Goal: Task Accomplishment & Management: Manage account settings

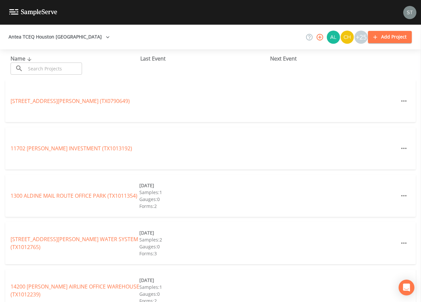
click at [65, 67] on input "text" at bounding box center [54, 69] width 56 height 12
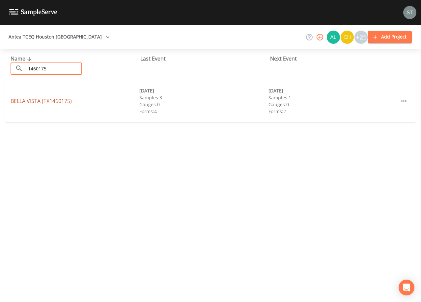
type input "1460175"
click at [52, 99] on link "[GEOGRAPHIC_DATA] (TX1460175)" at bounding box center [41, 100] width 61 height 7
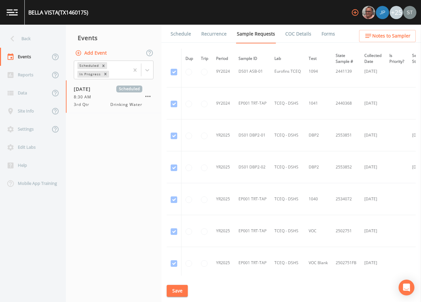
scroll to position [428, 0]
click at [184, 33] on link "Schedule" at bounding box center [181, 34] width 22 height 18
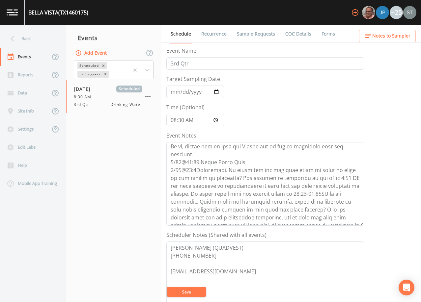
scroll to position [87, 0]
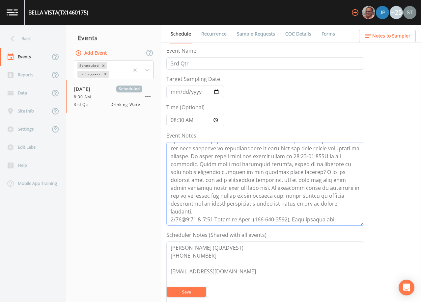
click at [219, 218] on textarea "Event Notes" at bounding box center [264, 184] width 197 height 84
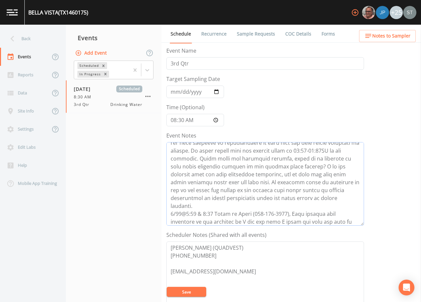
type textarea "[DATE]9:28 Email Sent [DATE]9:32 [PERSON_NAME]'s email reply "I will reach out …"
click at [170, 121] on input "08:30:00" at bounding box center [195, 120] width 58 height 13
type input "13:30"
type input "12:30"
click at [195, 291] on button "Save" at bounding box center [186, 292] width 39 height 10
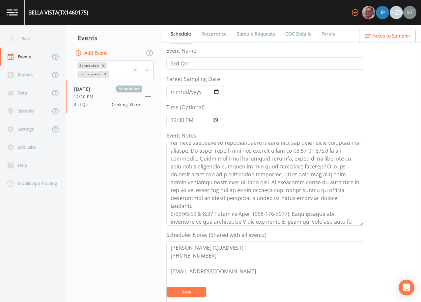
click at [184, 290] on button "Save" at bounding box center [186, 292] width 39 height 10
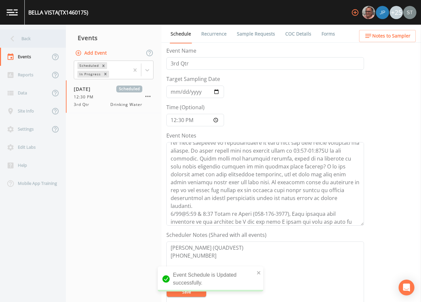
click at [30, 39] on div "Back" at bounding box center [29, 39] width 59 height 18
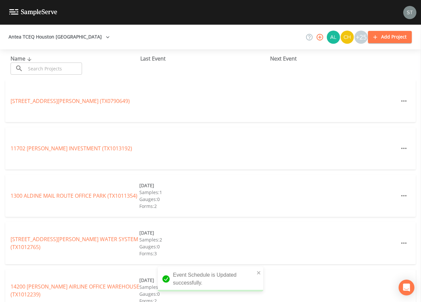
click at [48, 69] on input "text" at bounding box center [54, 69] width 56 height 12
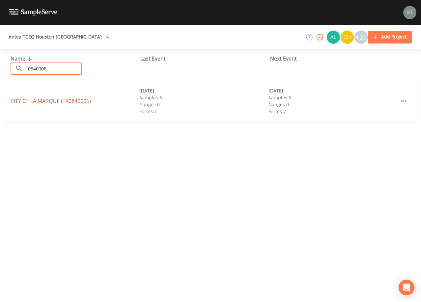
type input "0840006"
click at [70, 99] on link "CITY OF [GEOGRAPHIC_DATA] (TX0840006)" at bounding box center [51, 100] width 80 height 7
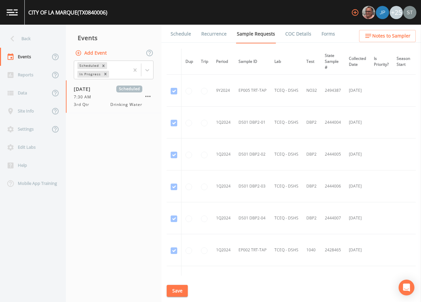
click at [183, 38] on link "Schedule" at bounding box center [181, 34] width 22 height 18
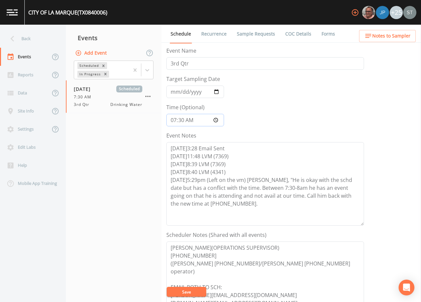
click at [175, 121] on input "07:30:00" at bounding box center [195, 120] width 58 height 13
type input "08:30"
click at [221, 207] on textarea "[DATE]3:28 Email Sent [DATE]11:48 LVM (7369) [DATE]8:39 LVM (7369) [DATE]8:40 L…" at bounding box center [264, 184] width 197 height 84
click at [197, 211] on textarea "[DATE]3:28 Email Sent [DATE]11:48 LVM (7369) [DATE]8:39 LVM (7369) [DATE]8:40 L…" at bounding box center [264, 184] width 197 height 84
click at [198, 289] on button "Save" at bounding box center [186, 292] width 39 height 10
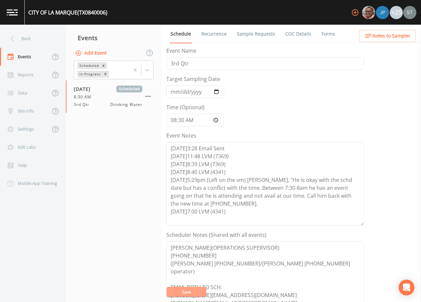
click at [198, 290] on button "Save" at bounding box center [186, 292] width 39 height 10
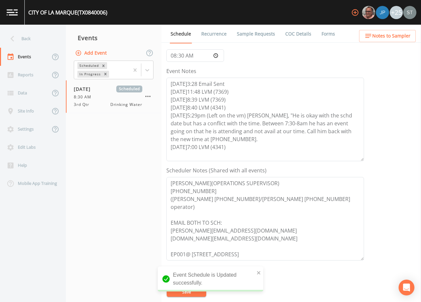
scroll to position [66, 0]
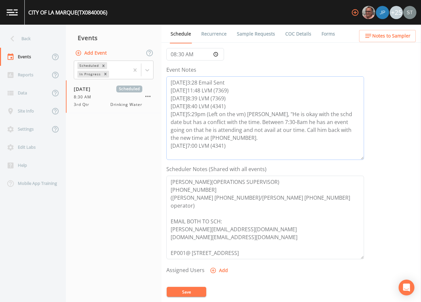
click at [251, 141] on textarea "[DATE]3:28 Email Sent [DATE]11:48 LVM (7369) [DATE]8:39 LVM (7369) [DATE]8:40 L…" at bounding box center [264, 118] width 197 height 84
type textarea "[DATE]3:28 Email Sent [DATE]11:48 LVM (7369) [DATE]8:39 LVM (7369) [DATE]8:40 L…"
click at [201, 294] on button "Save" at bounding box center [186, 292] width 39 height 10
click at [198, 290] on button "Save" at bounding box center [186, 292] width 39 height 10
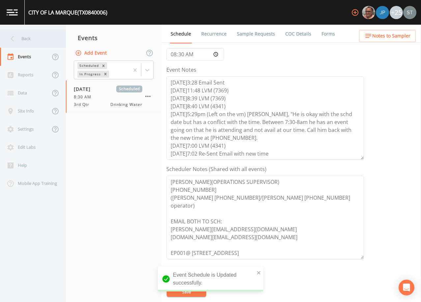
click at [24, 39] on div "Back" at bounding box center [29, 39] width 59 height 18
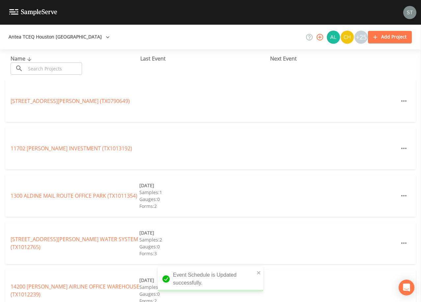
click at [68, 66] on input "text" at bounding box center [54, 69] width 56 height 12
click at [56, 67] on input "text" at bounding box center [54, 69] width 56 height 12
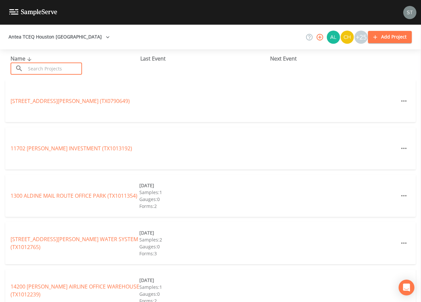
type input "8"
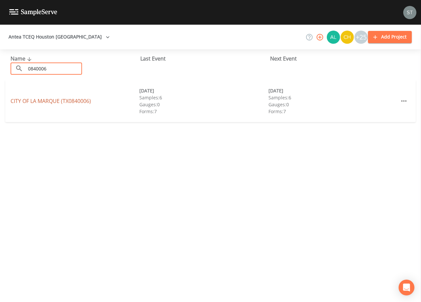
type input "0840006"
click at [68, 100] on link "CITY OF [GEOGRAPHIC_DATA] (TX0840006)" at bounding box center [51, 100] width 80 height 7
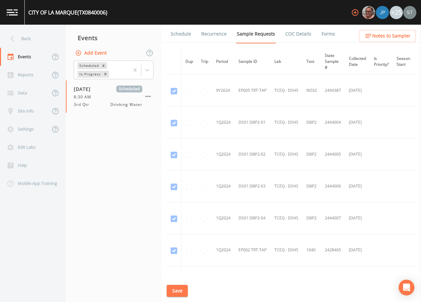
click at [185, 34] on link "Schedule" at bounding box center [181, 34] width 22 height 18
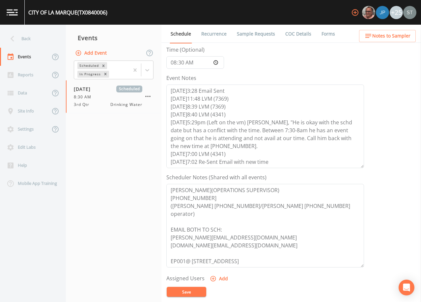
scroll to position [132, 0]
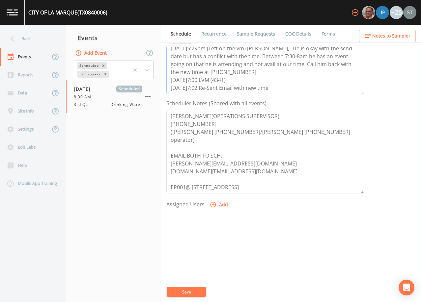
click at [272, 87] on textarea "[DATE]3:28 Email Sent [DATE]11:48 LVM (7369) [DATE]8:39 LVM (7369) [DATE]8:40 L…" at bounding box center [264, 53] width 197 height 84
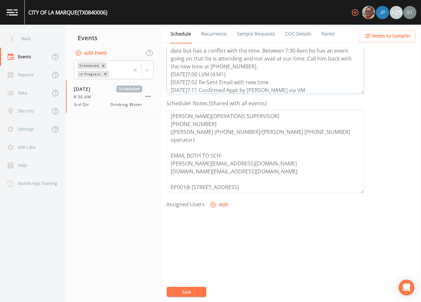
type textarea "[DATE]3:28 Email Sent [DATE]11:48 LVM (7369) [DATE]8:39 LVM (7369) [DATE]8:40 L…"
click at [217, 204] on button "Add" at bounding box center [219, 205] width 22 height 12
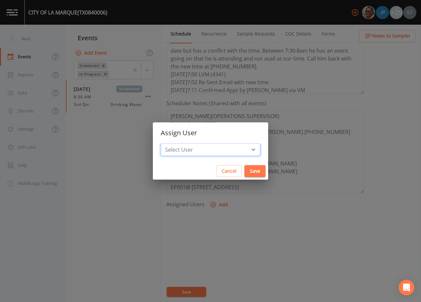
drag, startPoint x: 211, startPoint y: 147, endPoint x: 208, endPoint y: 149, distance: 4.0
click at [211, 147] on select "Select User [PERSON_NAME] [PERSON_NAME] [PERSON_NAME] [PERSON_NAME] [PERSON_NAM…" at bounding box center [210, 150] width 99 height 13
select select "3585e269-5d1f-4d98-ab9d-4913da50343a"
click at [175, 144] on select "Select User [PERSON_NAME] [PERSON_NAME] [PERSON_NAME] [PERSON_NAME] [PERSON_NAM…" at bounding box center [210, 150] width 99 height 13
click at [244, 167] on button "Save" at bounding box center [254, 171] width 21 height 12
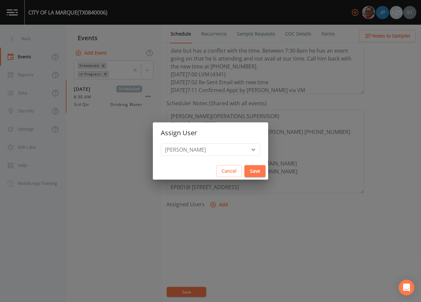
select select
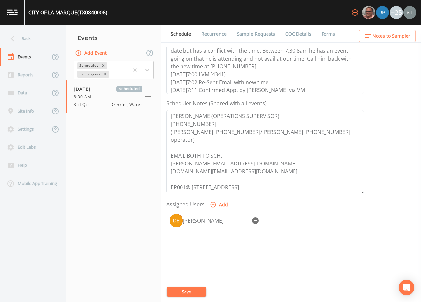
click at [195, 292] on button "Save" at bounding box center [186, 292] width 39 height 10
click at [256, 29] on link "Sample Requests" at bounding box center [256, 34] width 40 height 18
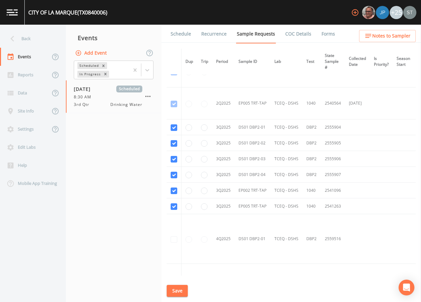
scroll to position [1114, 0]
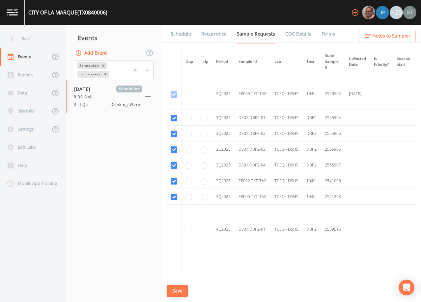
click at [188, 34] on link "Schedule" at bounding box center [181, 34] width 22 height 18
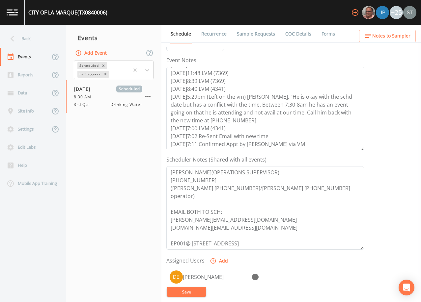
scroll to position [99, 0]
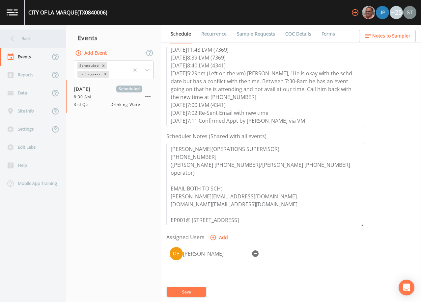
click at [23, 40] on div "Back" at bounding box center [29, 39] width 59 height 18
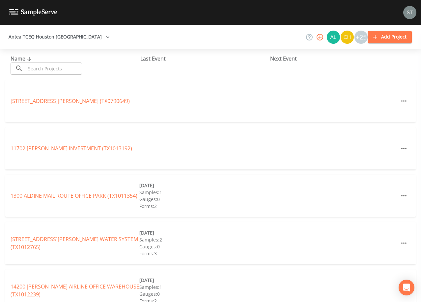
click at [46, 66] on input "text" at bounding box center [54, 69] width 56 height 12
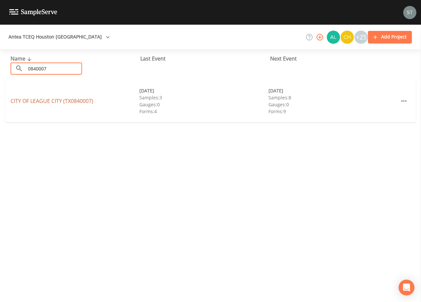
type input "0840007"
click at [67, 100] on link "CITY OF LEAGUE CITY (TX0840007)" at bounding box center [52, 100] width 83 height 7
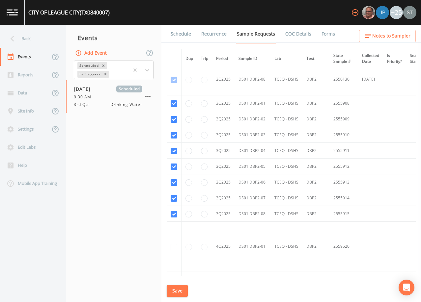
scroll to position [3383, 0]
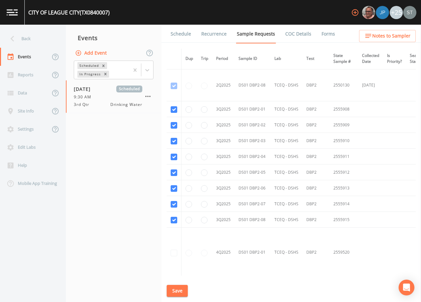
click at [184, 36] on link "Schedule" at bounding box center [181, 34] width 22 height 18
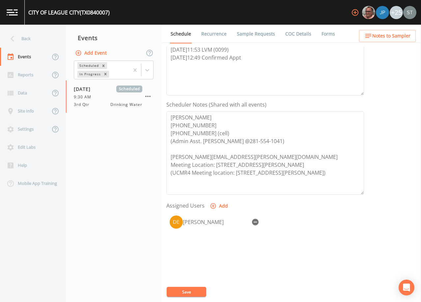
scroll to position [132, 0]
click at [387, 36] on span "Notes to Sampler" at bounding box center [391, 36] width 38 height 8
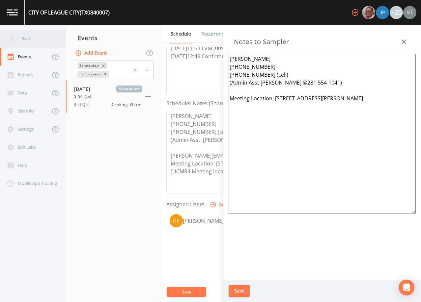
click at [37, 40] on div "Back" at bounding box center [29, 39] width 59 height 18
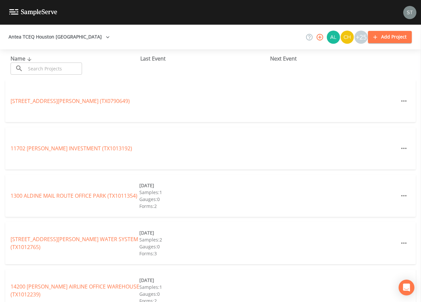
click at [63, 68] on input "text" at bounding box center [54, 69] width 56 height 12
type input "0"
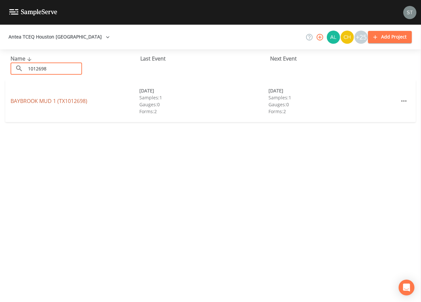
type input "1012698"
click at [66, 100] on link "BAYBROOK MUD 1 (TX1012698)" at bounding box center [49, 100] width 77 height 7
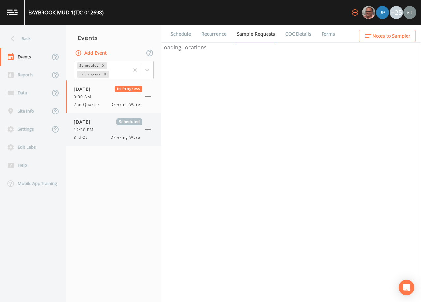
click at [97, 130] on span "12:30 PM" at bounding box center [86, 130] width 24 height 6
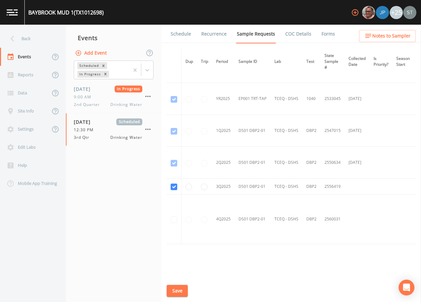
scroll to position [174, 0]
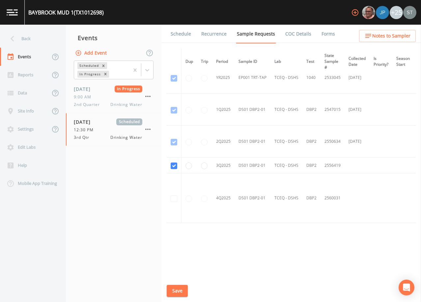
click at [178, 33] on link "Schedule" at bounding box center [181, 34] width 22 height 18
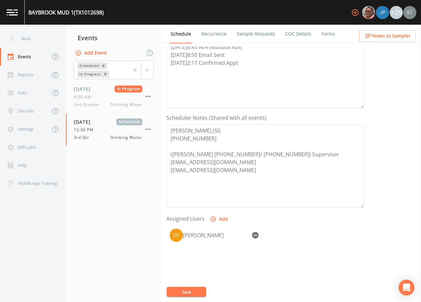
scroll to position [132, 0]
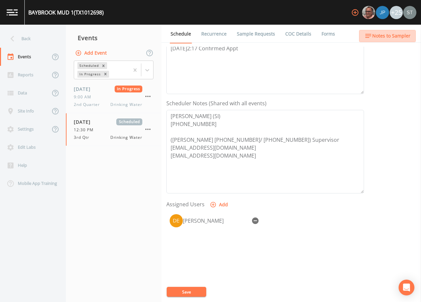
click at [389, 36] on span "Notes to Sampler" at bounding box center [391, 36] width 38 height 8
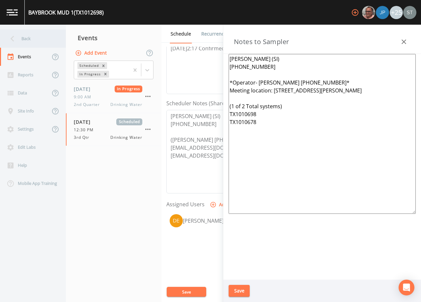
click at [41, 43] on div "Back" at bounding box center [29, 39] width 59 height 18
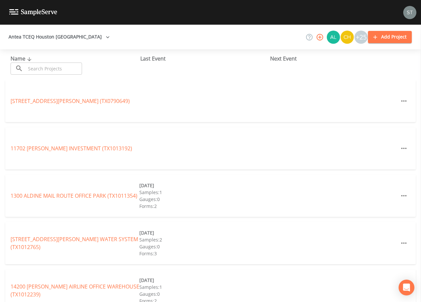
click at [54, 66] on input "text" at bounding box center [54, 69] width 56 height 12
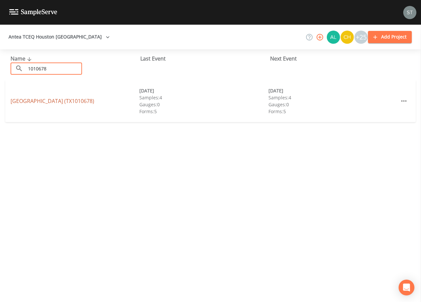
type input "1010678"
click at [83, 97] on link "[GEOGRAPHIC_DATA] (TX1010678)" at bounding box center [53, 100] width 84 height 7
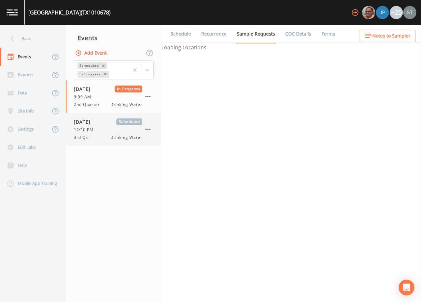
click at [107, 129] on div "12:30 PM" at bounding box center [108, 130] width 68 height 6
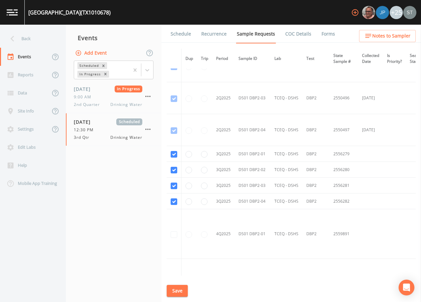
scroll to position [1253, 0]
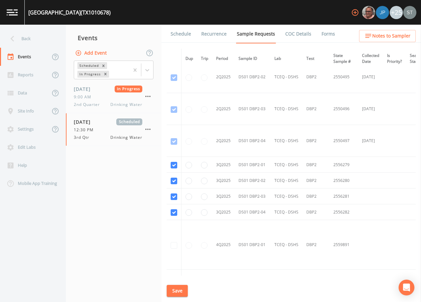
drag, startPoint x: 180, startPoint y: 34, endPoint x: 199, endPoint y: 39, distance: 19.3
click at [180, 34] on link "Schedule" at bounding box center [181, 34] width 22 height 18
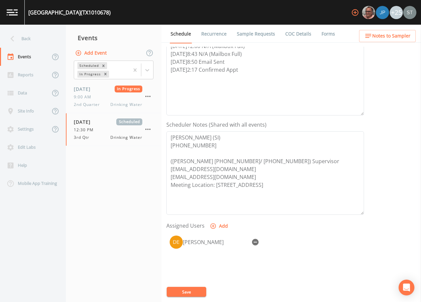
scroll to position [132, 0]
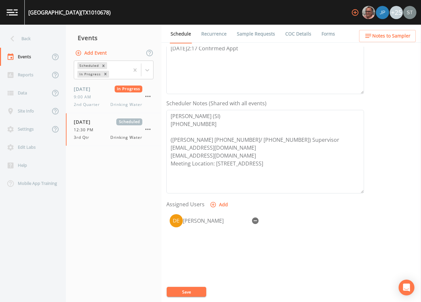
click at [405, 38] on span "Notes to Sampler" at bounding box center [391, 36] width 38 height 8
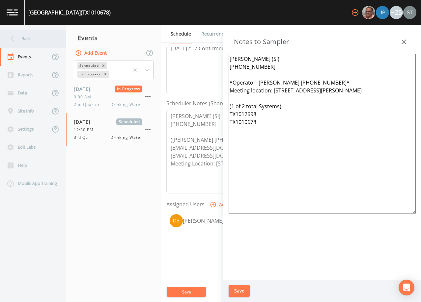
click at [36, 39] on div "Back" at bounding box center [29, 39] width 59 height 18
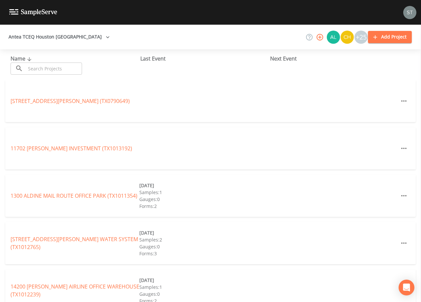
click at [54, 72] on input "text" at bounding box center [54, 69] width 56 height 12
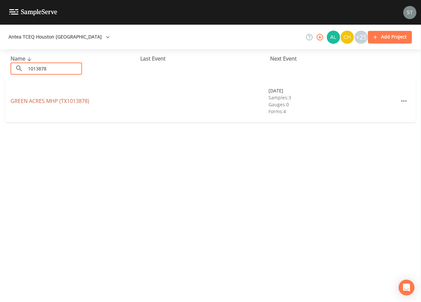
type input "1013878"
click at [73, 100] on link "GREEN ACRES MHP (TX1013878)" at bounding box center [50, 100] width 79 height 7
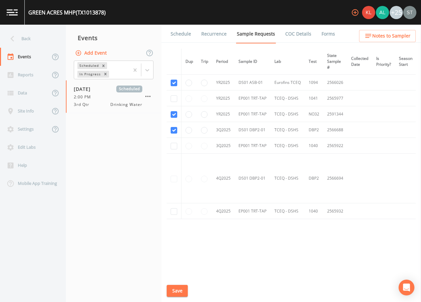
click at [176, 34] on link "Schedule" at bounding box center [181, 34] width 22 height 18
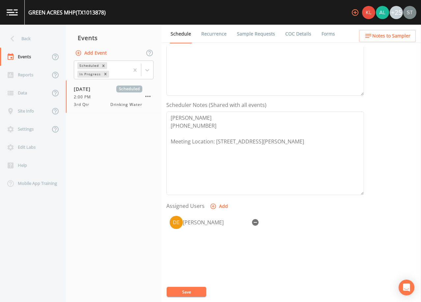
scroll to position [132, 0]
click at [406, 36] on span "Notes to Sampler" at bounding box center [391, 36] width 38 height 8
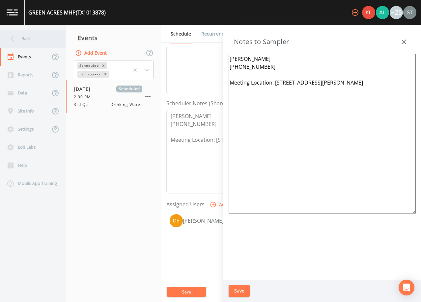
click at [46, 33] on div "Back" at bounding box center [29, 39] width 59 height 18
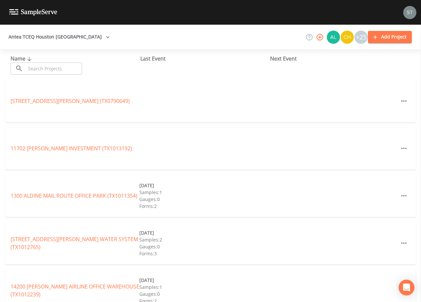
click at [61, 66] on input "text" at bounding box center [54, 69] width 56 height 12
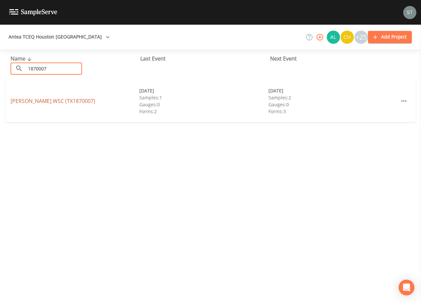
type input "1870007"
click at [73, 103] on link "[PERSON_NAME] WSC (TX1870007)" at bounding box center [53, 100] width 85 height 7
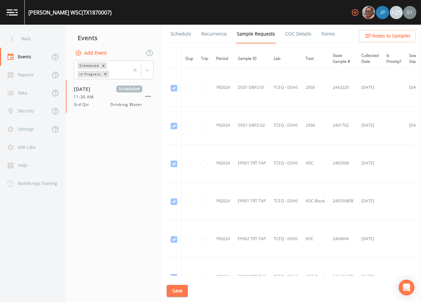
click at [174, 38] on link "Schedule" at bounding box center [181, 34] width 22 height 18
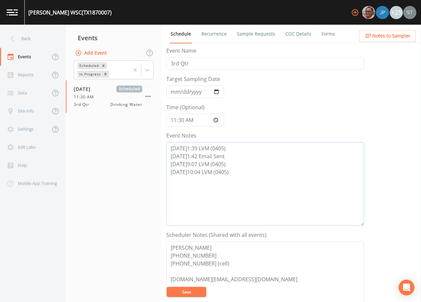
click at [247, 171] on textarea "[DATE]1:39 LVM (0405) [DATE]1:42 Email Sent [DATE]9:07 LVM (0405) [DATE]10:04 L…" at bounding box center [264, 184] width 197 height 84
type textarea "[DATE]1:39 LVM (0405) [DATE]1:42 Email Sent [DATE]9:07 LVM (0405) [DATE]10:04 L…"
click at [195, 289] on button "Save" at bounding box center [186, 292] width 39 height 10
click at [198, 291] on button "Save" at bounding box center [186, 292] width 39 height 10
click at [188, 292] on button "Save" at bounding box center [186, 292] width 39 height 10
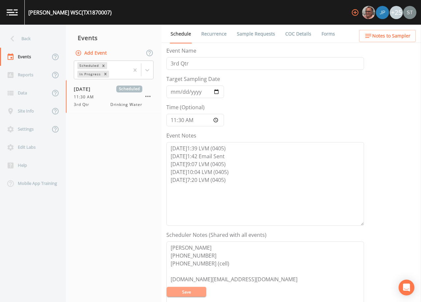
drag, startPoint x: 187, startPoint y: 292, endPoint x: 186, endPoint y: 266, distance: 26.7
click at [187, 292] on button "Save" at bounding box center [186, 292] width 39 height 10
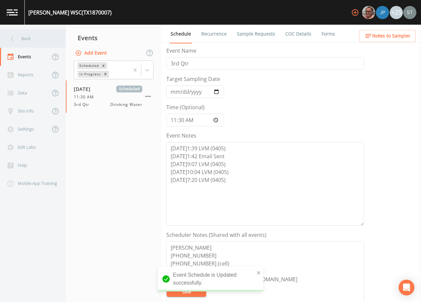
click at [31, 41] on div "Back" at bounding box center [29, 39] width 59 height 18
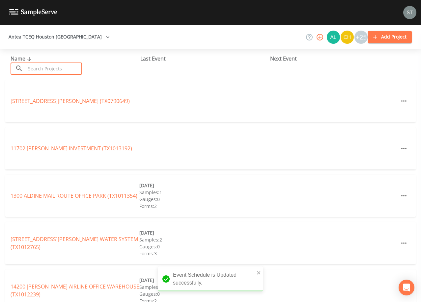
click at [39, 66] on input "text" at bounding box center [54, 69] width 56 height 12
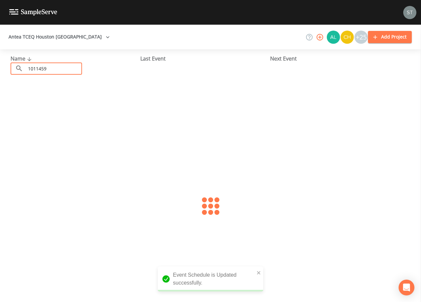
type input "1011459"
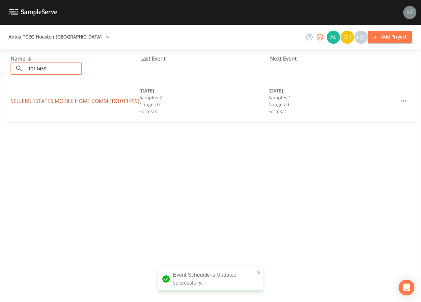
click at [57, 97] on link "SELLERS ESTATES MOBILE HOME COMM (TX1011459)" at bounding box center [75, 100] width 129 height 7
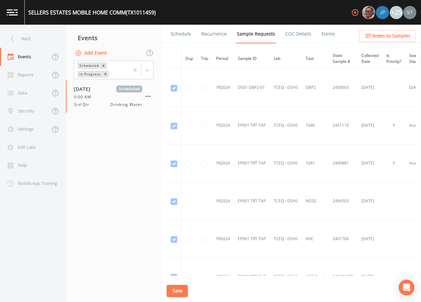
click at [175, 35] on link "Schedule" at bounding box center [181, 34] width 22 height 18
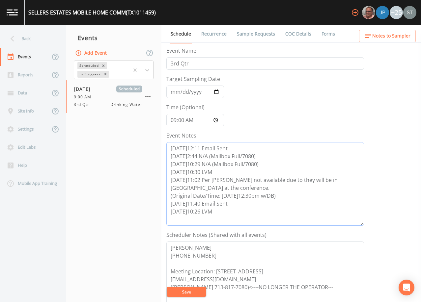
click at [221, 212] on textarea "[DATE]12:11 Email Sent [DATE]2:44 N/A (Mailbox Full/7080) [DATE]10:29 N/A (Mail…" at bounding box center [264, 184] width 197 height 84
click at [180, 292] on button "Save" at bounding box center [186, 292] width 39 height 10
click at [193, 292] on button "Save" at bounding box center [186, 292] width 39 height 10
click at [195, 290] on button "Save" at bounding box center [186, 292] width 39 height 10
click at [234, 215] on textarea "[DATE]12:11 Email Sent [DATE]2:44 N/A (Mailbox Full/7080) [DATE]10:29 N/A (Mail…" at bounding box center [264, 184] width 197 height 84
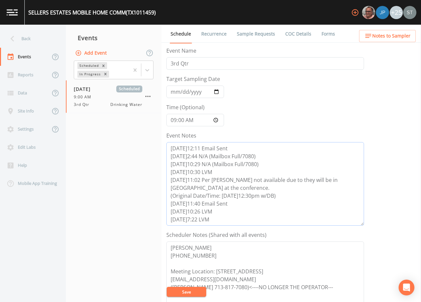
scroll to position [6, 0]
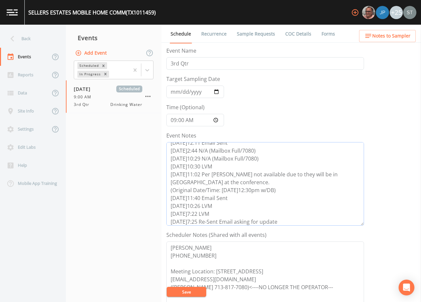
type textarea "[DATE]12:11 Email Sent [DATE]2:44 N/A (Mailbox Full/7080) [DATE]10:29 N/A (Mail…"
click at [191, 293] on button "Save" at bounding box center [186, 292] width 39 height 10
click at [199, 289] on button "Save" at bounding box center [186, 292] width 39 height 10
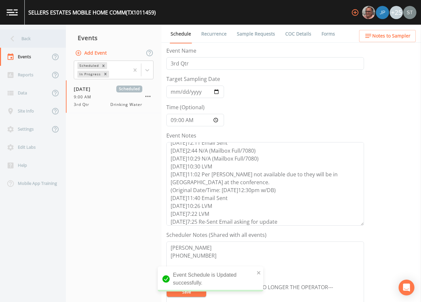
click at [21, 34] on div "Back" at bounding box center [29, 39] width 59 height 18
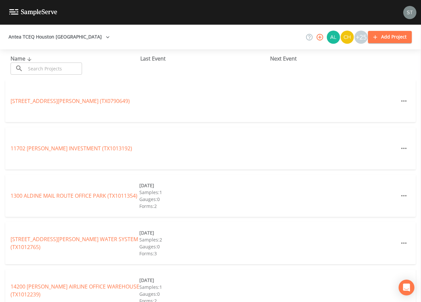
click at [76, 70] on input "text" at bounding box center [54, 69] width 56 height 12
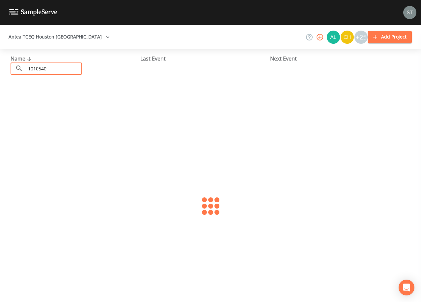
type input "1010540"
click at [66, 100] on link "[GEOGRAPHIC_DATA] (TX1010540)" at bounding box center [54, 100] width 87 height 7
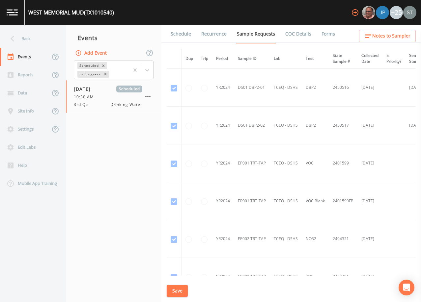
click at [180, 34] on link "Schedule" at bounding box center [181, 34] width 22 height 18
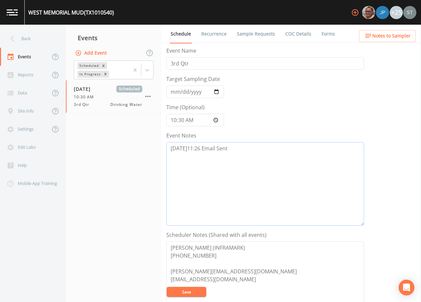
click at [242, 154] on textarea "[DATE]11:26 Email Sent" at bounding box center [264, 184] width 197 height 84
type textarea "[DATE]11:26 Email Sent [DATE]7:30am Re-Sent email asking for update"
click at [187, 291] on button "Save" at bounding box center [186, 292] width 39 height 10
click at [187, 293] on button "Save" at bounding box center [186, 292] width 39 height 10
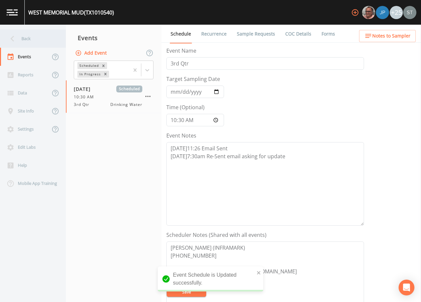
click at [26, 38] on div "Back" at bounding box center [29, 39] width 59 height 18
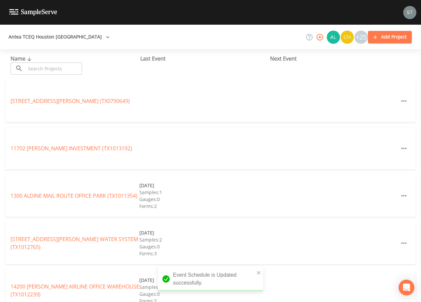
click at [54, 68] on input "text" at bounding box center [54, 69] width 56 height 12
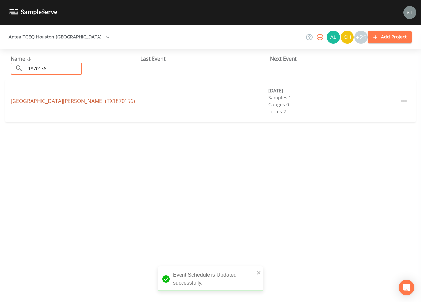
type input "1870156"
click at [66, 102] on link "[GEOGRAPHIC_DATA][PERSON_NAME] (TX1870156)" at bounding box center [73, 100] width 124 height 7
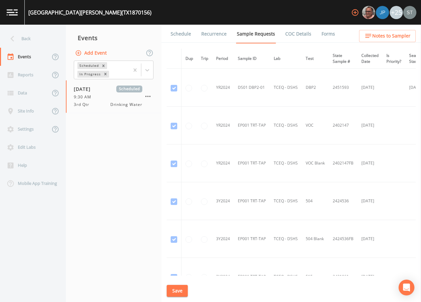
click at [182, 34] on link "Schedule" at bounding box center [181, 34] width 22 height 18
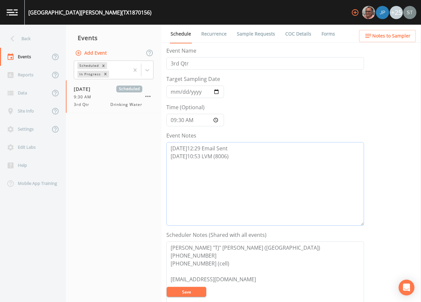
click at [246, 148] on textarea "[DATE]12:29 Email Sent [DATE]10:53 LVM (8006)" at bounding box center [264, 184] width 197 height 84
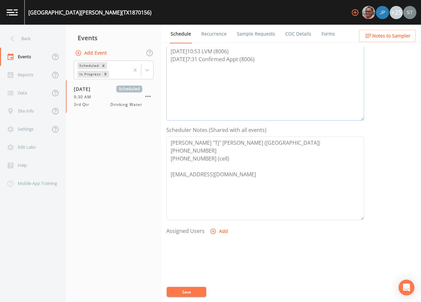
scroll to position [132, 0]
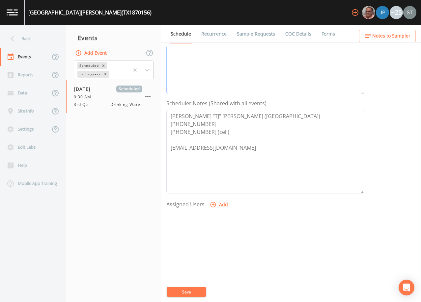
type textarea "[DATE]12:29 Email Sent [DATE]10:53 LVM (8006) [DATE]7:31 Confirmed Appt (8006)"
click at [213, 203] on icon "button" at bounding box center [213, 204] width 7 height 7
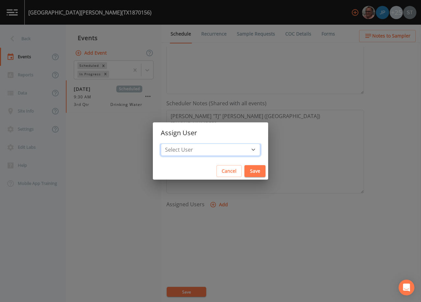
click at [211, 150] on select "Select User [PERSON_NAME] [PERSON_NAME] [PERSON_NAME] [PERSON_NAME] [PERSON_NAM…" at bounding box center [210, 150] width 99 height 13
select select "6dda6eef-c380-4015-b89d-b9b44b713005"
click at [175, 144] on select "Select User [PERSON_NAME] [PERSON_NAME] [PERSON_NAME] [PERSON_NAME] [PERSON_NAM…" at bounding box center [210, 150] width 99 height 13
click at [244, 170] on button "Save" at bounding box center [254, 171] width 21 height 12
select select
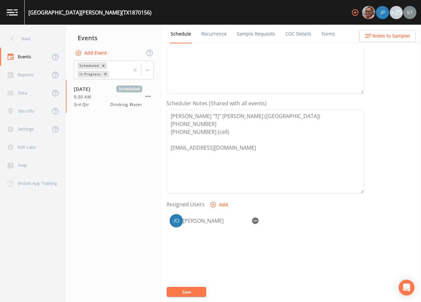
click at [193, 292] on button "Save" at bounding box center [186, 292] width 39 height 10
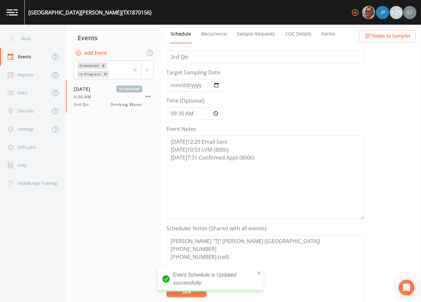
scroll to position [0, 0]
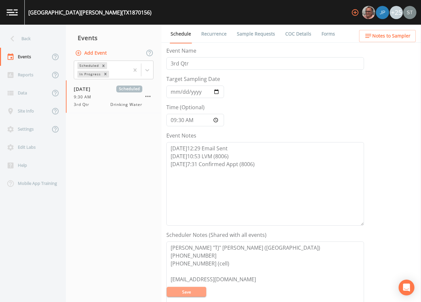
click at [189, 291] on button "Save" at bounding box center [186, 292] width 39 height 10
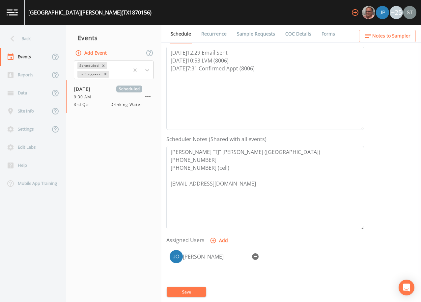
scroll to position [132, 0]
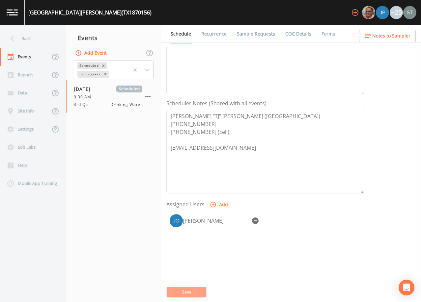
click at [192, 291] on button "Save" at bounding box center [186, 292] width 39 height 10
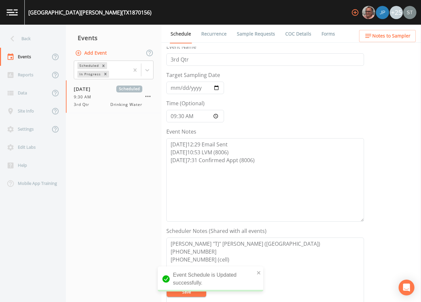
scroll to position [0, 0]
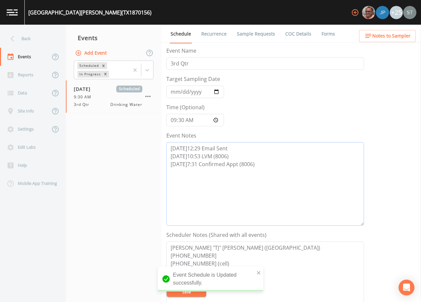
click at [253, 189] on textarea "[DATE]12:29 Email Sent [DATE]10:53 LVM (8006) [DATE]7:31 Confirmed Appt (8006)" at bounding box center [264, 184] width 197 height 84
click at [194, 290] on button "Save" at bounding box center [186, 292] width 39 height 10
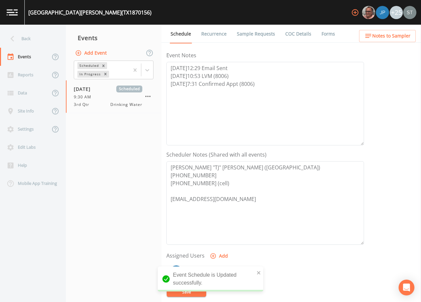
scroll to position [99, 0]
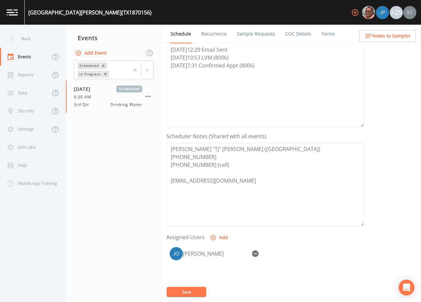
click at [256, 34] on link "Sample Requests" at bounding box center [256, 34] width 40 height 18
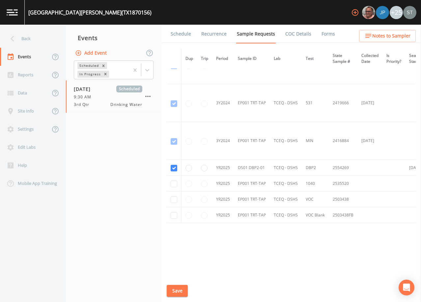
scroll to position [213, 0]
click at [183, 32] on link "Schedule" at bounding box center [181, 34] width 22 height 18
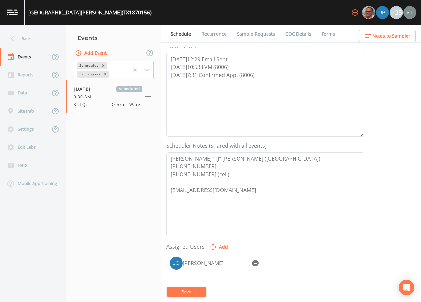
scroll to position [99, 0]
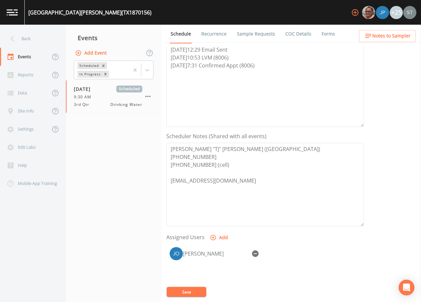
click at [402, 38] on span "Notes to Sampler" at bounding box center [391, 36] width 38 height 8
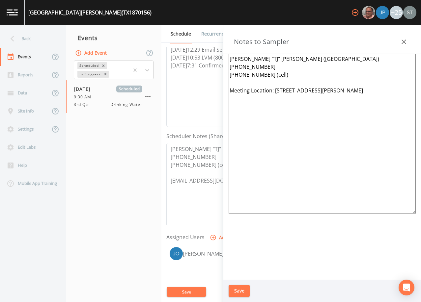
click at [404, 38] on icon "button" at bounding box center [404, 42] width 8 height 8
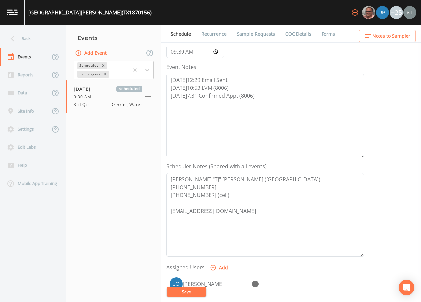
scroll to position [33, 0]
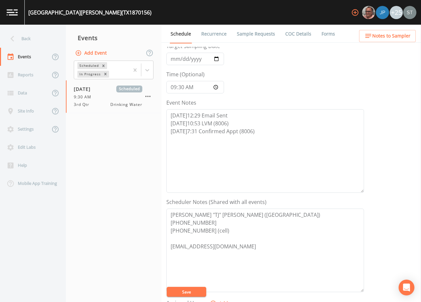
click at [212, 38] on link "Recurrence" at bounding box center [213, 34] width 27 height 18
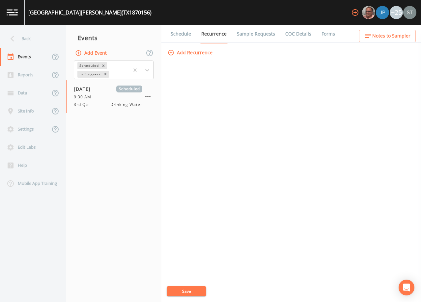
click at [184, 38] on link "Schedule" at bounding box center [181, 34] width 22 height 18
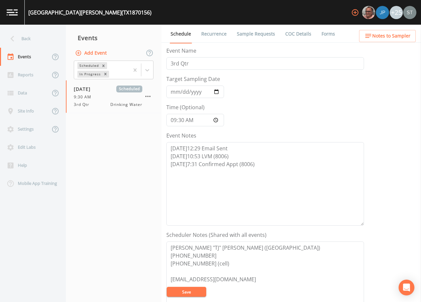
click at [191, 292] on button "Save" at bounding box center [186, 292] width 39 height 10
click at [266, 164] on textarea "[DATE]12:29 Email Sent [DATE]10:53 LVM (8006) [DATE]7:31 Confirmed Appt (8006)" at bounding box center [264, 184] width 197 height 84
type textarea "[DATE]12:29 Email Sent [DATE]10:53 LVM (8006) [DATE]7:31 Confirmed Appt (8006) …"
click at [198, 293] on button "Save" at bounding box center [186, 292] width 39 height 10
click at [188, 294] on button "Save" at bounding box center [186, 292] width 39 height 10
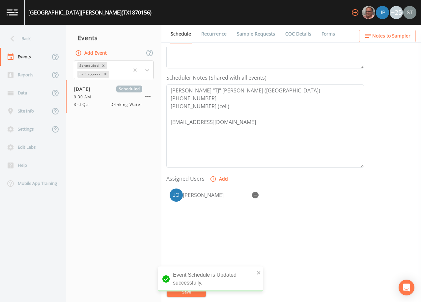
scroll to position [162, 0]
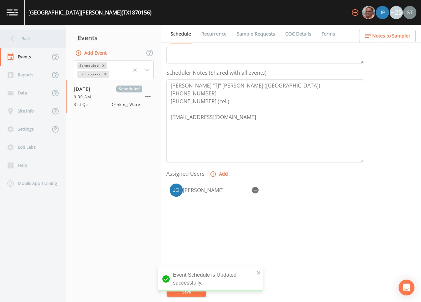
click at [18, 38] on div "Back" at bounding box center [29, 39] width 59 height 18
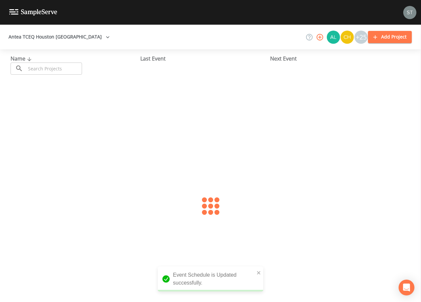
click at [39, 68] on input "text" at bounding box center [54, 69] width 56 height 12
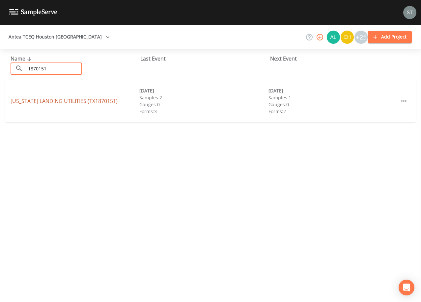
type input "1870151"
click at [82, 101] on link "[US_STATE] LANDING UTILITIES (TX1870151)" at bounding box center [64, 100] width 107 height 7
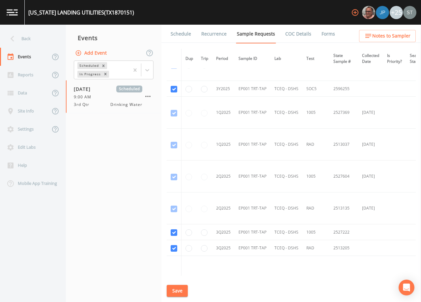
scroll to position [625, 0]
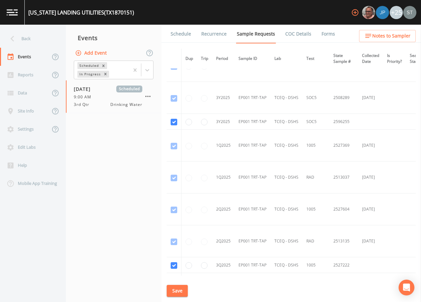
click at [179, 34] on link "Schedule" at bounding box center [181, 34] width 22 height 18
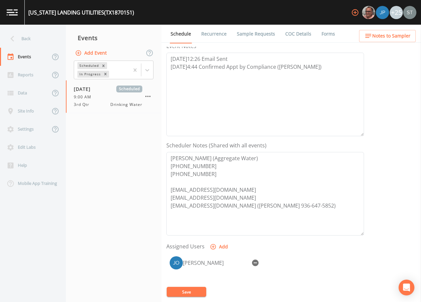
scroll to position [99, 0]
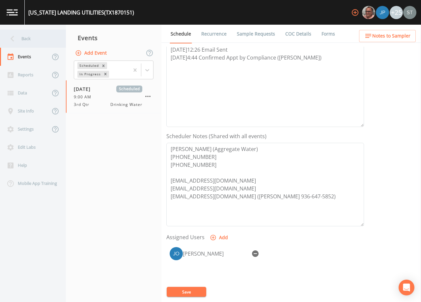
click at [28, 40] on div "Back" at bounding box center [29, 39] width 59 height 18
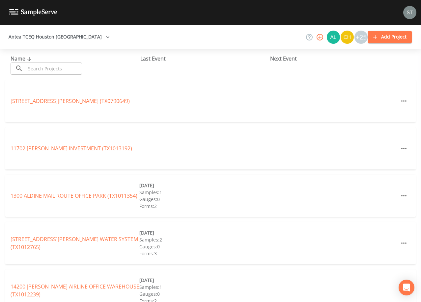
click at [61, 69] on input "text" at bounding box center [54, 69] width 56 height 12
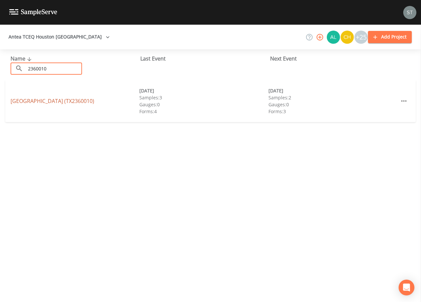
type input "2360010"
click at [27, 101] on link "[GEOGRAPHIC_DATA] (TX2360010)" at bounding box center [53, 100] width 84 height 7
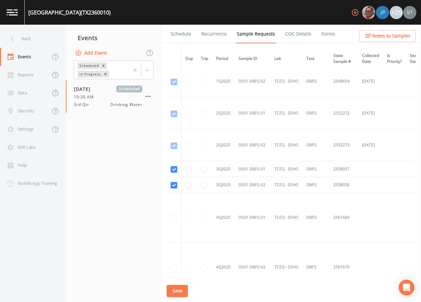
scroll to position [1127, 0]
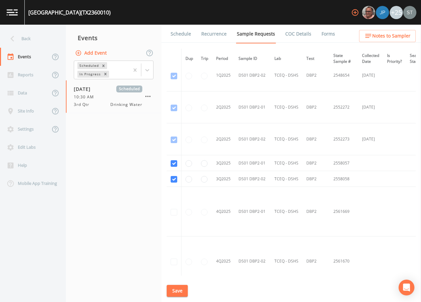
click at [177, 34] on link "Schedule" at bounding box center [181, 34] width 22 height 18
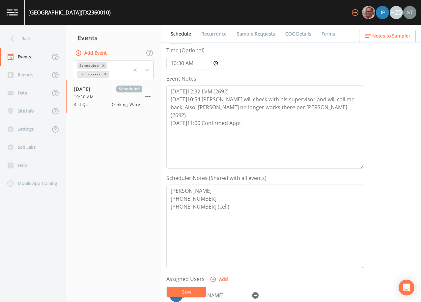
scroll to position [66, 0]
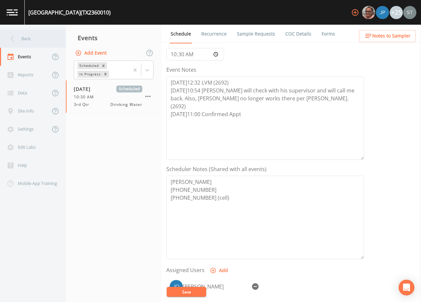
click at [21, 37] on div "Back" at bounding box center [29, 39] width 59 height 18
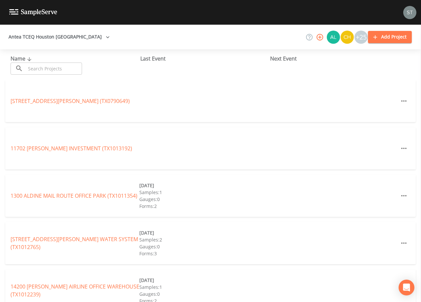
click at [53, 65] on input "text" at bounding box center [54, 69] width 56 height 12
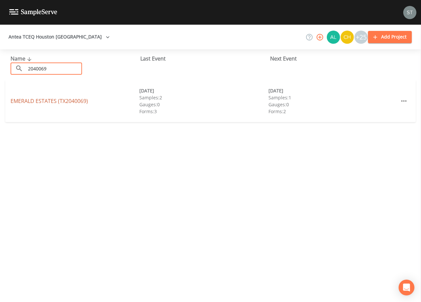
type input "2040069"
click at [72, 102] on link "[GEOGRAPHIC_DATA] (TX2040069)" at bounding box center [49, 100] width 77 height 7
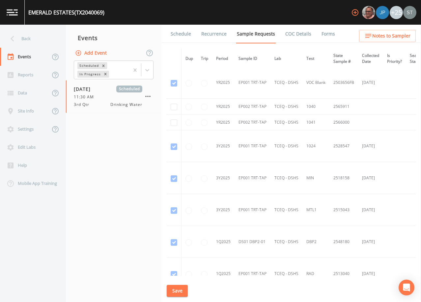
scroll to position [296, 0]
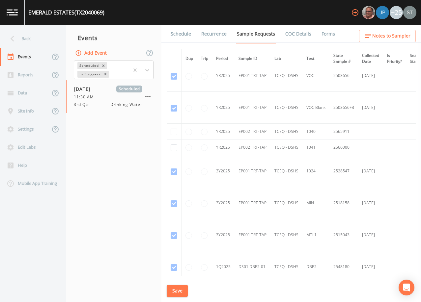
click at [178, 35] on link "Schedule" at bounding box center [181, 34] width 22 height 18
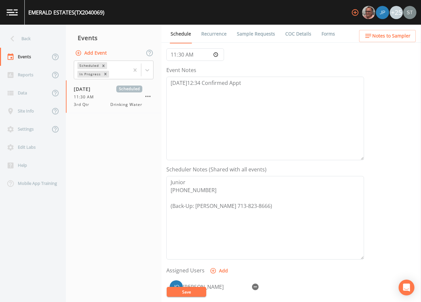
scroll to position [66, 0]
click at [28, 41] on div "Back" at bounding box center [29, 39] width 59 height 18
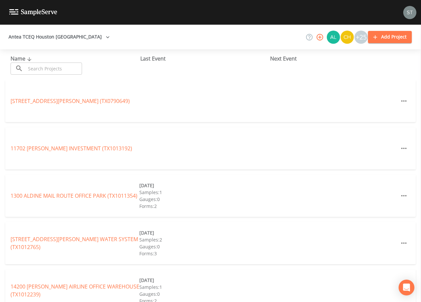
click at [51, 67] on input "text" at bounding box center [54, 69] width 56 height 12
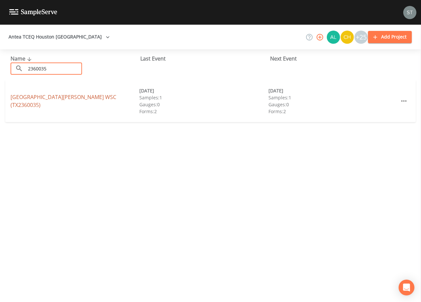
type input "2360035"
click at [62, 98] on link "[GEOGRAPHIC_DATA][PERSON_NAME] (TX2360035)" at bounding box center [64, 100] width 106 height 15
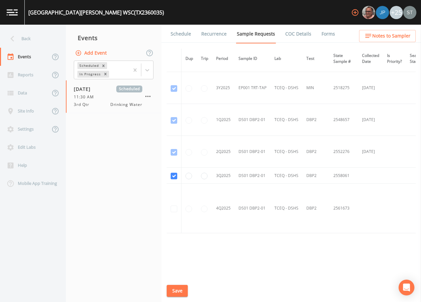
scroll to position [551, 0]
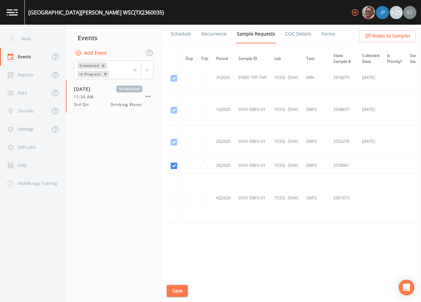
click at [180, 33] on link "Schedule" at bounding box center [181, 34] width 22 height 18
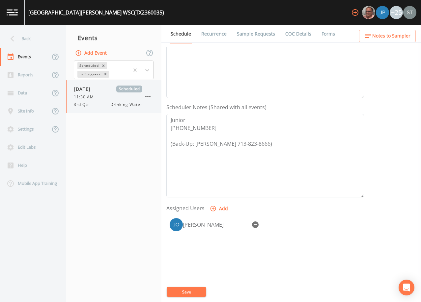
scroll to position [132, 0]
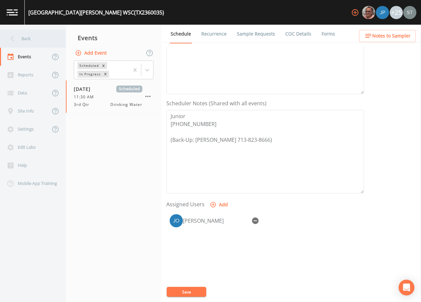
click at [31, 37] on div "Back" at bounding box center [29, 39] width 59 height 18
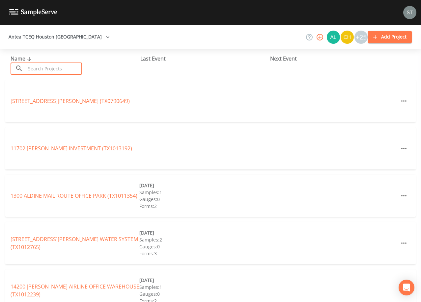
click at [41, 67] on input "text" at bounding box center [54, 69] width 56 height 12
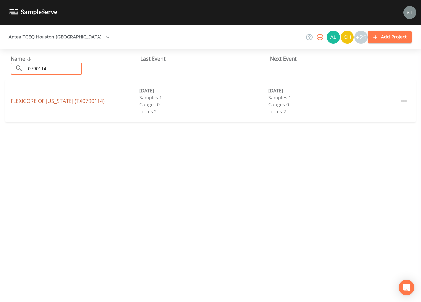
type input "0790114"
click at [71, 101] on link "FLEXICORE OF [US_STATE] (TX0790114)" at bounding box center [58, 100] width 94 height 7
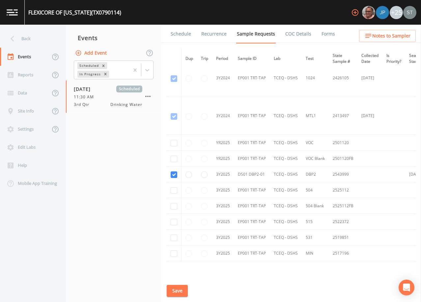
scroll to position [163, 0]
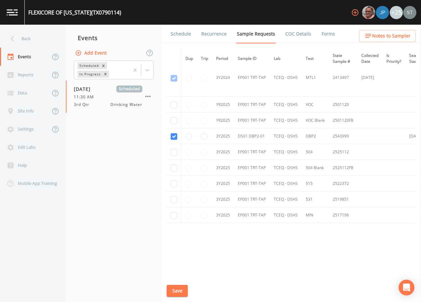
click at [176, 34] on link "Schedule" at bounding box center [181, 34] width 22 height 18
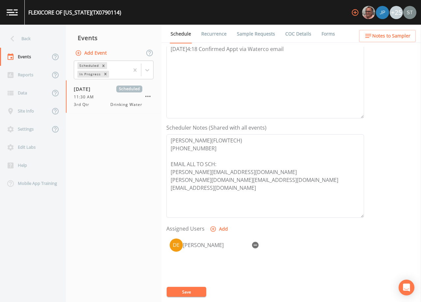
scroll to position [162, 0]
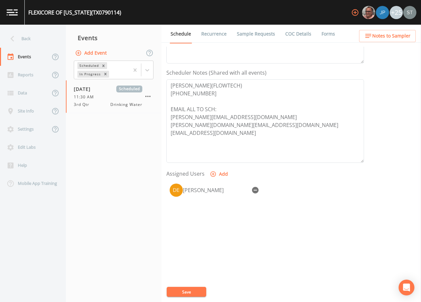
click at [259, 35] on link "Sample Requests" at bounding box center [256, 34] width 40 height 18
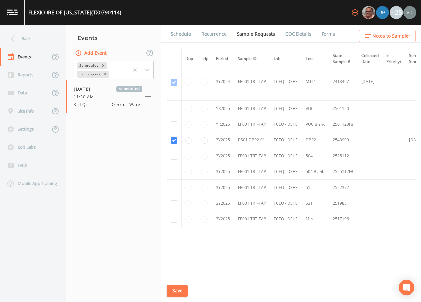
scroll to position [163, 0]
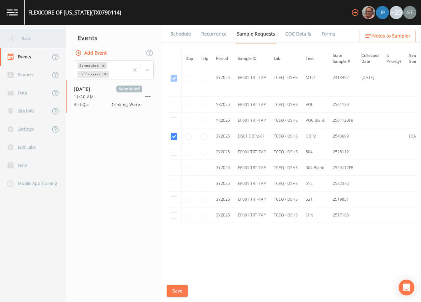
click at [35, 39] on div "Back" at bounding box center [29, 39] width 59 height 18
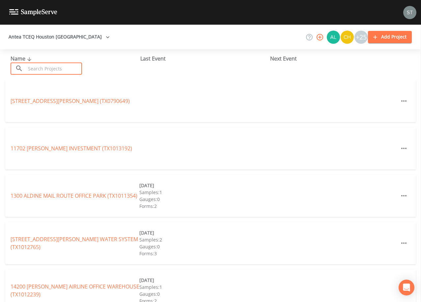
click at [48, 68] on input "text" at bounding box center [54, 69] width 56 height 12
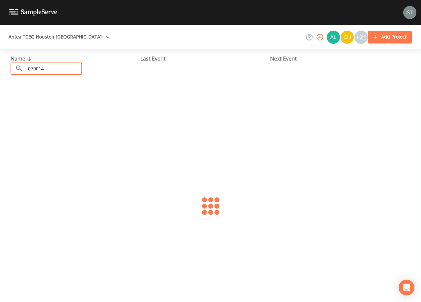
type input "0790143"
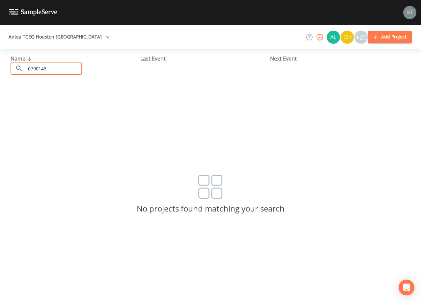
drag, startPoint x: 43, startPoint y: 68, endPoint x: 5, endPoint y: 68, distance: 38.5
click at [5, 68] on div "Name ​ 0790143 ​ Last Event Next Event" at bounding box center [210, 64] width 421 height 31
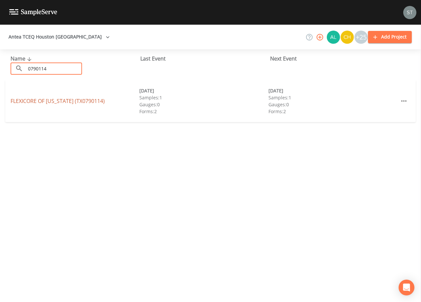
type input "0790114"
click at [57, 100] on link "FLEXICORE OF [US_STATE] (TX0790114)" at bounding box center [58, 100] width 94 height 7
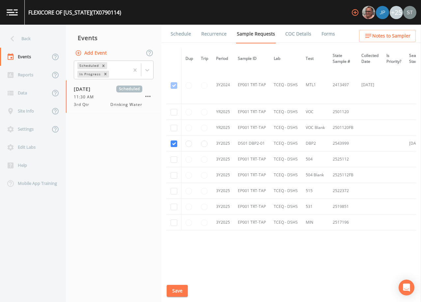
scroll to position [163, 0]
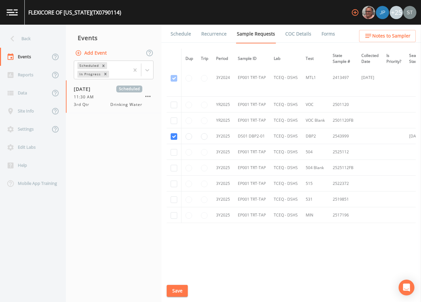
click at [182, 34] on link "Schedule" at bounding box center [181, 34] width 22 height 18
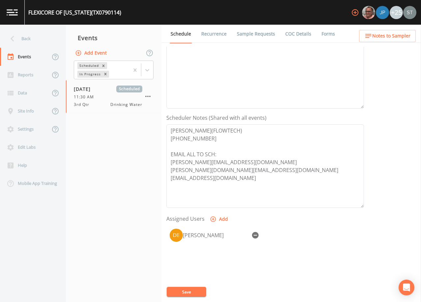
scroll to position [132, 0]
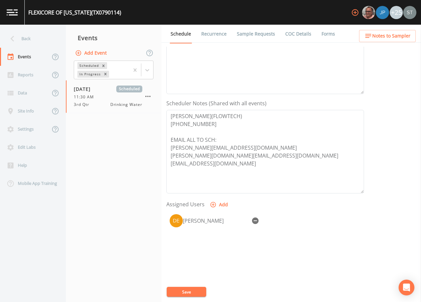
click at [264, 32] on link "Sample Requests" at bounding box center [256, 34] width 40 height 18
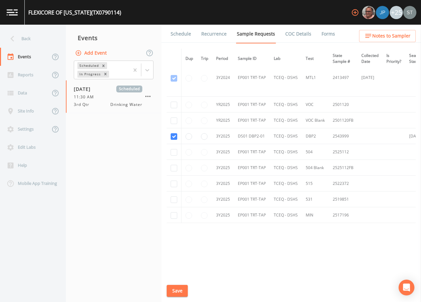
scroll to position [163, 0]
click at [26, 40] on div "Back" at bounding box center [29, 39] width 59 height 18
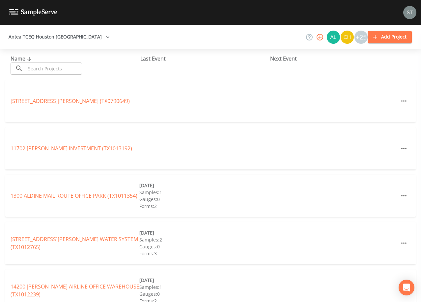
drag, startPoint x: 54, startPoint y: 67, endPoint x: 54, endPoint y: 63, distance: 3.9
click at [54, 66] on input "text" at bounding box center [54, 69] width 56 height 12
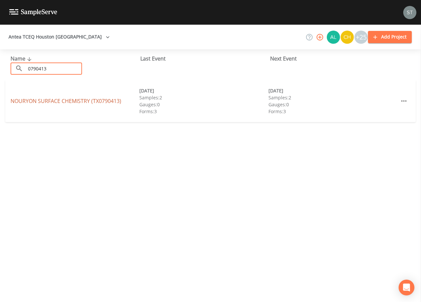
type input "0790413"
click at [68, 99] on link "NOURYON SURFACE CHEMISTRY (TX0790413)" at bounding box center [66, 100] width 111 height 7
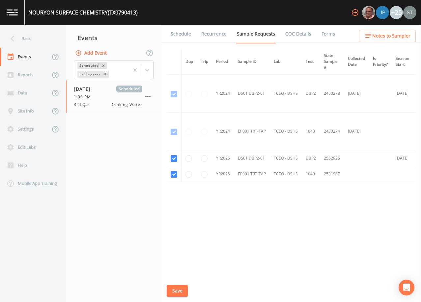
click at [179, 32] on link "Schedule" at bounding box center [181, 34] width 22 height 18
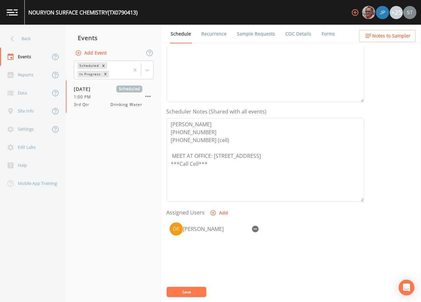
scroll to position [132, 0]
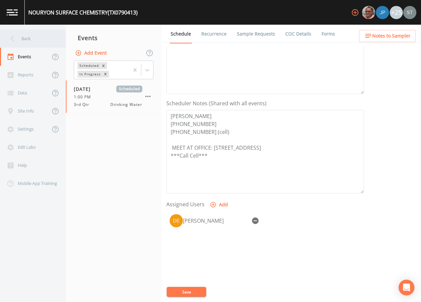
click at [33, 44] on div "Back" at bounding box center [29, 39] width 59 height 18
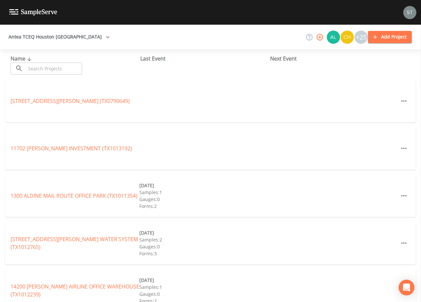
click at [51, 65] on input "text" at bounding box center [54, 69] width 56 height 12
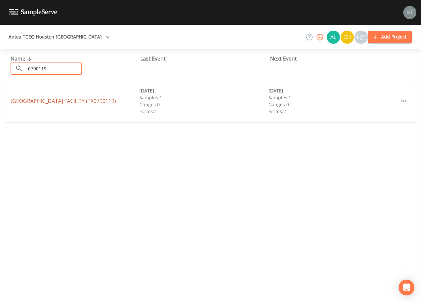
type input "0790119"
click at [71, 100] on link "[GEOGRAPHIC_DATA] (TX0790119)" at bounding box center [63, 100] width 105 height 7
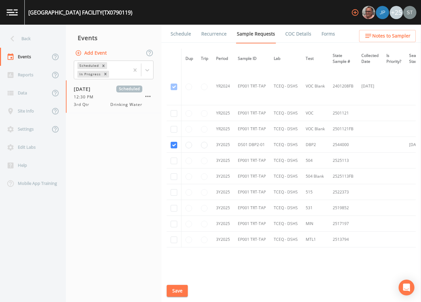
scroll to position [99, 0]
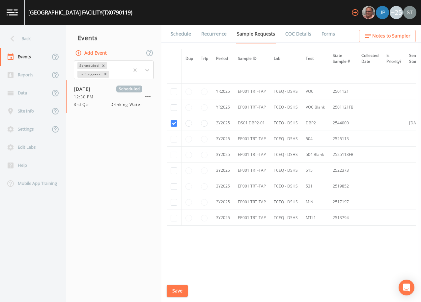
click at [180, 34] on link "Schedule" at bounding box center [181, 34] width 22 height 18
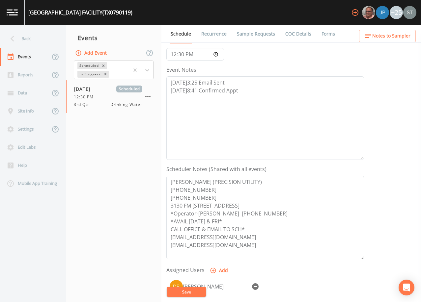
scroll to position [99, 0]
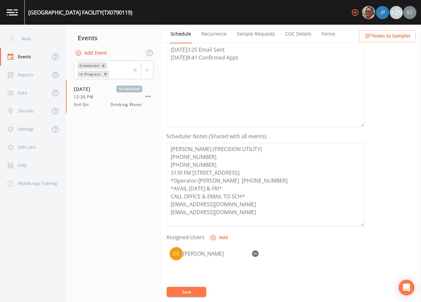
click at [259, 35] on link "Sample Requests" at bounding box center [256, 34] width 40 height 18
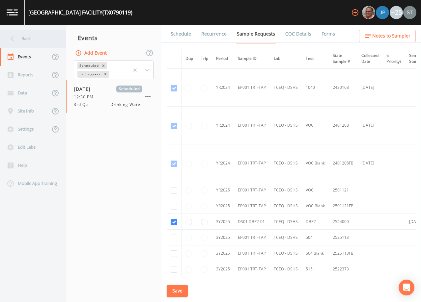
click at [27, 46] on div "Back" at bounding box center [29, 39] width 59 height 18
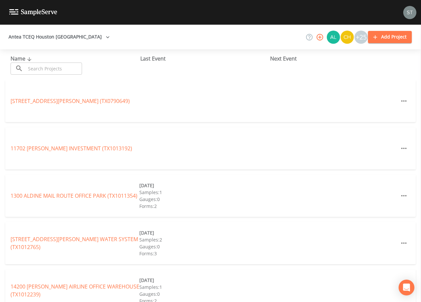
click at [77, 68] on input "text" at bounding box center [54, 69] width 56 height 12
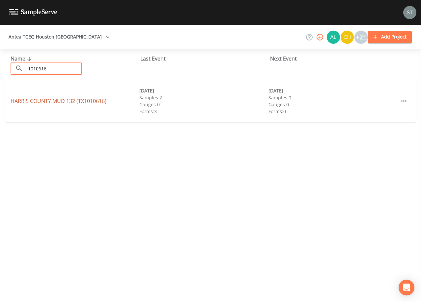
type input "1010616"
click at [94, 103] on link "[GEOGRAPHIC_DATA] 132 (TX1010616)" at bounding box center [59, 100] width 96 height 7
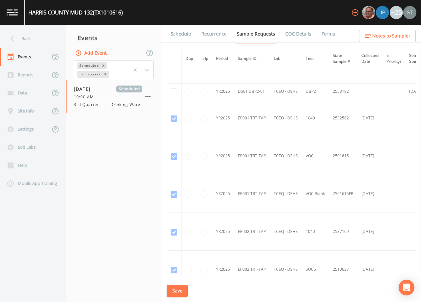
scroll to position [304, 0]
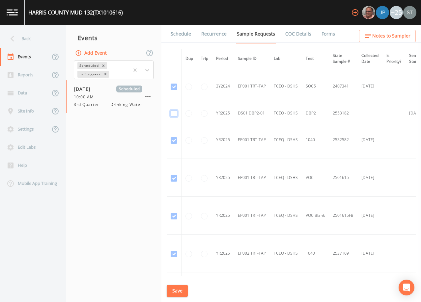
click at [175, 113] on input "checkbox" at bounding box center [173, 113] width 7 height 7
checkbox input "true"
click at [182, 287] on button "Save" at bounding box center [177, 291] width 21 height 12
click at [183, 36] on link "Schedule" at bounding box center [181, 34] width 22 height 18
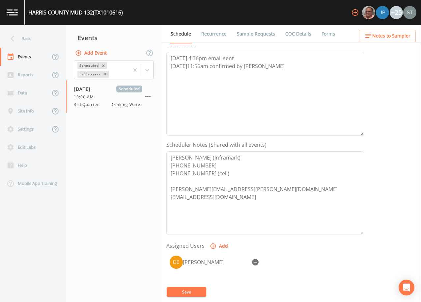
scroll to position [99, 0]
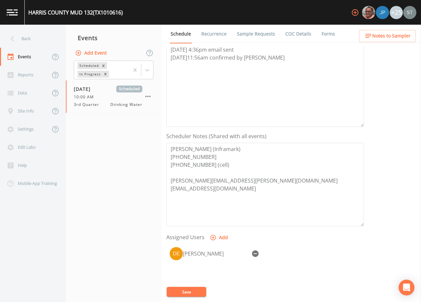
click at [257, 251] on icon "button" at bounding box center [255, 253] width 7 height 7
click at [219, 237] on button "Add" at bounding box center [219, 238] width 22 height 12
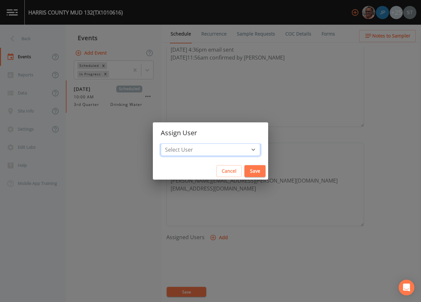
click at [207, 147] on select "Select User [PERSON_NAME] [PERSON_NAME] [PERSON_NAME] [PERSON_NAME] [PERSON_NAM…" at bounding box center [210, 150] width 99 height 13
select select "9949071a-8de3-4d5f-82d7-f9272ed5f8d7"
click at [175, 144] on select "Select User [PERSON_NAME] [PERSON_NAME] [PERSON_NAME] [PERSON_NAME] [PERSON_NAM…" at bounding box center [210, 150] width 99 height 13
click at [244, 172] on button "Save" at bounding box center [254, 171] width 21 height 12
select select
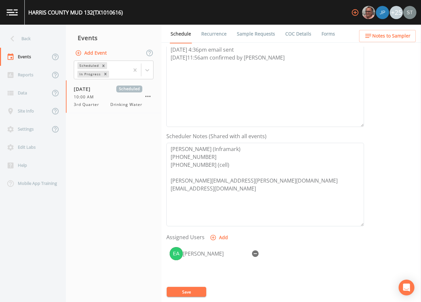
click at [190, 291] on button "Save" at bounding box center [186, 292] width 39 height 10
click at [250, 30] on link "Sample Requests" at bounding box center [256, 34] width 40 height 18
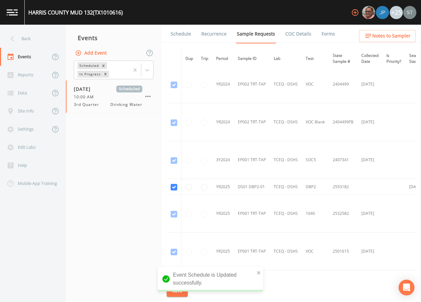
scroll to position [263, 0]
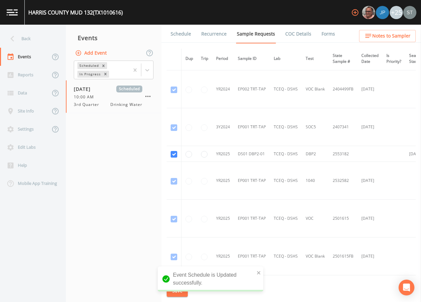
click at [175, 34] on link "Schedule" at bounding box center [181, 34] width 22 height 18
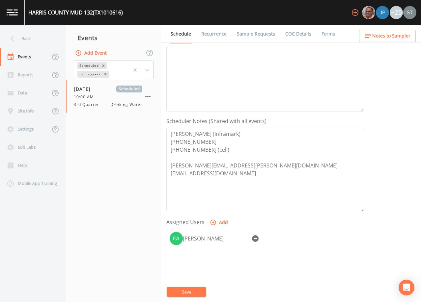
scroll to position [132, 0]
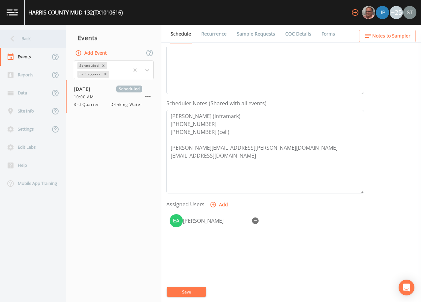
click at [35, 42] on div "Back" at bounding box center [29, 39] width 59 height 18
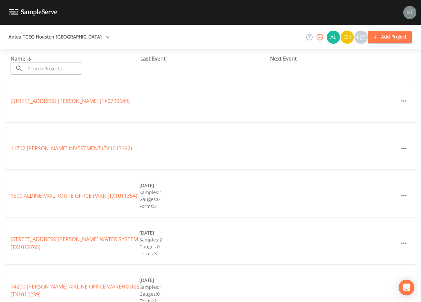
click at [52, 70] on input "text" at bounding box center [54, 69] width 56 height 12
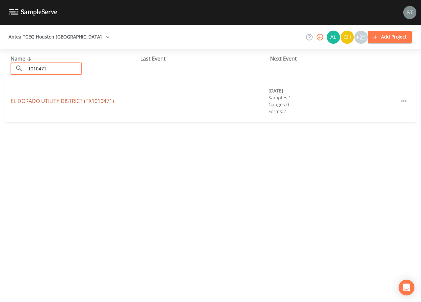
type input "1010471"
click at [79, 104] on link "[GEOGRAPHIC_DATA] (TX1010471)" at bounding box center [62, 100] width 103 height 7
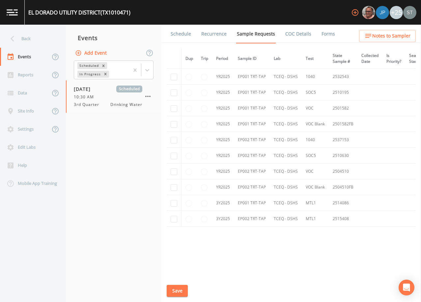
scroll to position [395, 0]
click at [184, 35] on link "Schedule" at bounding box center [181, 34] width 22 height 18
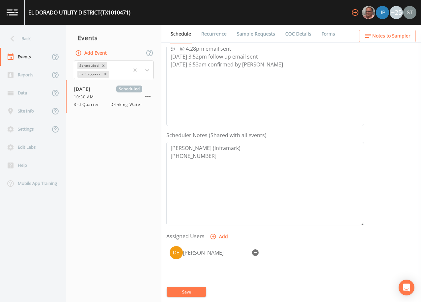
scroll to position [132, 0]
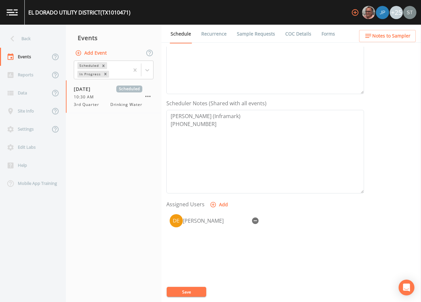
click at [256, 220] on icon "button" at bounding box center [255, 221] width 7 height 7
click at [221, 205] on button "Add" at bounding box center [219, 205] width 22 height 12
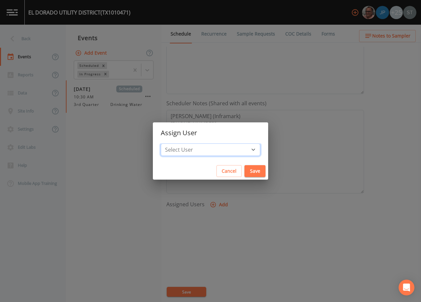
click at [214, 152] on select "Select User [PERSON_NAME] [PERSON_NAME] [PERSON_NAME] [PERSON_NAME] [PERSON_NAM…" at bounding box center [210, 150] width 99 height 13
select select "9949071a-8de3-4d5f-82d7-f9272ed5f8d7"
click at [175, 144] on select "Select User [PERSON_NAME] [PERSON_NAME] [PERSON_NAME] [PERSON_NAME] [PERSON_NAM…" at bounding box center [210, 150] width 99 height 13
click at [244, 170] on button "Save" at bounding box center [254, 171] width 21 height 12
select select
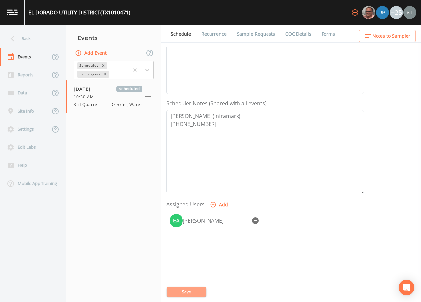
click at [197, 289] on button "Save" at bounding box center [186, 292] width 39 height 10
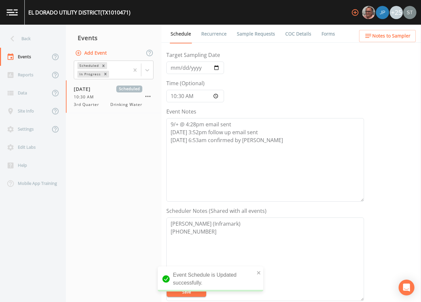
scroll to position [0, 0]
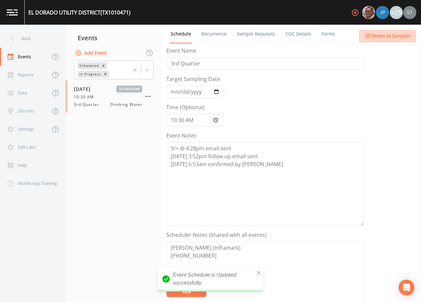
click at [403, 39] on span "Notes to Sampler" at bounding box center [391, 36] width 38 height 8
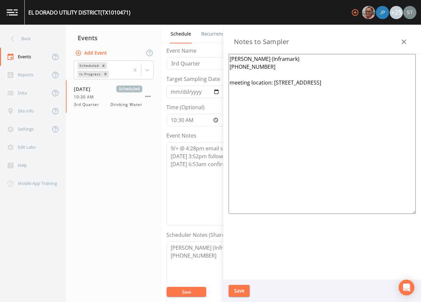
click at [403, 40] on icon "button" at bounding box center [404, 42] width 8 height 8
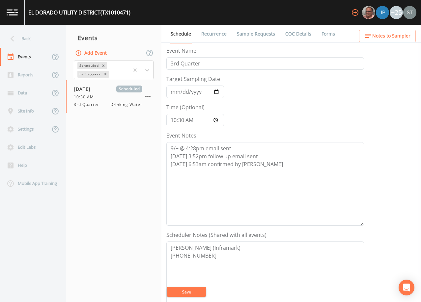
click at [404, 42] on ul "Schedule Recurrence Sample Requests COC Details Forms" at bounding box center [290, 34] width 259 height 18
click at [404, 40] on button "Notes to Sampler" at bounding box center [387, 36] width 57 height 12
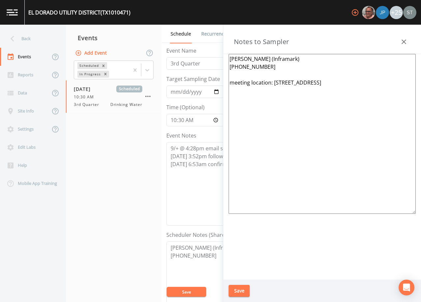
click at [405, 40] on icon "button" at bounding box center [404, 42] width 8 height 8
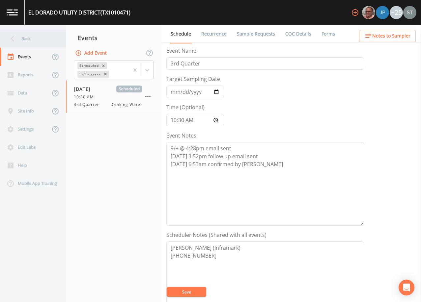
click at [27, 40] on div "Back" at bounding box center [29, 39] width 59 height 18
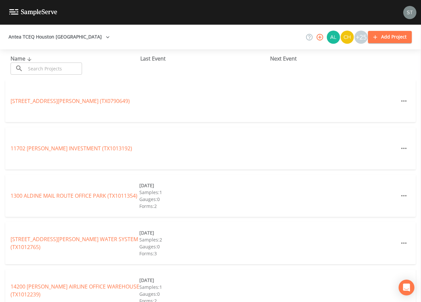
click at [73, 64] on input "text" at bounding box center [54, 69] width 56 height 12
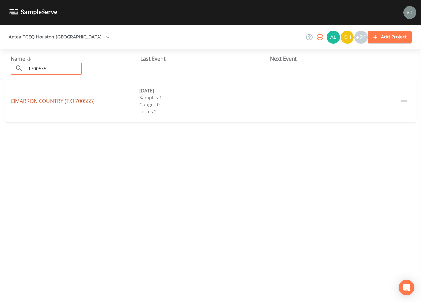
type input "1700555"
click at [83, 100] on link "CIMARRON COUNTRY (TX1700555)" at bounding box center [53, 100] width 84 height 7
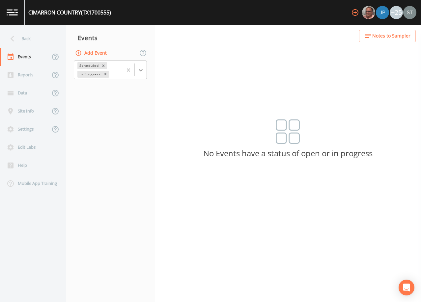
click at [142, 68] on icon at bounding box center [140, 70] width 7 height 7
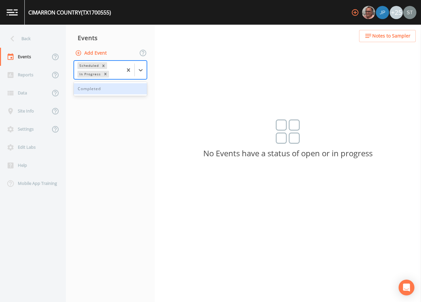
click at [126, 88] on div "Completed" at bounding box center [110, 88] width 73 height 11
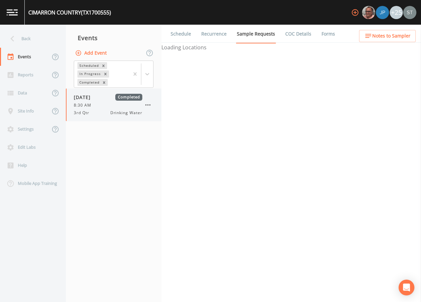
click at [111, 102] on div "8:30 AM" at bounding box center [108, 105] width 68 height 6
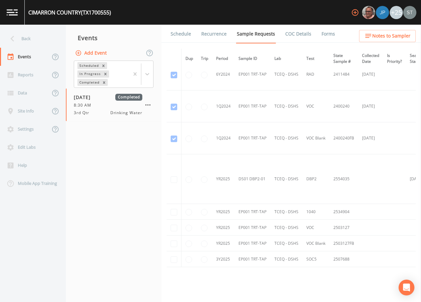
scroll to position [263, 0]
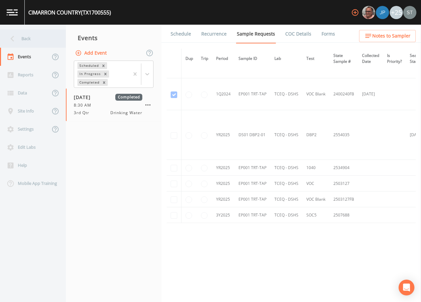
click at [31, 35] on div "Back" at bounding box center [29, 39] width 59 height 18
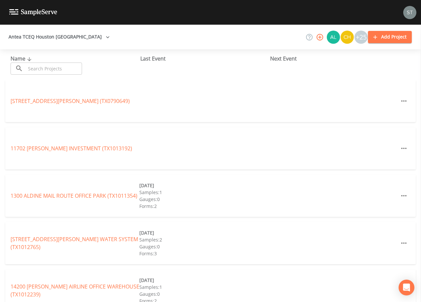
click at [77, 67] on input "text" at bounding box center [54, 69] width 56 height 12
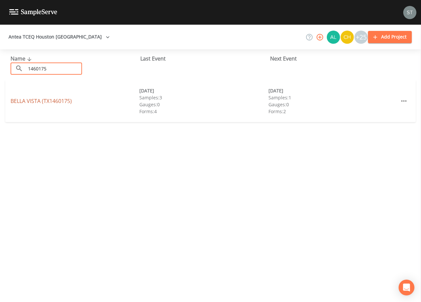
type input "1460175"
click at [53, 104] on link "[GEOGRAPHIC_DATA] (TX1460175)" at bounding box center [41, 100] width 61 height 7
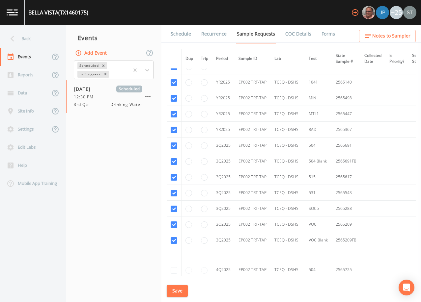
scroll to position [650, 0]
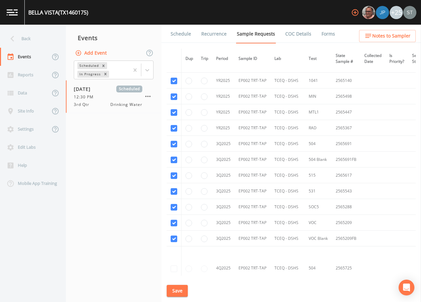
click at [185, 35] on link "Schedule" at bounding box center [181, 34] width 22 height 18
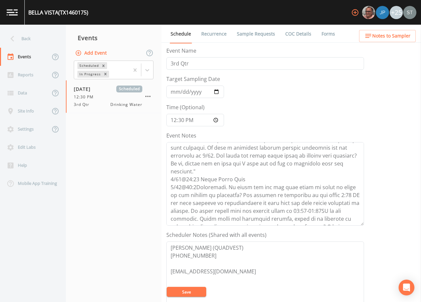
scroll to position [95, 0]
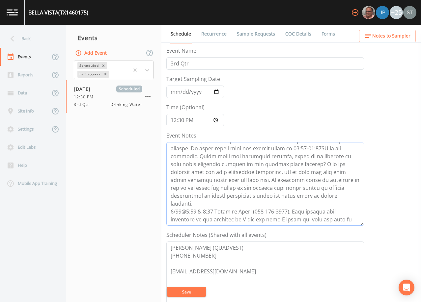
click at [286, 219] on textarea "Event Notes" at bounding box center [264, 184] width 197 height 84
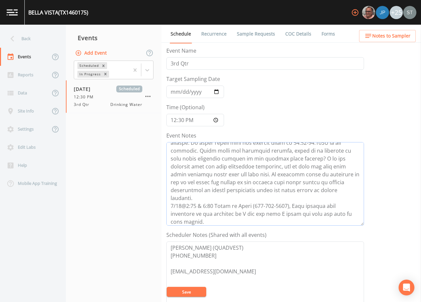
click at [201, 221] on textarea "Event Notes" at bounding box center [264, 184] width 197 height 84
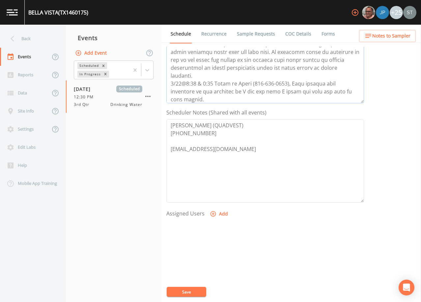
scroll to position [132, 0]
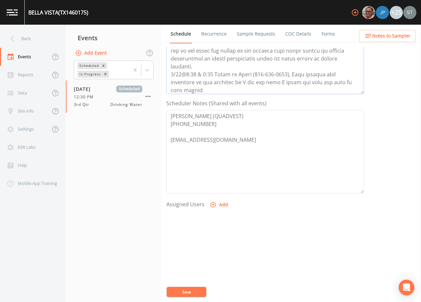
type textarea "[DATE]9:28 Email Sent [DATE]9:32 [PERSON_NAME]'s email reply "I will reach out …"
click at [221, 206] on button "Add" at bounding box center [219, 205] width 22 height 12
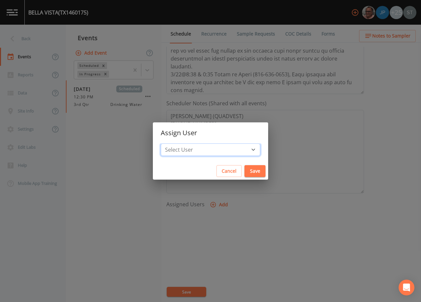
click at [211, 152] on select "Select User [PERSON_NAME] [PERSON_NAME] [PERSON_NAME] [PERSON_NAME] [PERSON_NAM…" at bounding box center [210, 150] width 99 height 13
select select "3585e269-5d1f-4d98-ab9d-4913da50343a"
click at [175, 144] on select "Select User [PERSON_NAME] [PERSON_NAME] [PERSON_NAME] [PERSON_NAME] [PERSON_NAM…" at bounding box center [210, 150] width 99 height 13
click at [244, 170] on button "Save" at bounding box center [254, 171] width 21 height 12
select select
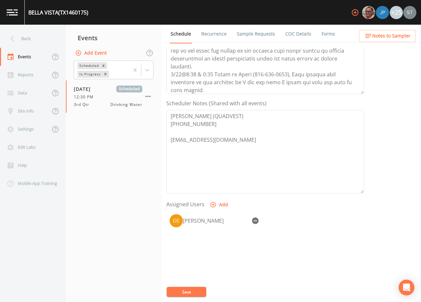
click at [193, 292] on button "Save" at bounding box center [186, 292] width 39 height 10
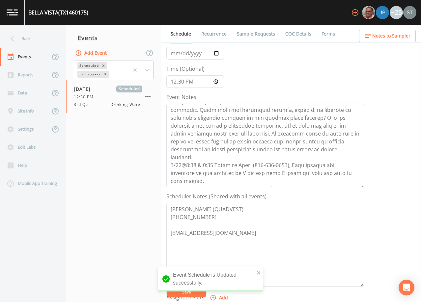
scroll to position [33, 0]
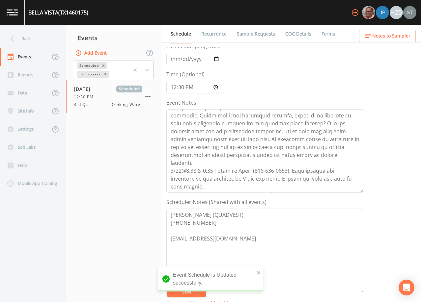
click at [399, 37] on span "Notes to Sampler" at bounding box center [391, 36] width 38 height 8
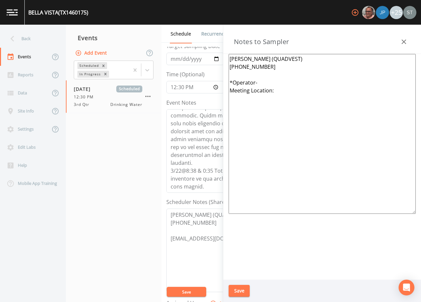
click at [283, 84] on textarea "[PERSON_NAME] (QUADVEST) [PHONE_NUMBER] *Operator- Meeting Location:" at bounding box center [321, 134] width 187 height 160
type textarea "[PERSON_NAME] (QUADVEST) [PHONE_NUMBER] *Operator- [PERSON_NAME] [PHONE_NUMBER]…"
click at [235, 290] on button "Save" at bounding box center [238, 291] width 21 height 12
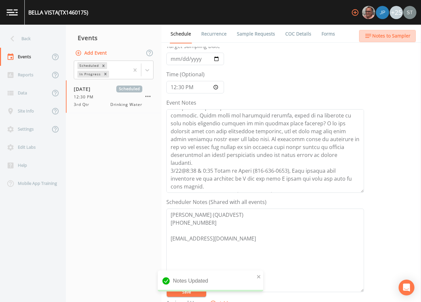
click at [396, 39] on span "Notes to Sampler" at bounding box center [391, 36] width 38 height 8
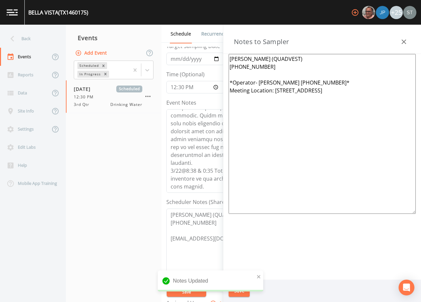
click at [401, 41] on icon "button" at bounding box center [404, 42] width 8 height 8
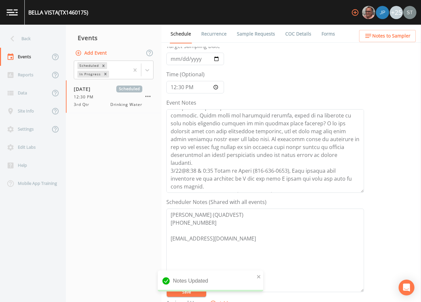
click at [247, 35] on link "Sample Requests" at bounding box center [256, 34] width 40 height 18
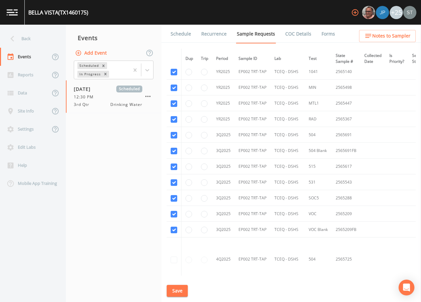
scroll to position [667, 0]
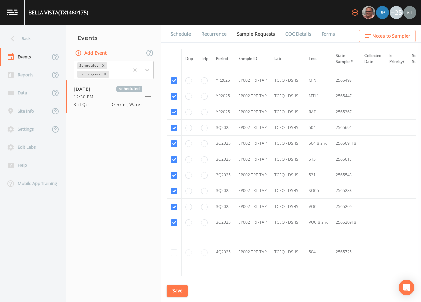
click at [177, 34] on link "Schedule" at bounding box center [181, 34] width 22 height 18
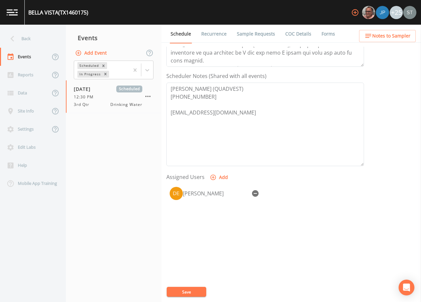
scroll to position [162, 0]
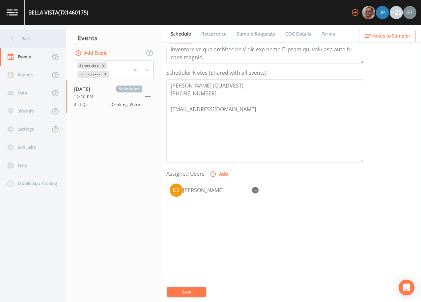
click at [37, 40] on div "Back" at bounding box center [29, 39] width 59 height 18
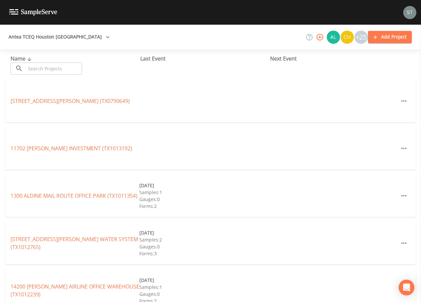
click at [82, 65] on input "text" at bounding box center [54, 69] width 56 height 12
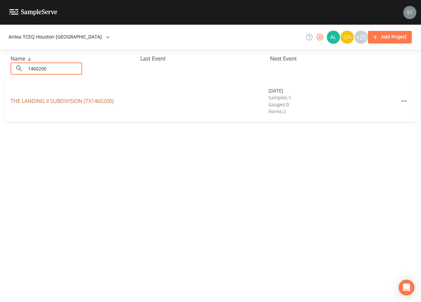
type input "1460200"
click at [84, 99] on link "THE [GEOGRAPHIC_DATA] (TX1460200)" at bounding box center [62, 100] width 103 height 7
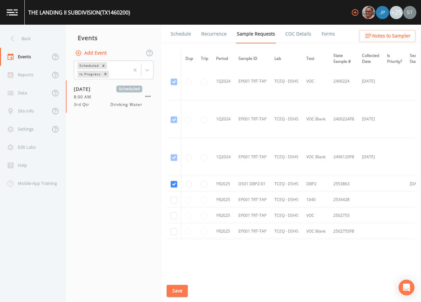
scroll to position [362, 0]
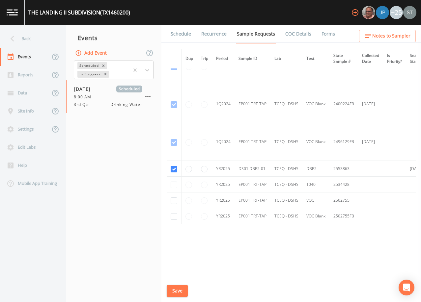
click at [182, 34] on link "Schedule" at bounding box center [181, 34] width 22 height 18
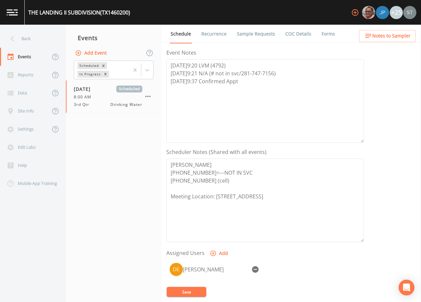
scroll to position [132, 0]
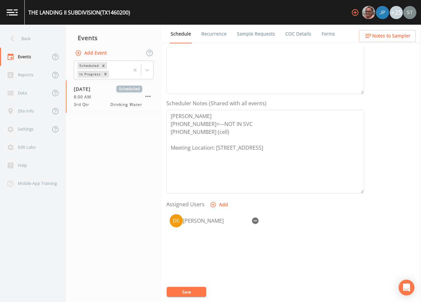
click at [385, 40] on span "Notes to Sampler" at bounding box center [391, 36] width 38 height 8
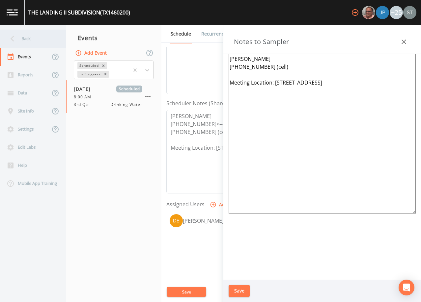
click at [37, 45] on div "Back" at bounding box center [29, 39] width 59 height 18
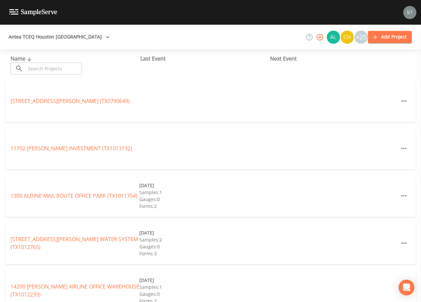
click at [50, 67] on input "text" at bounding box center [54, 69] width 56 height 12
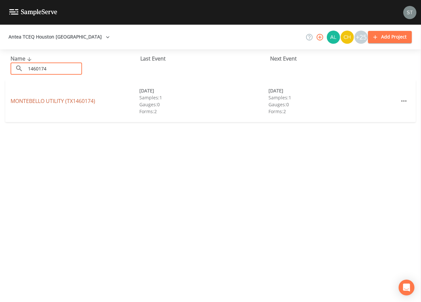
type input "1460174"
click at [81, 103] on link "MONTEBELLO UTILITY (TX1460174)" at bounding box center [53, 100] width 85 height 7
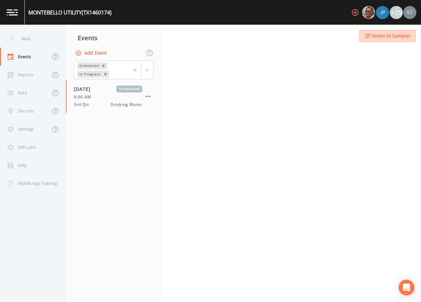
click at [390, 36] on span "Notes to Sampler" at bounding box center [391, 36] width 38 height 8
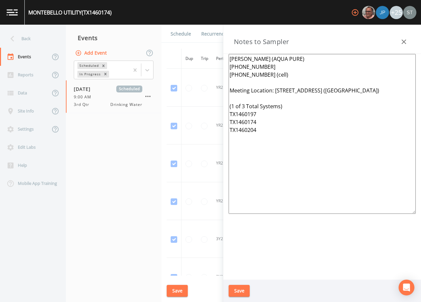
click at [403, 42] on icon "button" at bounding box center [404, 42] width 8 height 8
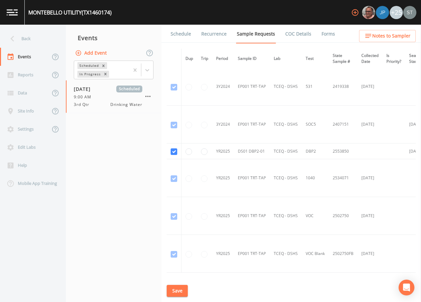
scroll to position [317, 0]
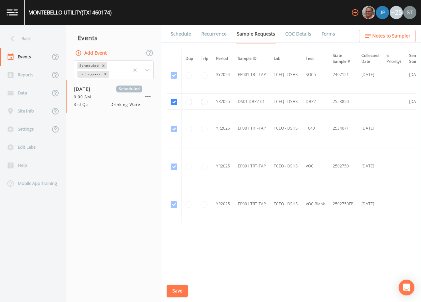
click at [177, 36] on link "Schedule" at bounding box center [181, 34] width 22 height 18
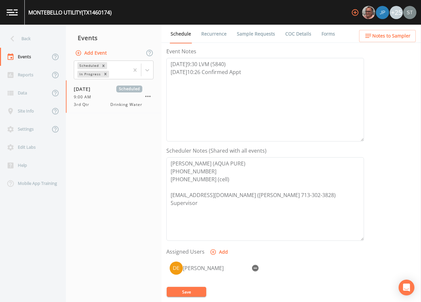
scroll to position [132, 0]
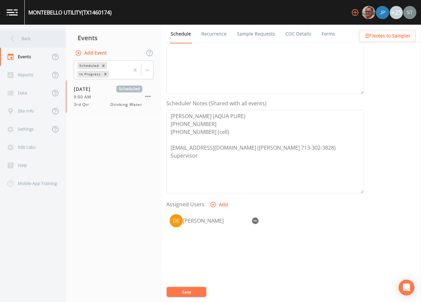
click at [38, 37] on div "Back" at bounding box center [29, 39] width 59 height 18
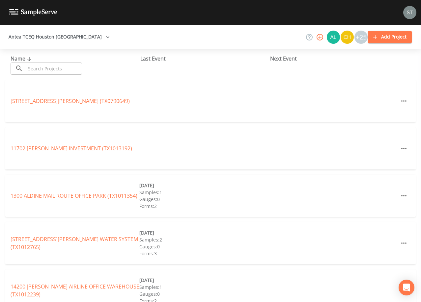
click at [46, 67] on input "text" at bounding box center [54, 69] width 56 height 12
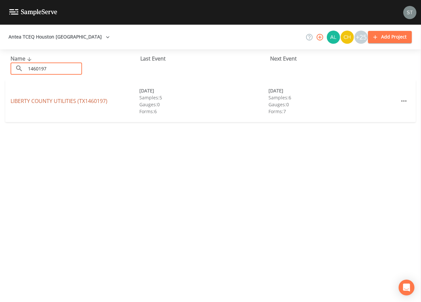
type input "1460197"
click at [35, 100] on link "[GEOGRAPHIC_DATA] UTILITIES (TX1460197)" at bounding box center [59, 100] width 97 height 7
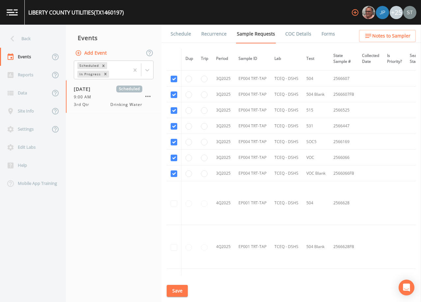
scroll to position [856, 0]
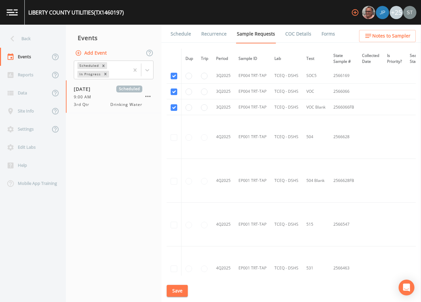
click at [184, 35] on link "Schedule" at bounding box center [181, 34] width 22 height 18
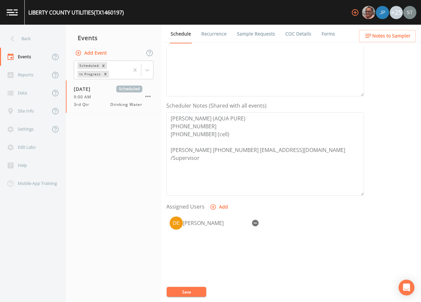
scroll to position [132, 0]
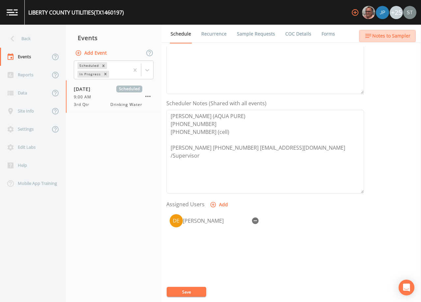
click at [404, 37] on span "Notes to Sampler" at bounding box center [391, 36] width 38 height 8
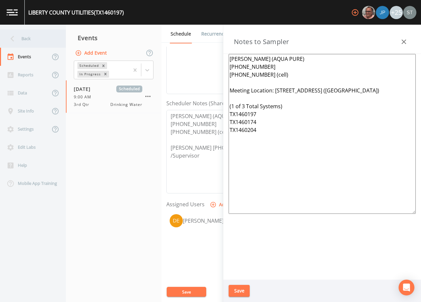
click at [40, 42] on div "Back" at bounding box center [29, 39] width 59 height 18
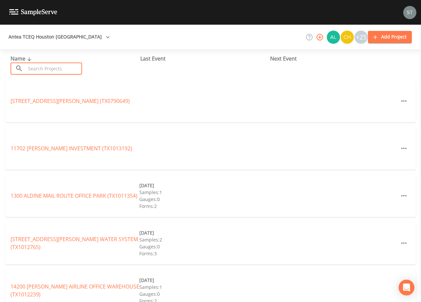
drag, startPoint x: 52, startPoint y: 67, endPoint x: 55, endPoint y: 64, distance: 4.2
click at [55, 65] on input "text" at bounding box center [54, 69] width 56 height 12
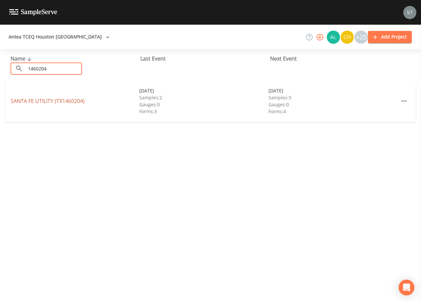
type input "1460204"
click at [72, 100] on link "SANTA FE UTILITY (TX1460204)" at bounding box center [48, 100] width 74 height 7
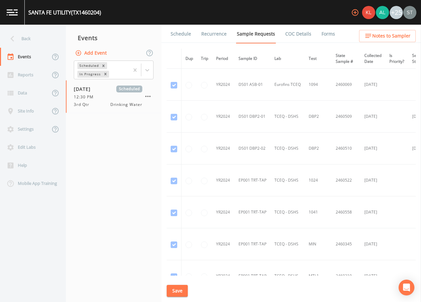
click at [179, 36] on link "Schedule" at bounding box center [181, 34] width 22 height 18
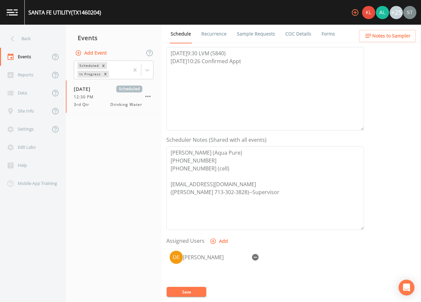
scroll to position [33, 0]
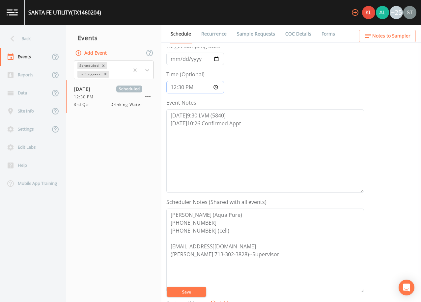
click at [174, 86] on input "12:30:00" at bounding box center [195, 87] width 58 height 13
type input "09:00"
click at [195, 291] on button "Save" at bounding box center [186, 292] width 39 height 10
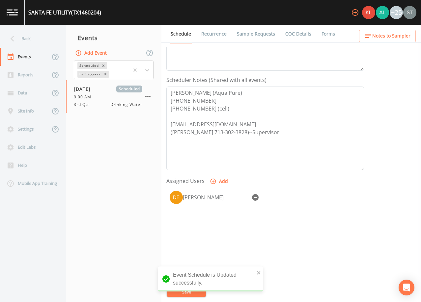
scroll to position [162, 0]
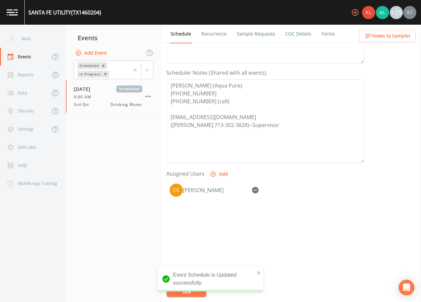
click at [261, 36] on link "Sample Requests" at bounding box center [256, 34] width 40 height 18
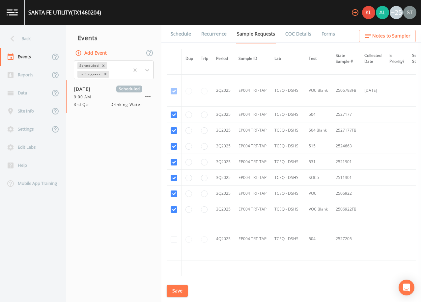
scroll to position [4162, 0]
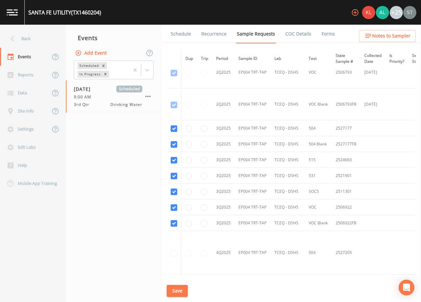
click at [180, 34] on link "Schedule" at bounding box center [181, 34] width 22 height 18
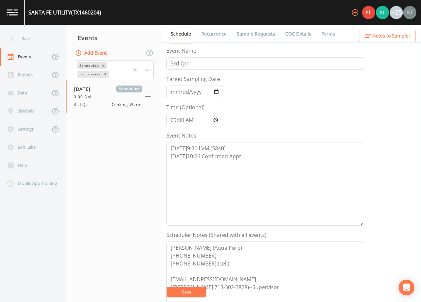
click at [187, 290] on button "Save" at bounding box center [186, 292] width 39 height 10
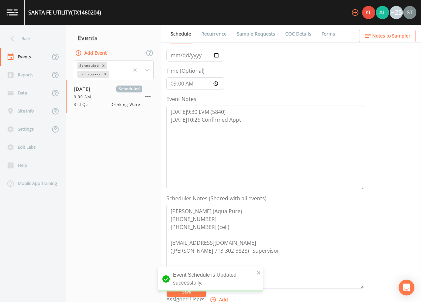
scroll to position [33, 0]
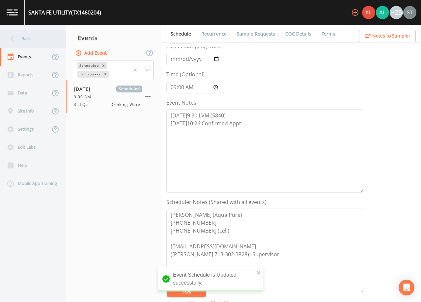
click at [33, 39] on div "Back" at bounding box center [29, 39] width 59 height 18
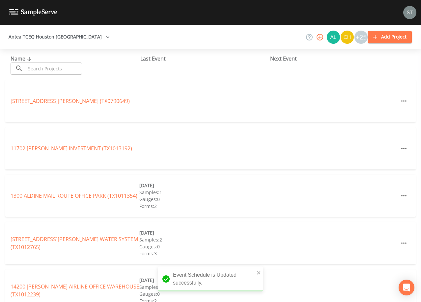
click at [54, 66] on input "text" at bounding box center [54, 69] width 56 height 12
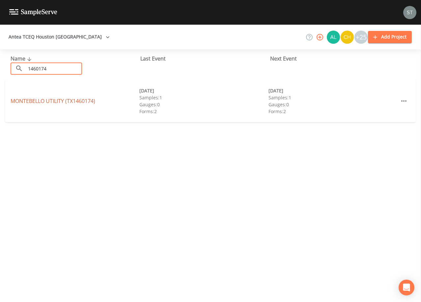
type input "1460174"
click at [82, 100] on link "MONTEBELLO UTILITY (TX1460174)" at bounding box center [53, 100] width 85 height 7
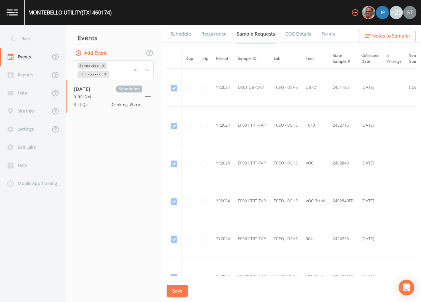
click at [186, 33] on link "Schedule" at bounding box center [181, 34] width 22 height 18
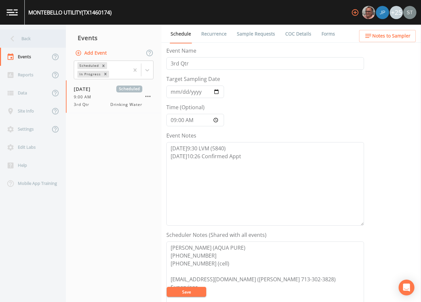
click at [28, 37] on div "Back" at bounding box center [29, 39] width 59 height 18
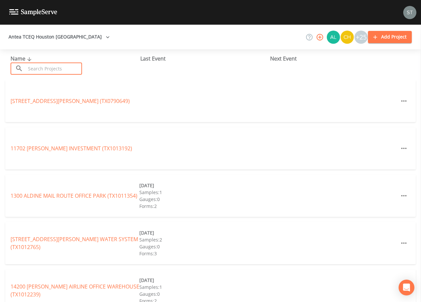
click at [47, 67] on input "text" at bounding box center [54, 69] width 56 height 12
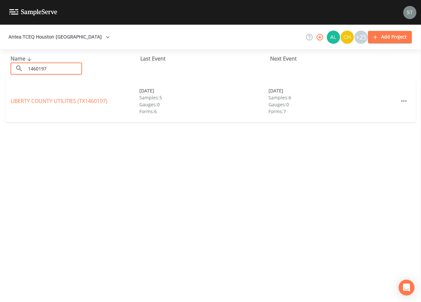
type input "1460197"
click at [28, 96] on div "LIBERTY COUNTY UTILITIES (TX1460197) [DATE] Samples: 5 Gauges: 0 Forms: 6 [DATE…" at bounding box center [210, 101] width 410 height 42
click at [28, 102] on link "[GEOGRAPHIC_DATA] UTILITIES (TX1460197)" at bounding box center [59, 100] width 97 height 7
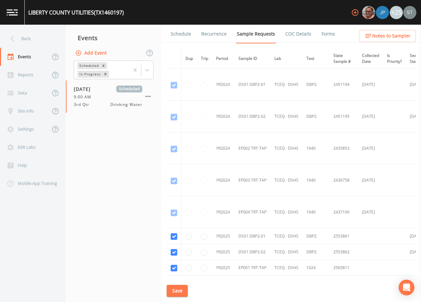
click at [181, 35] on link "Schedule" at bounding box center [181, 34] width 22 height 18
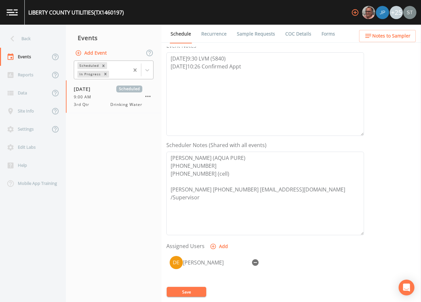
scroll to position [99, 0]
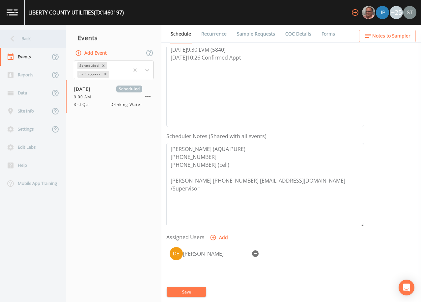
click at [35, 41] on div "Back" at bounding box center [29, 39] width 59 height 18
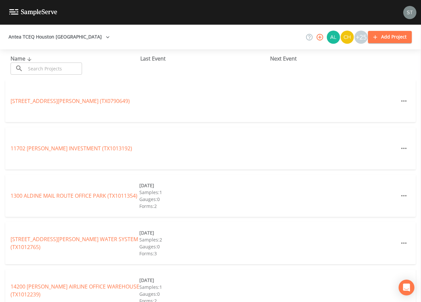
click at [50, 66] on input "text" at bounding box center [54, 69] width 56 height 12
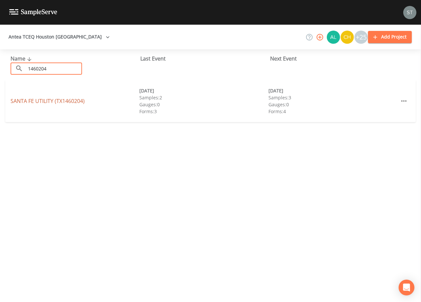
type input "1460204"
click at [59, 101] on link "SANTA FE UTILITY (TX1460204)" at bounding box center [48, 100] width 74 height 7
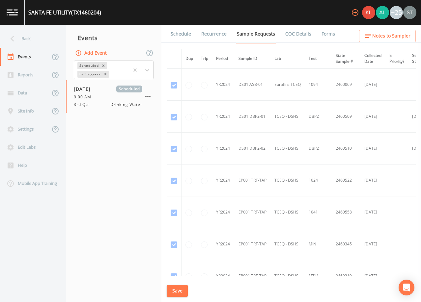
click at [184, 33] on link "Schedule" at bounding box center [181, 34] width 22 height 18
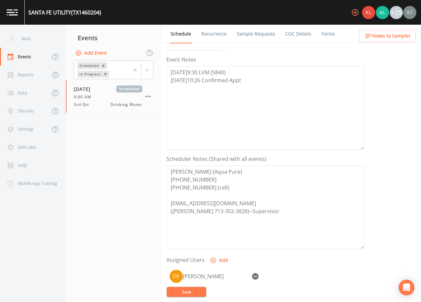
scroll to position [99, 0]
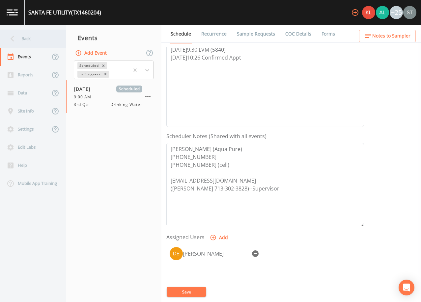
click at [29, 39] on div "Back" at bounding box center [29, 39] width 59 height 18
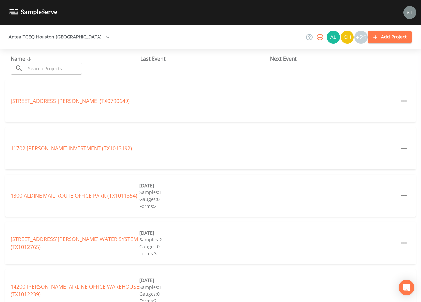
click at [75, 71] on input "text" at bounding box center [54, 69] width 56 height 12
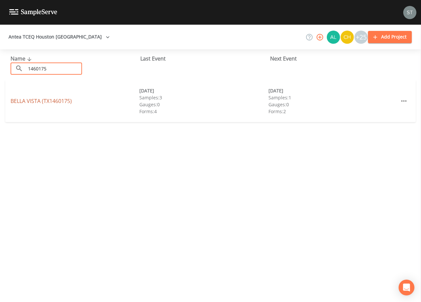
type input "1460175"
click at [66, 101] on link "[GEOGRAPHIC_DATA] (TX1460175)" at bounding box center [41, 100] width 61 height 7
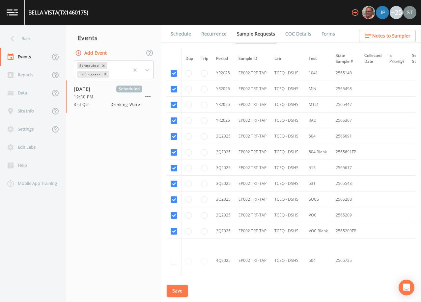
scroll to position [658, 0]
click at [182, 39] on link "Schedule" at bounding box center [181, 34] width 22 height 18
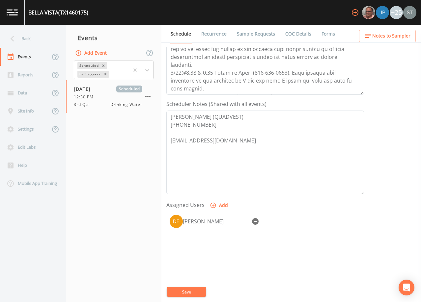
scroll to position [132, 0]
click at [386, 35] on span "Notes to Sampler" at bounding box center [391, 36] width 38 height 8
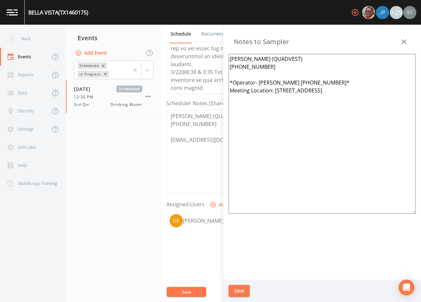
click at [400, 41] on icon "button" at bounding box center [404, 42] width 8 height 8
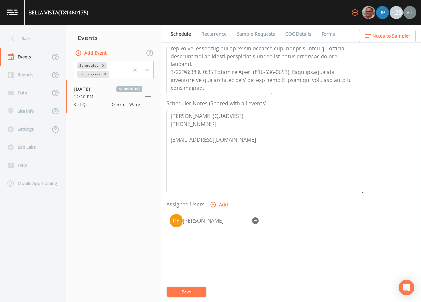
click at [208, 31] on link "Recurrence" at bounding box center [213, 34] width 27 height 18
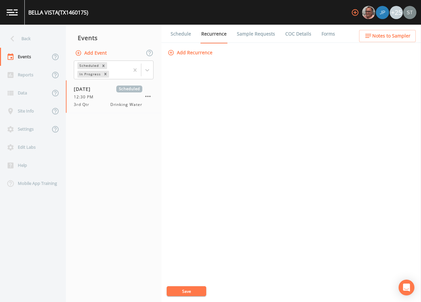
click at [181, 34] on link "Schedule" at bounding box center [181, 34] width 22 height 18
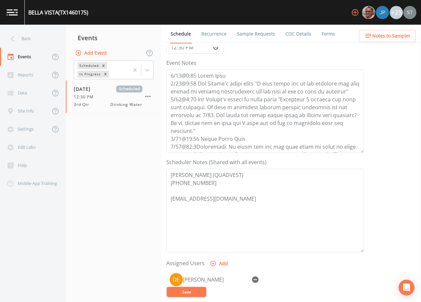
scroll to position [99, 0]
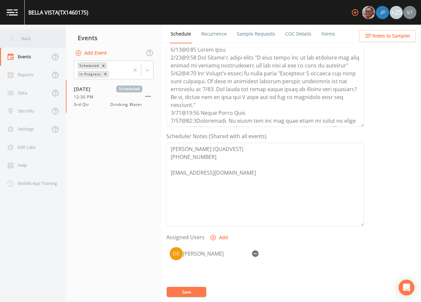
click at [19, 36] on div "Back" at bounding box center [29, 39] width 59 height 18
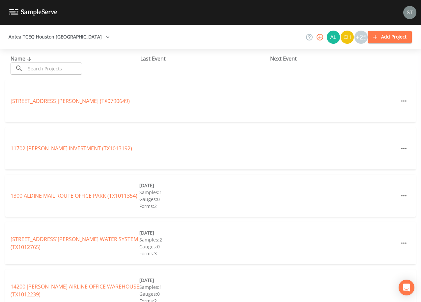
click at [58, 71] on input "text" at bounding box center [54, 69] width 56 height 12
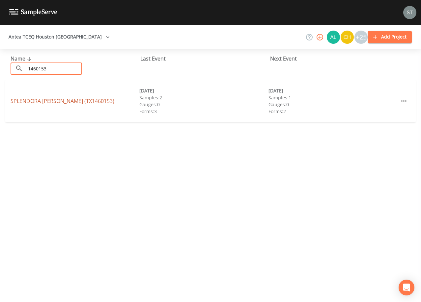
type input "1460153"
click at [83, 99] on link "SPLENDORA [PERSON_NAME] (TX1460153)" at bounding box center [63, 100] width 104 height 7
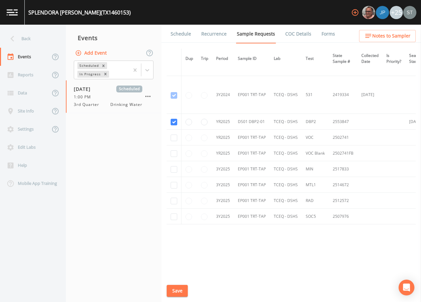
scroll to position [261, 0]
click at [177, 35] on link "Schedule" at bounding box center [181, 34] width 22 height 18
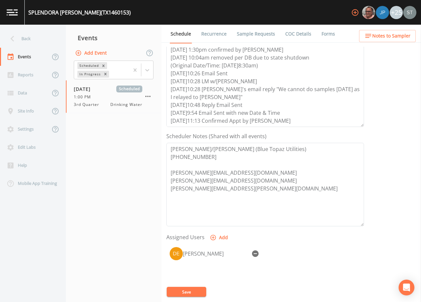
scroll to position [16, 0]
click at [30, 41] on div "Back" at bounding box center [29, 39] width 59 height 18
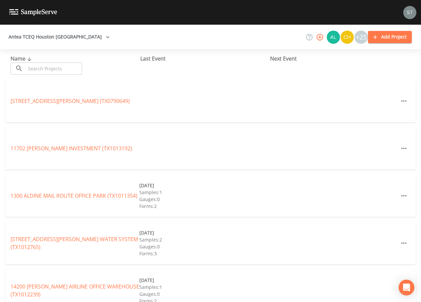
drag, startPoint x: 57, startPoint y: 68, endPoint x: 60, endPoint y: 61, distance: 8.0
click at [57, 68] on input "text" at bounding box center [54, 69] width 56 height 12
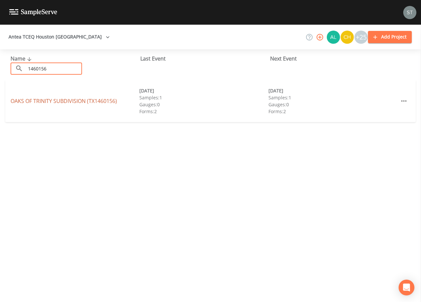
type input "1460156"
click at [79, 99] on link "[GEOGRAPHIC_DATA] (TX1460156)" at bounding box center [64, 100] width 106 height 7
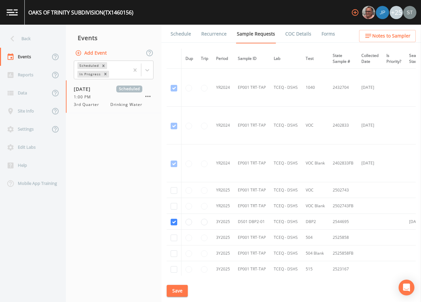
click at [389, 37] on span "Notes to Sampler" at bounding box center [391, 36] width 38 height 8
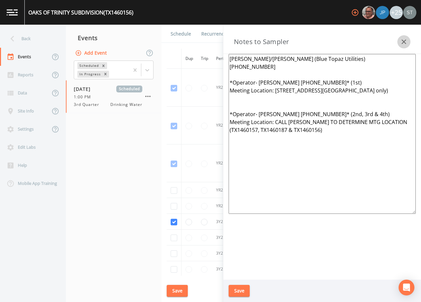
click at [406, 41] on icon "button" at bounding box center [404, 42] width 8 height 8
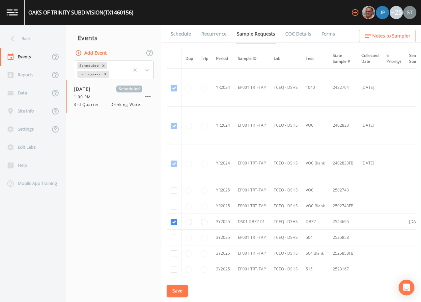
click at [183, 37] on link "Schedule" at bounding box center [181, 34] width 22 height 18
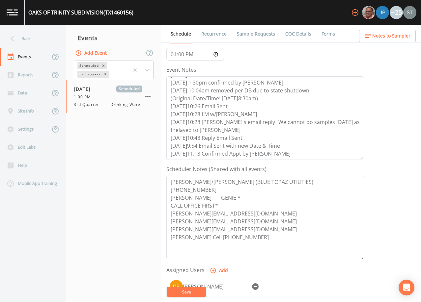
scroll to position [16, 0]
click at [27, 37] on div "Back" at bounding box center [29, 39] width 59 height 18
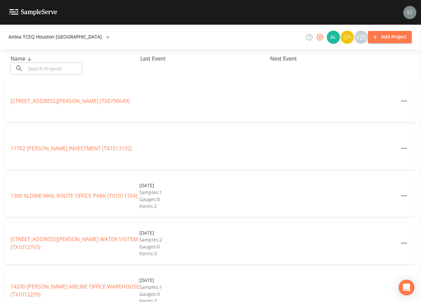
click at [53, 66] on input "text" at bounding box center [54, 69] width 56 height 12
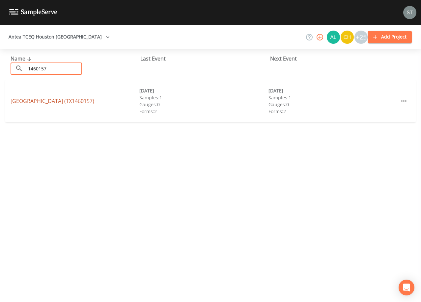
type input "1460157"
click at [78, 100] on link "[GEOGRAPHIC_DATA] (TX1460157)" at bounding box center [53, 100] width 84 height 7
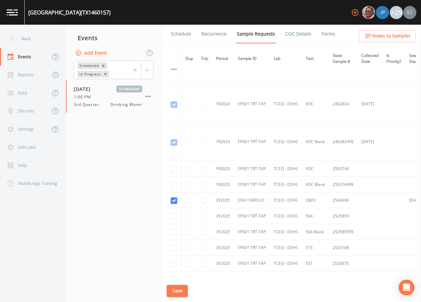
scroll to position [33, 0]
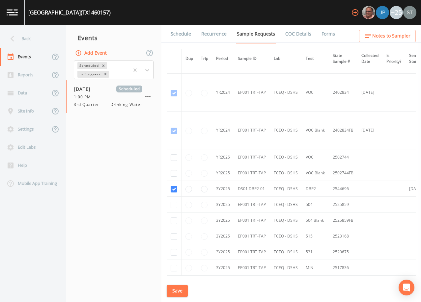
click at [183, 35] on link "Schedule" at bounding box center [181, 34] width 22 height 18
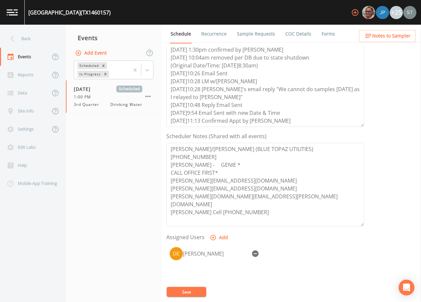
scroll to position [16, 0]
click at [387, 41] on button "Notes to Sampler" at bounding box center [387, 36] width 57 height 12
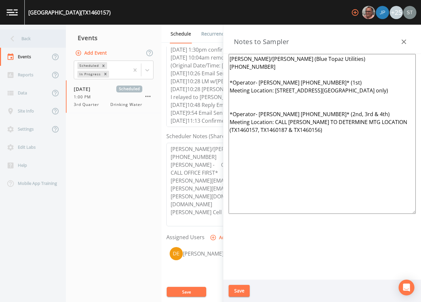
click at [31, 42] on div "Back" at bounding box center [29, 39] width 59 height 18
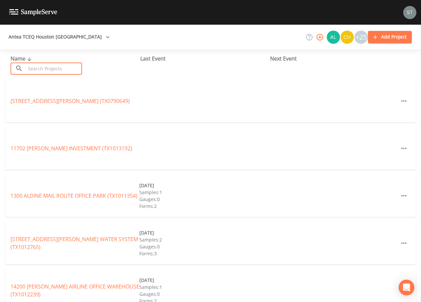
click at [56, 69] on input "text" at bounding box center [54, 69] width 56 height 12
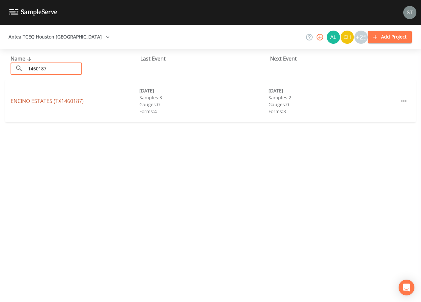
type input "1460187"
click at [23, 100] on link "[GEOGRAPHIC_DATA] (TX1460187)" at bounding box center [47, 100] width 73 height 7
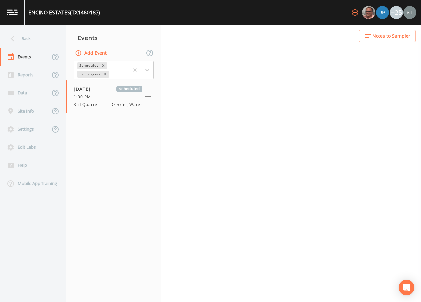
click at [398, 38] on span "Notes to Sampler" at bounding box center [391, 36] width 38 height 8
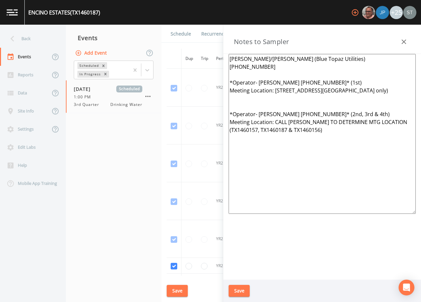
click at [398, 39] on button "button" at bounding box center [403, 41] width 13 height 13
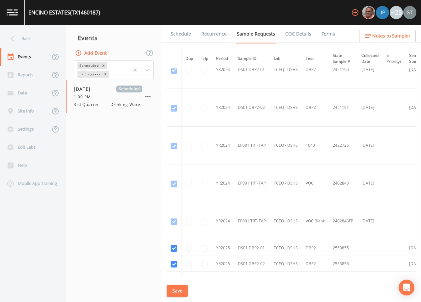
scroll to position [33, 0]
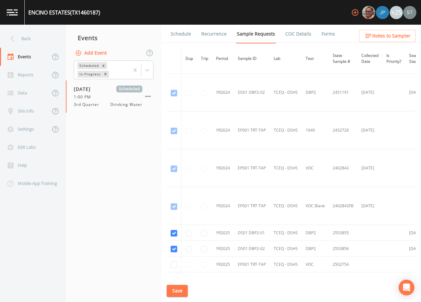
click at [182, 36] on link "Schedule" at bounding box center [181, 34] width 22 height 18
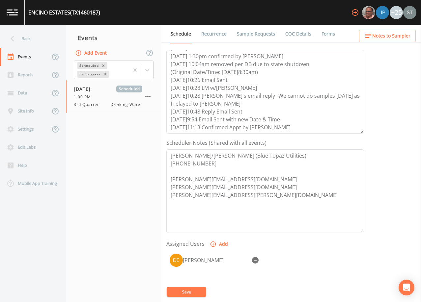
scroll to position [99, 0]
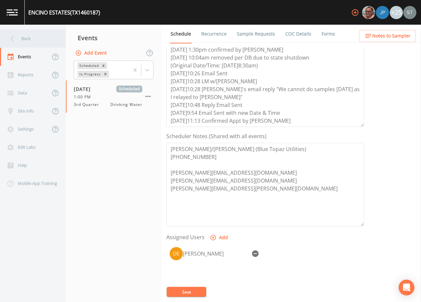
click at [33, 39] on div "Back" at bounding box center [29, 39] width 59 height 18
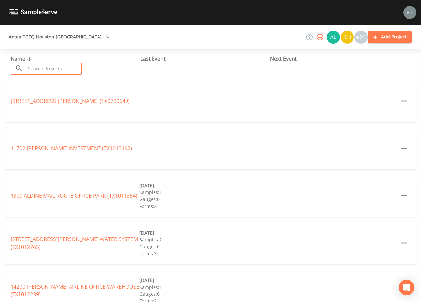
click at [79, 68] on input "text" at bounding box center [54, 69] width 56 height 12
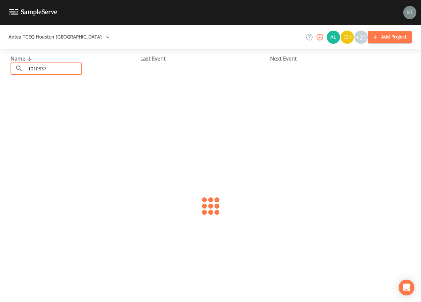
type input "1010837"
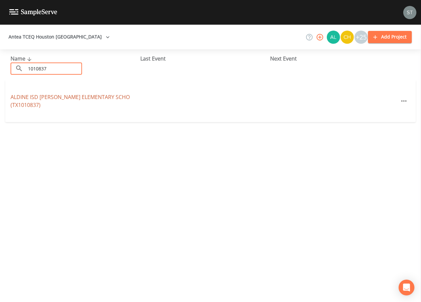
click at [103, 99] on link "ALDINE ISD [PERSON_NAME] ELEMENTARY SCHO (TX1010837)" at bounding box center [70, 100] width 119 height 15
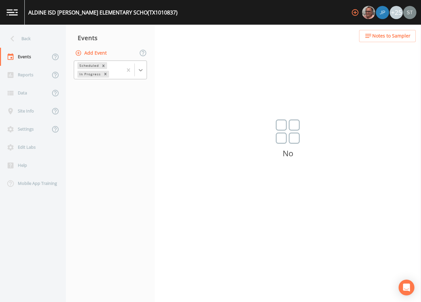
click at [143, 70] on icon at bounding box center [140, 70] width 7 height 7
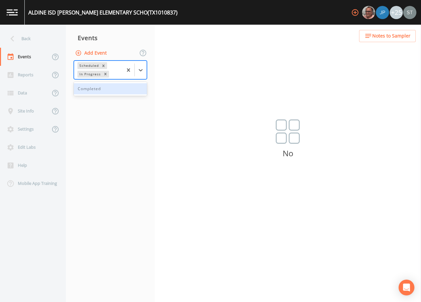
click at [121, 89] on div "Completed" at bounding box center [110, 88] width 73 height 11
click at [393, 34] on span "Notes to Sampler" at bounding box center [391, 36] width 38 height 8
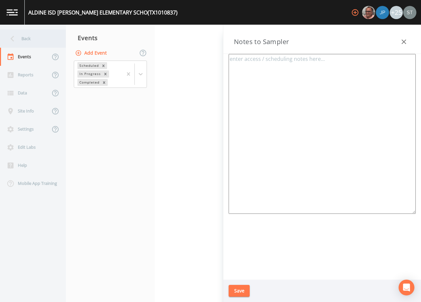
click at [38, 37] on div "Back" at bounding box center [29, 39] width 59 height 18
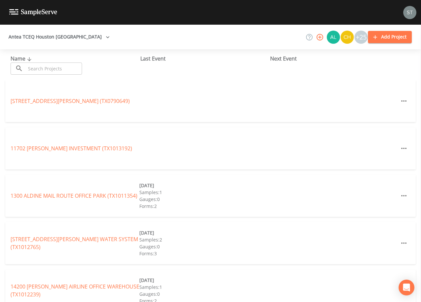
click at [45, 65] on input "text" at bounding box center [54, 69] width 56 height 12
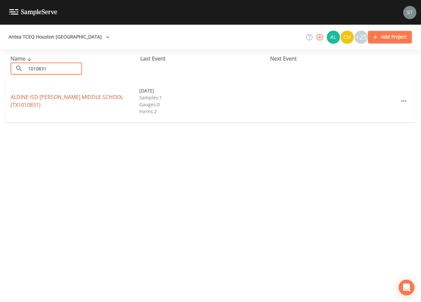
type input "1010831"
click at [80, 98] on link "ALDINE ISD [PERSON_NAME][GEOGRAPHIC_DATA] (TX1010831)" at bounding box center [67, 100] width 113 height 15
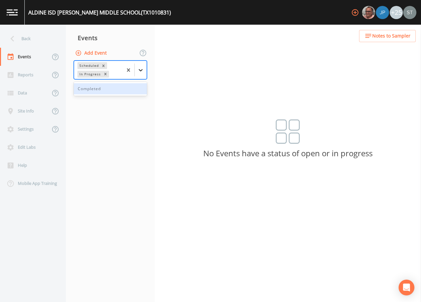
drag, startPoint x: 144, startPoint y: 71, endPoint x: 137, endPoint y: 73, distance: 6.6
click at [144, 70] on icon at bounding box center [140, 70] width 7 height 7
click at [119, 92] on div "Completed" at bounding box center [110, 88] width 73 height 11
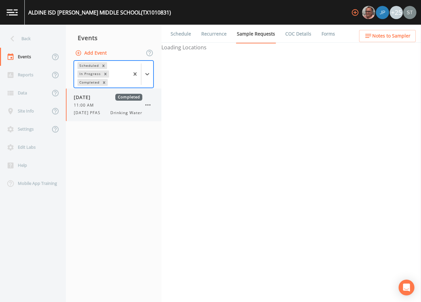
click at [99, 103] on div "11:00 AM" at bounding box center [108, 105] width 68 height 6
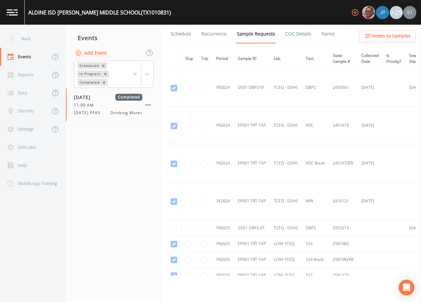
click at [176, 38] on link "Schedule" at bounding box center [181, 34] width 22 height 18
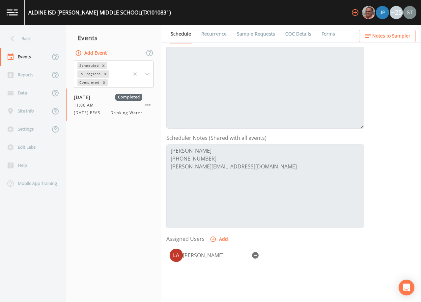
scroll to position [99, 0]
click at [391, 38] on span "Notes to Sampler" at bounding box center [391, 36] width 38 height 8
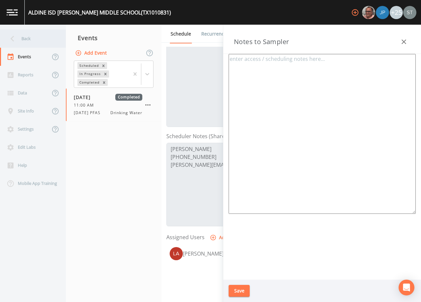
click at [35, 42] on div "Back" at bounding box center [29, 39] width 59 height 18
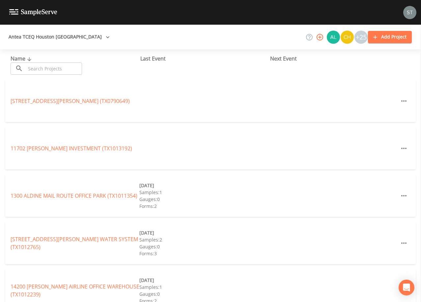
click at [60, 67] on input "text" at bounding box center [54, 69] width 56 height 12
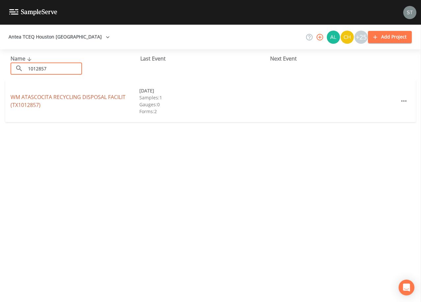
type input "1012857"
click at [72, 96] on link "WM ATASCOCITA RECYCLING DISPOSAL FACILIT (TX1012857)" at bounding box center [68, 100] width 115 height 15
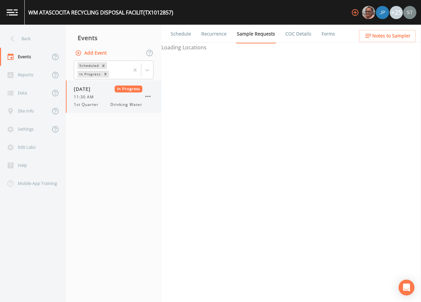
click at [89, 100] on div "[DATE] In Progress 11:30 AM 1st Quarter Drinking Water" at bounding box center [108, 97] width 68 height 22
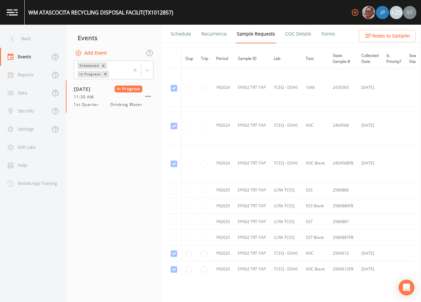
click at [180, 36] on link "Schedule" at bounding box center [181, 34] width 22 height 18
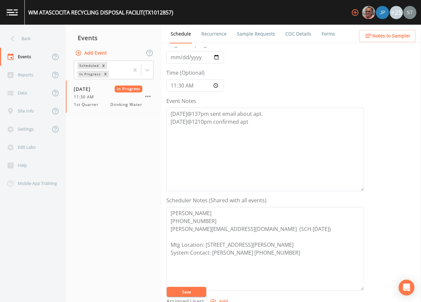
scroll to position [33, 0]
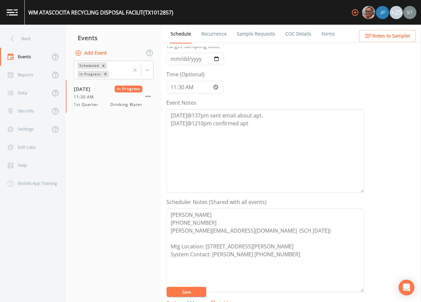
click at [403, 37] on span "Notes to Sampler" at bounding box center [391, 36] width 38 height 8
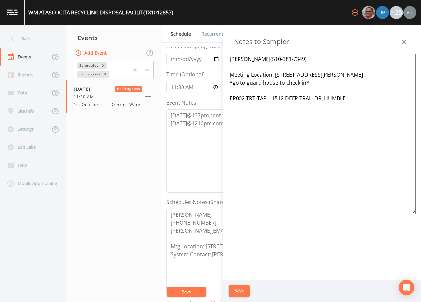
click at [404, 43] on icon "button" at bounding box center [404, 42] width 8 height 8
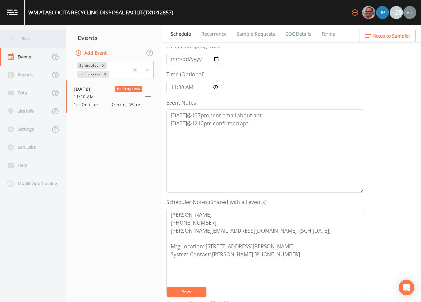
click at [29, 41] on div "Back" at bounding box center [29, 39] width 59 height 18
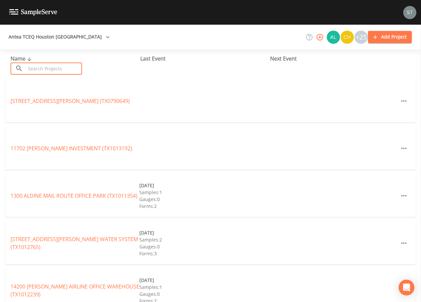
click at [50, 70] on input "text" at bounding box center [54, 69] width 56 height 12
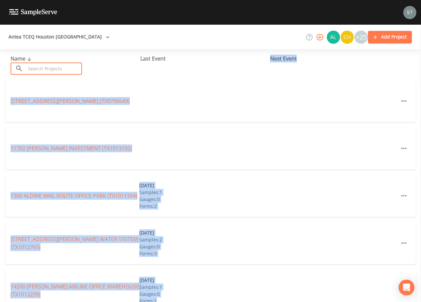
click at [223, 302] on html "Antea TCEQ [GEOGRAPHIC_DATA] +25 Add Project Name ​ ​ Last Event Next Event [ST…" at bounding box center [210, 151] width 421 height 302
click at [183, 81] on div "[STREET_ADDRESS][PERSON_NAME] (TX0790649)" at bounding box center [210, 101] width 410 height 42
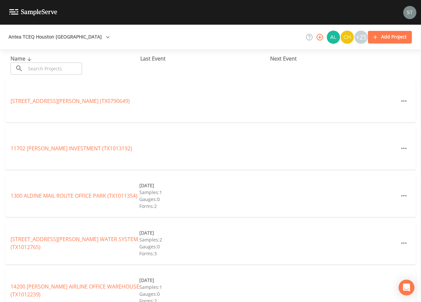
click at [71, 70] on input "text" at bounding box center [54, 69] width 56 height 12
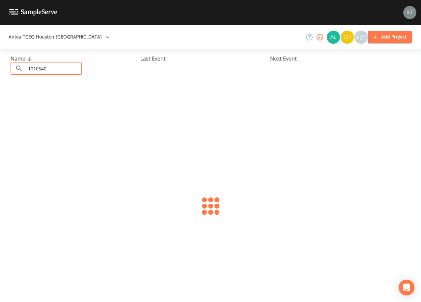
type input "1010540"
click at [67, 103] on link "[GEOGRAPHIC_DATA] (TX1010540)" at bounding box center [54, 100] width 87 height 7
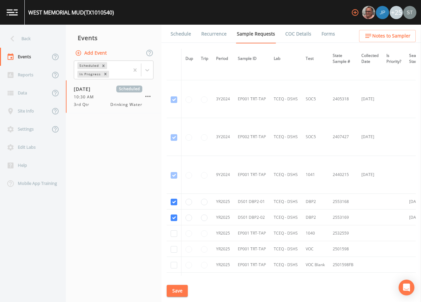
scroll to position [362, 0]
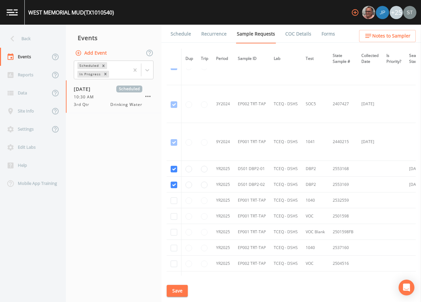
click at [173, 30] on link "Schedule" at bounding box center [181, 34] width 22 height 18
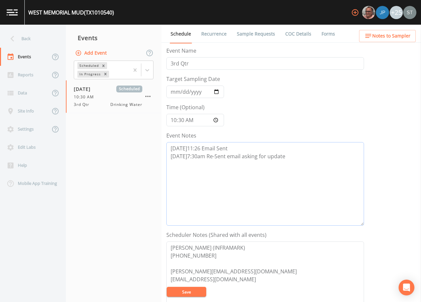
click at [294, 162] on textarea "[DATE]11:26 Email Sent [DATE]7:30am Re-Sent email asking for update" at bounding box center [264, 184] width 197 height 84
click at [288, 173] on textarea "[DATE]11:26 Email Sent [DATE]7:30am Re-Sent email asking for update [DATE]7:32a…" at bounding box center [264, 184] width 197 height 84
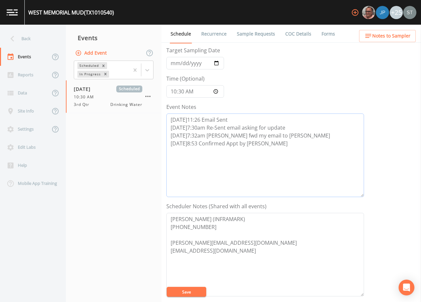
scroll to position [66, 0]
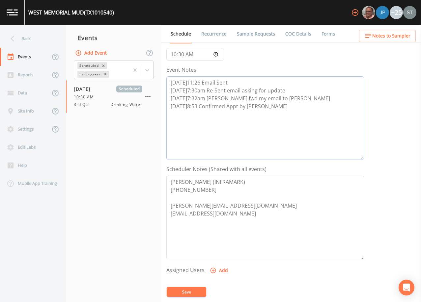
type textarea "[DATE]11:26 Email Sent [DATE]7:30am Re-Sent email asking for update [DATE]7:32a…"
click at [228, 223] on textarea "[PERSON_NAME] (INFRAMARK) [PHONE_NUMBER] [PERSON_NAME][EMAIL_ADDRESS][DOMAIN_NA…" at bounding box center [264, 218] width 197 height 84
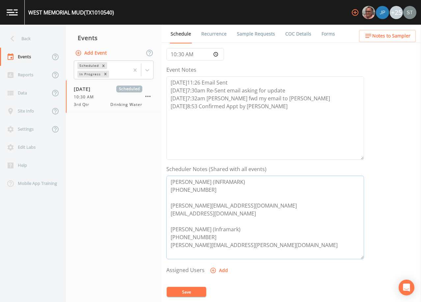
type textarea "[PERSON_NAME] (INFRAMARK) [PHONE_NUMBER] [PERSON_NAME][EMAIL_ADDRESS][DOMAIN_NA…"
click at [217, 272] on button "Add" at bounding box center [219, 271] width 22 height 12
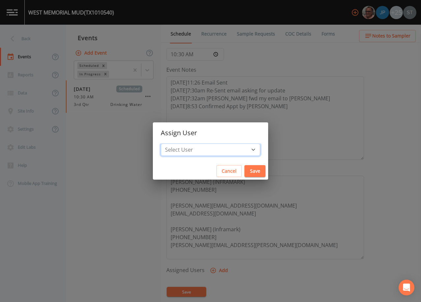
click at [222, 151] on select "Select User [PERSON_NAME] [PERSON_NAME] [PERSON_NAME] [PERSON_NAME] [PERSON_NAM…" at bounding box center [210, 150] width 99 height 13
select select "7dc39629-d690-4ad7-981f-00477f03d06a"
click at [175, 144] on select "Select User [PERSON_NAME] [PERSON_NAME] [PERSON_NAME] [PERSON_NAME] [PERSON_NAM…" at bounding box center [210, 150] width 99 height 13
click at [244, 170] on button "Save" at bounding box center [254, 171] width 21 height 12
select select
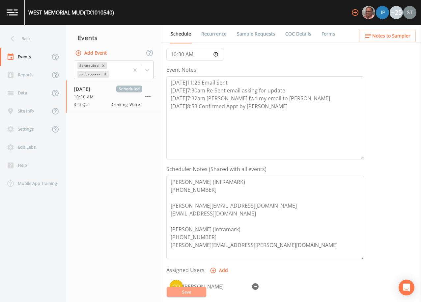
click at [189, 292] on button "Save" at bounding box center [186, 292] width 39 height 10
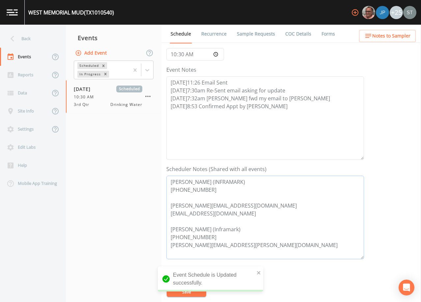
drag, startPoint x: 211, startPoint y: 238, endPoint x: 164, endPoint y: 228, distance: 47.8
click at [164, 228] on div "Schedule Recurrence Sample Requests COC Details Forms Event Name 3rd Qtr Target…" at bounding box center [290, 163] width 259 height 277
click at [387, 33] on span "Notes to Sampler" at bounding box center [391, 36] width 38 height 8
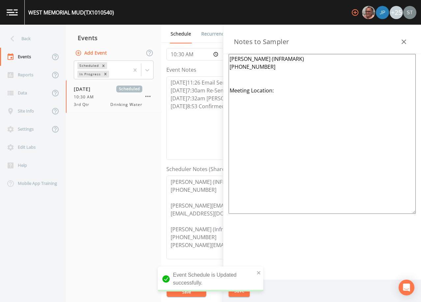
drag, startPoint x: 272, startPoint y: 71, endPoint x: 211, endPoint y: 57, distance: 62.8
click at [211, 57] on div "Back Events Reports Data Site Info Settings Edit Labs Help Mobile App Training …" at bounding box center [210, 163] width 421 height 277
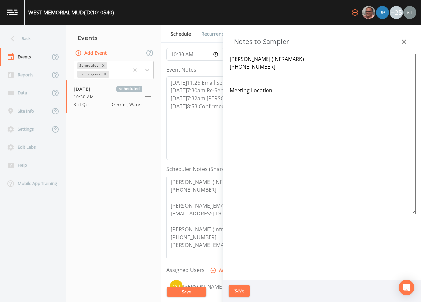
click at [240, 84] on textarea "[PERSON_NAME] (INFRAMARK) [PHONE_NUMBER] Meeting Location:" at bounding box center [321, 134] width 187 height 160
paste textarea "[PERSON_NAME] (Inframark) [PHONE_NUMBER]"
click at [230, 81] on textarea "[PERSON_NAME] (INFRAMARK) [PHONE_NUMBER] [PERSON_NAME] (Inframark) [PHONE_NUMBE…" at bounding box center [321, 134] width 187 height 160
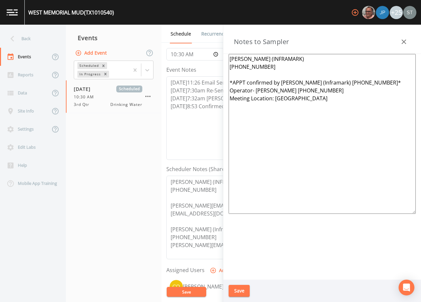
type textarea "[PERSON_NAME] (INFRAMARK) [PHONE_NUMBER] *APPT confirmed by [PERSON_NAME] (Infr…"
click at [243, 289] on button "Save" at bounding box center [238, 291] width 21 height 12
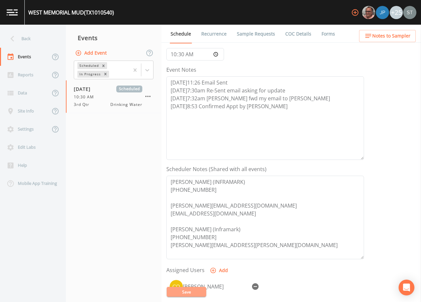
click at [199, 291] on button "Save" at bounding box center [186, 292] width 39 height 10
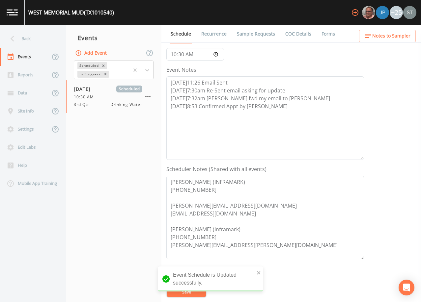
click at [389, 37] on span "Notes to Sampler" at bounding box center [391, 36] width 38 height 8
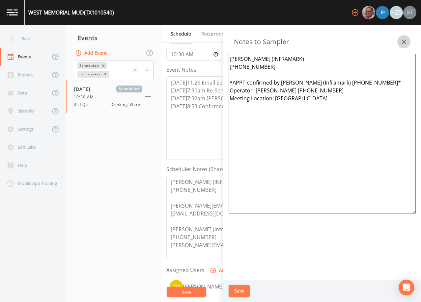
click at [404, 43] on icon "button" at bounding box center [404, 42] width 8 height 8
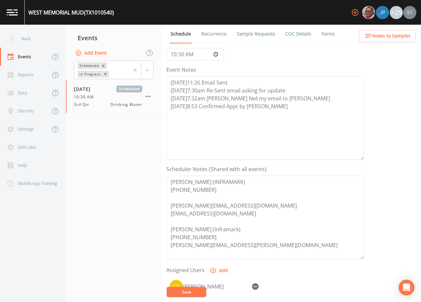
click at [192, 290] on button "Save" at bounding box center [186, 292] width 39 height 10
click at [258, 34] on link "Sample Requests" at bounding box center [256, 34] width 40 height 18
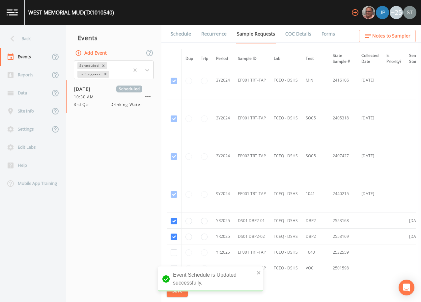
scroll to position [362, 0]
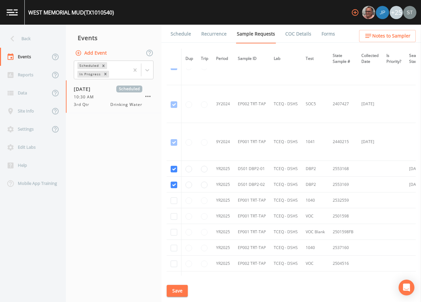
click at [182, 34] on link "Schedule" at bounding box center [181, 34] width 22 height 18
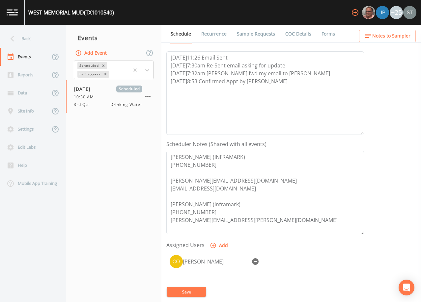
scroll to position [99, 0]
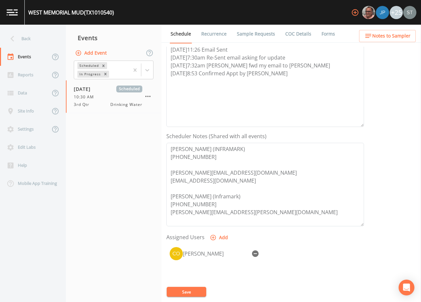
click at [401, 37] on span "Notes to Sampler" at bounding box center [391, 36] width 38 height 8
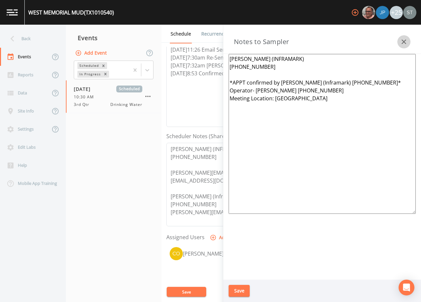
click at [402, 41] on icon "button" at bounding box center [404, 42] width 8 height 8
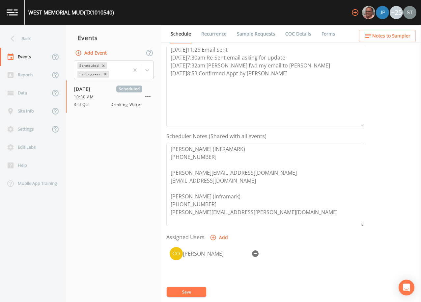
click at [213, 34] on link "Recurrence" at bounding box center [213, 34] width 27 height 18
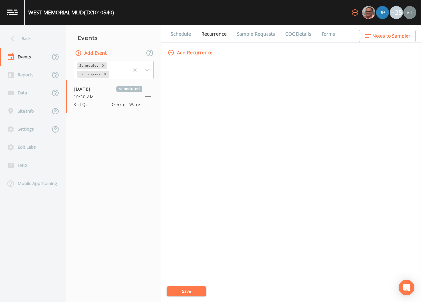
click at [250, 31] on link "Sample Requests" at bounding box center [256, 34] width 40 height 18
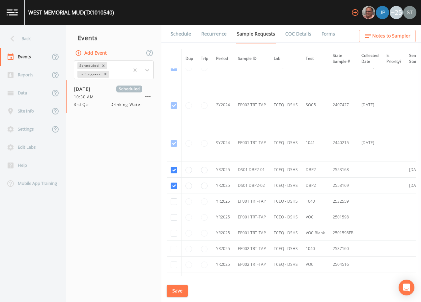
scroll to position [395, 0]
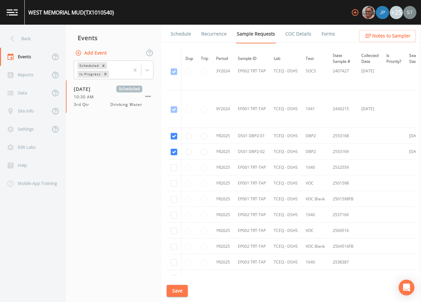
click at [178, 32] on link "Schedule" at bounding box center [181, 34] width 22 height 18
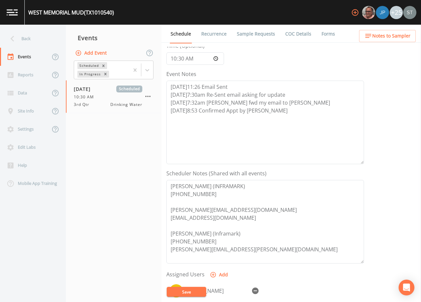
scroll to position [66, 0]
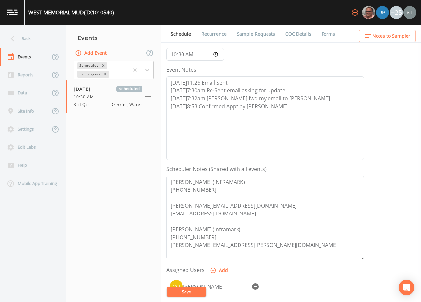
click at [396, 37] on span "Notes to Sampler" at bounding box center [391, 36] width 38 height 8
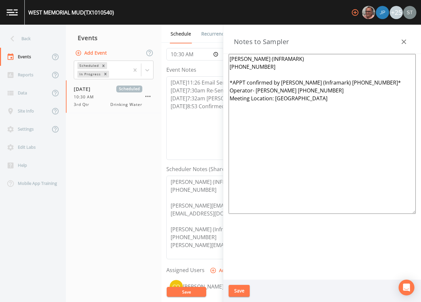
click at [402, 40] on icon "button" at bounding box center [403, 41] width 5 height 5
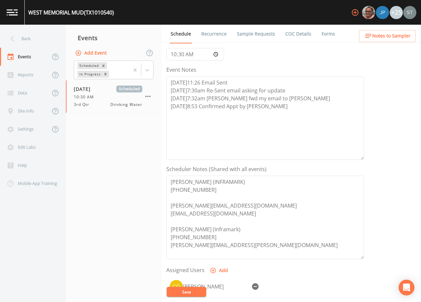
click at [38, 42] on div "Back" at bounding box center [29, 39] width 59 height 18
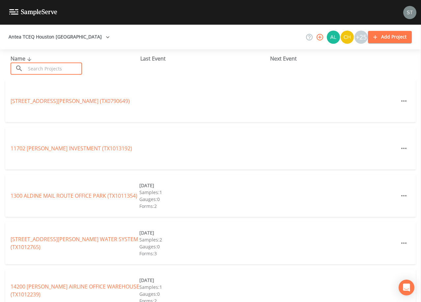
click at [65, 67] on input "text" at bounding box center [54, 69] width 56 height 12
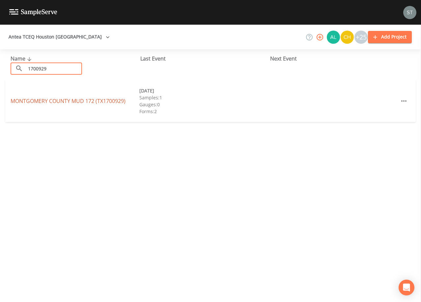
type input "1700929"
click at [99, 101] on link "[GEOGRAPHIC_DATA] 172 (TX1700929)" at bounding box center [68, 100] width 115 height 7
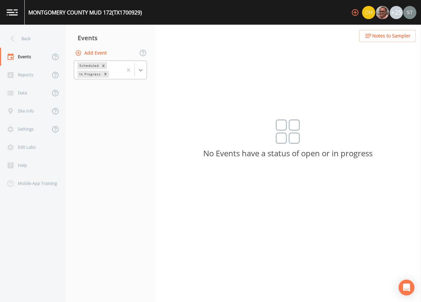
click at [140, 73] on icon at bounding box center [140, 70] width 7 height 7
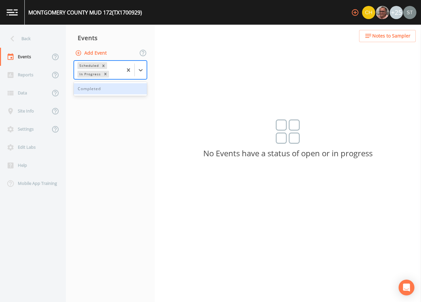
click at [132, 92] on div "Completed" at bounding box center [110, 88] width 73 height 11
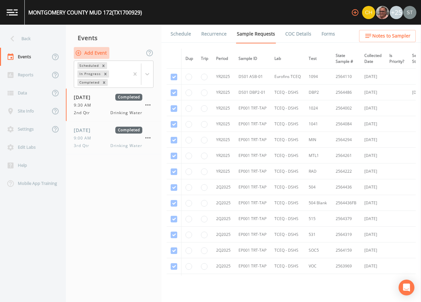
click at [95, 50] on button "Add Event" at bounding box center [92, 53] width 36 height 12
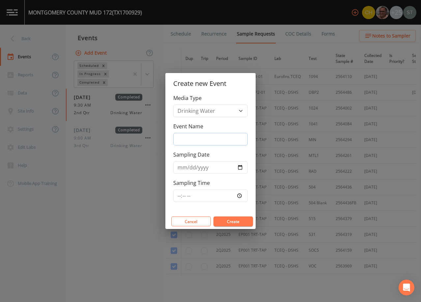
click at [197, 138] on input "Event Name" at bounding box center [210, 139] width 74 height 13
type input "3rd Qtr"
click at [184, 169] on input "Sampling Date" at bounding box center [210, 167] width 74 height 13
type input "[DATE]"
type input "10:30"
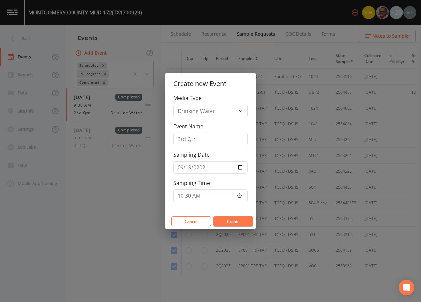
click at [232, 222] on button "Create" at bounding box center [232, 222] width 39 height 10
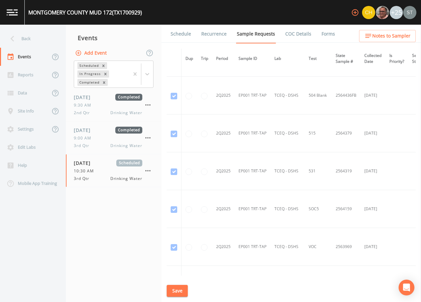
scroll to position [296, 0]
click at [96, 140] on div "9:00 AM" at bounding box center [108, 138] width 68 height 6
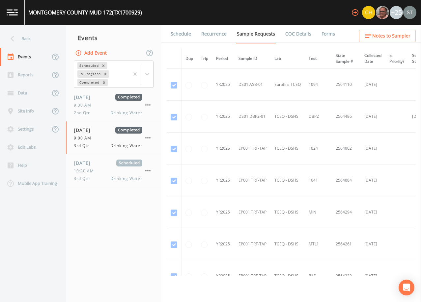
click at [182, 36] on link "Schedule" at bounding box center [181, 34] width 22 height 18
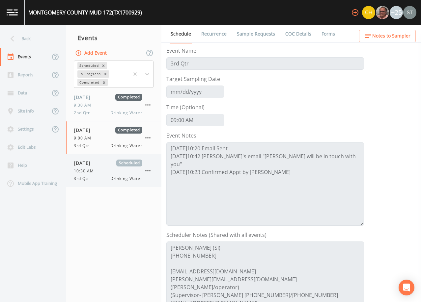
click at [105, 168] on div "10:30 AM" at bounding box center [108, 171] width 68 height 6
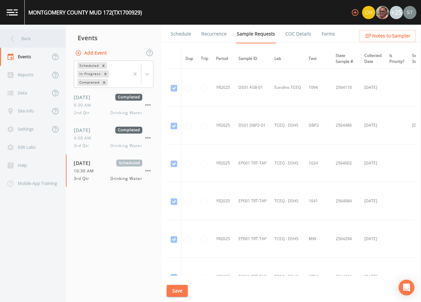
click at [28, 41] on div "Back" at bounding box center [29, 39] width 59 height 18
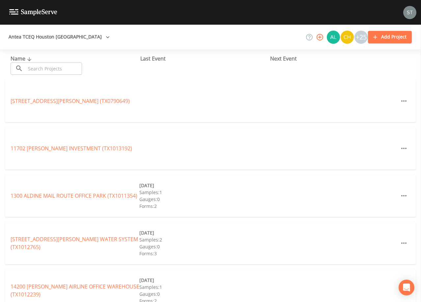
click at [53, 65] on input "text" at bounding box center [54, 69] width 56 height 12
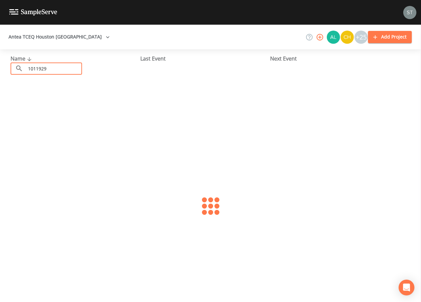
type input "1011929"
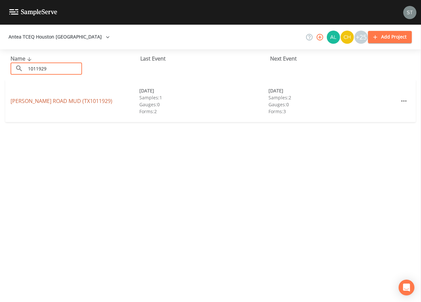
click at [74, 101] on link "[PERSON_NAME][GEOGRAPHIC_DATA] (TX1011929)" at bounding box center [62, 100] width 102 height 7
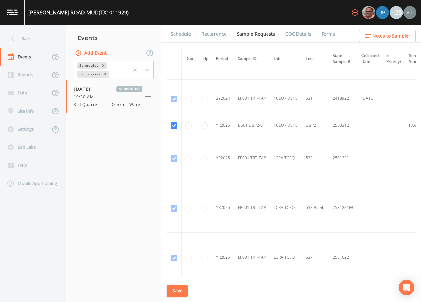
scroll to position [263, 0]
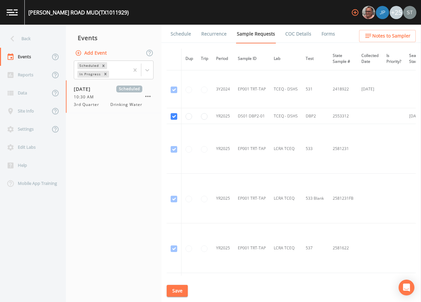
click at [183, 35] on link "Schedule" at bounding box center [181, 34] width 22 height 18
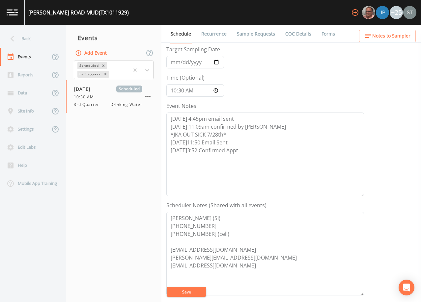
scroll to position [66, 0]
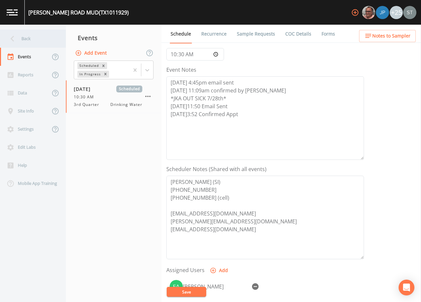
click at [29, 37] on div "Back" at bounding box center [29, 39] width 59 height 18
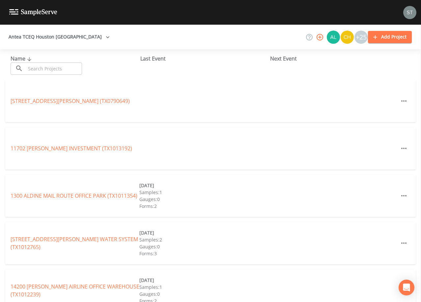
click at [54, 67] on input "text" at bounding box center [54, 69] width 56 height 12
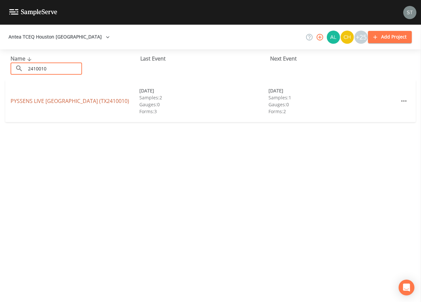
type input "2410010"
click at [91, 97] on link "PYSSENS LIVE [GEOGRAPHIC_DATA] (TX2410010)" at bounding box center [70, 100] width 118 height 7
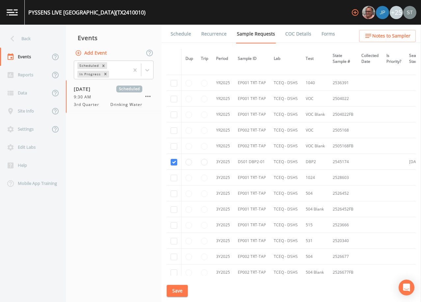
scroll to position [757, 0]
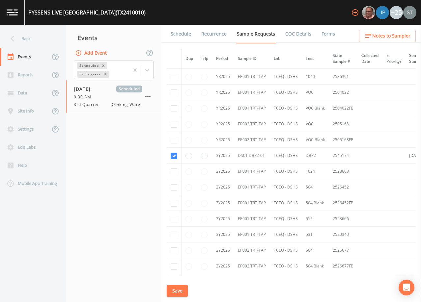
click at [399, 40] on span "Notes to Sampler" at bounding box center [391, 36] width 38 height 8
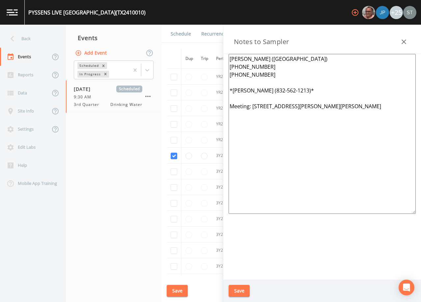
click at [401, 40] on icon "button" at bounding box center [404, 42] width 8 height 8
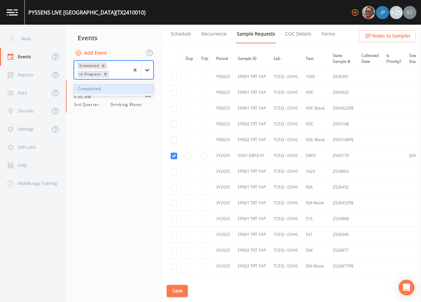
click at [146, 72] on icon at bounding box center [147, 70] width 7 height 7
click at [123, 87] on div "Completed" at bounding box center [114, 88] width 80 height 11
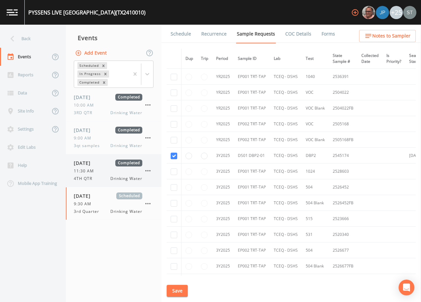
click at [98, 172] on div "11:30 AM" at bounding box center [108, 171] width 68 height 6
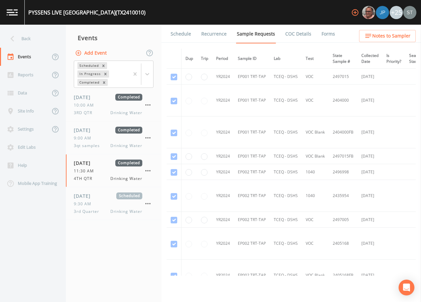
click at [325, 37] on link "Forms" at bounding box center [327, 34] width 15 height 18
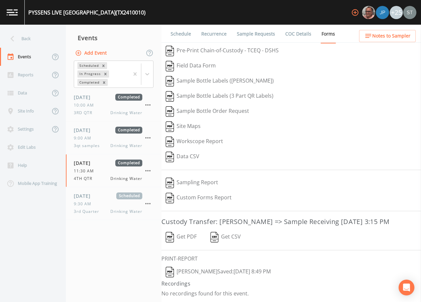
click at [196, 271] on button "[PERSON_NAME]  Saved: [DATE] 8:49 PM" at bounding box center [218, 272] width 114 height 15
click at [93, 139] on span "9:00 AM" at bounding box center [84, 138] width 21 height 6
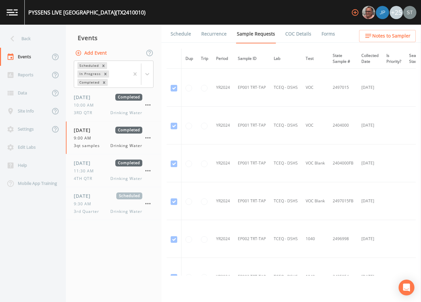
click at [316, 33] on li "Forms" at bounding box center [324, 34] width 24 height 18
click at [322, 33] on link "Forms" at bounding box center [327, 34] width 15 height 18
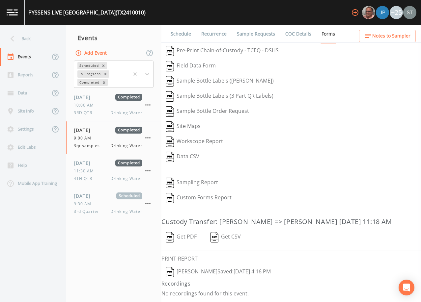
click at [189, 274] on button "[PERSON_NAME]  Saved: [DATE] 4:16 PM" at bounding box center [218, 272] width 114 height 15
click at [102, 102] on div "[DATE] Completed 10:00 AM 3RD QTR Drinking Water" at bounding box center [108, 105] width 68 height 22
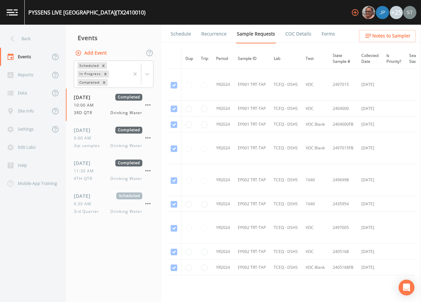
click at [323, 34] on link "Forms" at bounding box center [327, 34] width 15 height 18
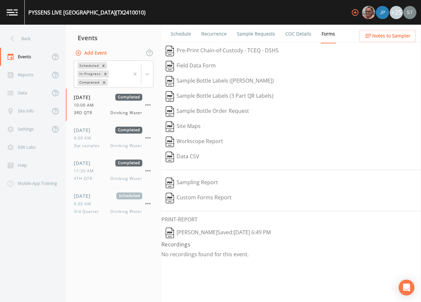
click at [193, 235] on button "[PERSON_NAME]  Saved: [DATE] 6:49 PM" at bounding box center [218, 232] width 114 height 15
click at [403, 38] on span "Notes to Sampler" at bounding box center [391, 36] width 38 height 8
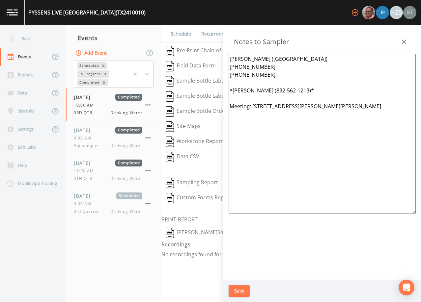
click at [404, 42] on icon "button" at bounding box center [403, 41] width 5 height 5
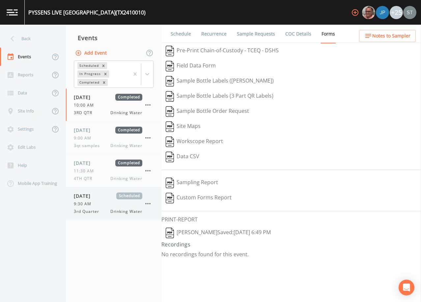
click at [101, 208] on div "[DATE] Scheduled 9:30 AM 3rd Quarter Drinking Water" at bounding box center [108, 204] width 68 height 22
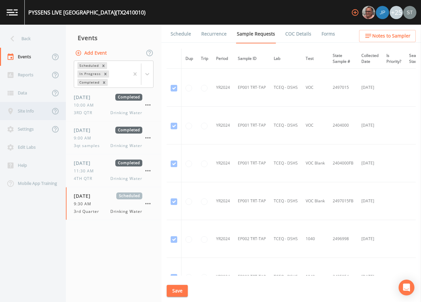
click at [35, 111] on div "Site Info" at bounding box center [25, 111] width 50 height 18
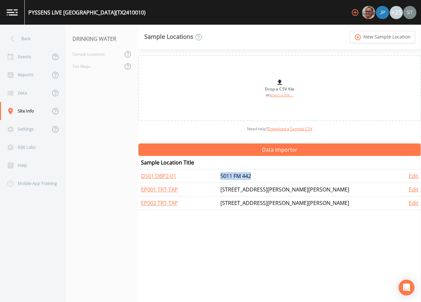
drag, startPoint x: 315, startPoint y: 176, endPoint x: 262, endPoint y: 175, distance: 53.7
click at [262, 175] on tr "DS01 DBP2-01 5011 FM 442 Edit" at bounding box center [279, 176] width 282 height 13
click at [30, 57] on div "Events" at bounding box center [25, 57] width 50 height 18
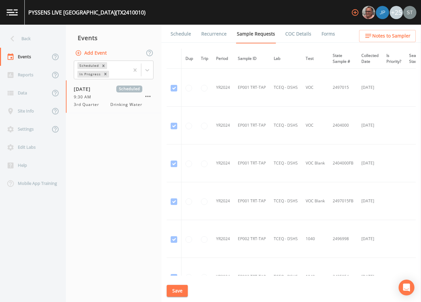
click at [185, 36] on link "Schedule" at bounding box center [181, 34] width 22 height 18
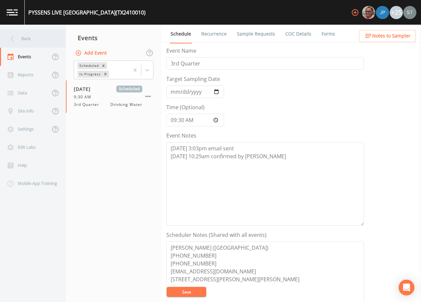
click at [29, 39] on div "Back" at bounding box center [29, 39] width 59 height 18
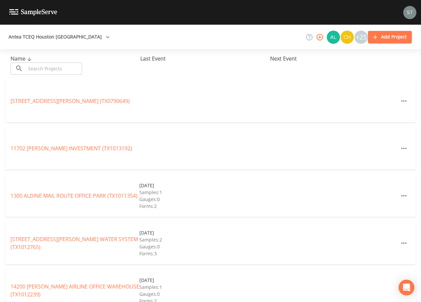
click at [46, 67] on input "text" at bounding box center [54, 69] width 56 height 12
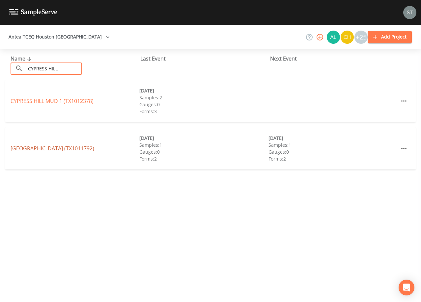
type input "CYPRESS HILL"
click at [80, 146] on link "[GEOGRAPHIC_DATA] (TX1011792)" at bounding box center [53, 148] width 84 height 7
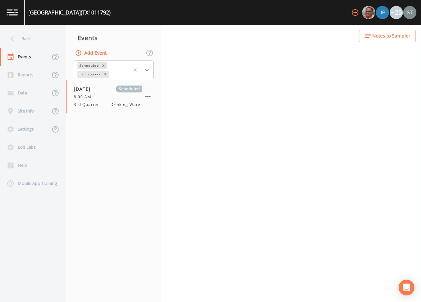
click at [142, 69] on div at bounding box center [147, 70] width 12 height 12
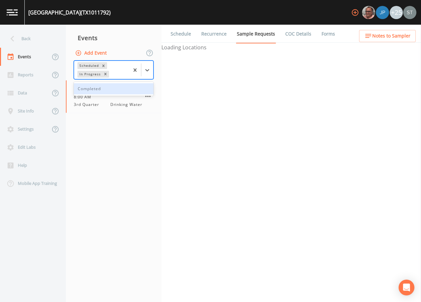
click at [116, 88] on div "Completed" at bounding box center [114, 88] width 80 height 11
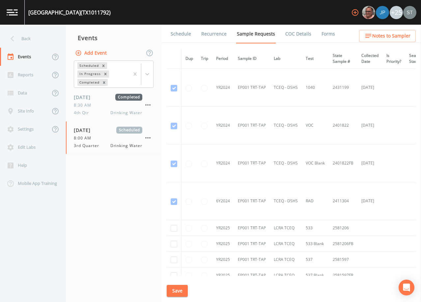
click at [182, 34] on link "Schedule" at bounding box center [181, 34] width 22 height 18
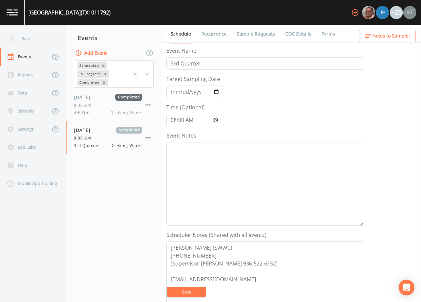
click at [404, 34] on span "Notes to Sampler" at bounding box center [391, 36] width 38 height 8
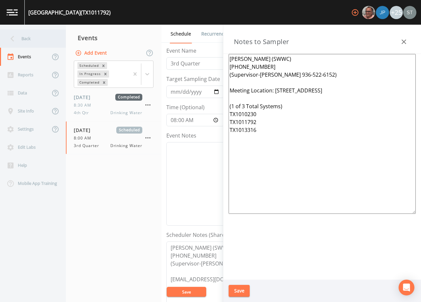
click at [30, 41] on div "Back" at bounding box center [29, 39] width 59 height 18
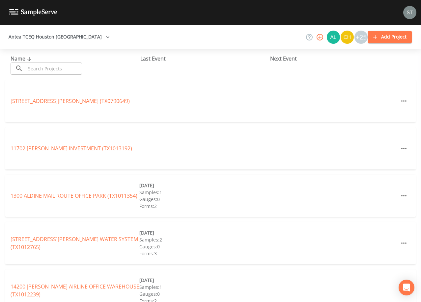
click at [55, 69] on input "text" at bounding box center [54, 69] width 56 height 12
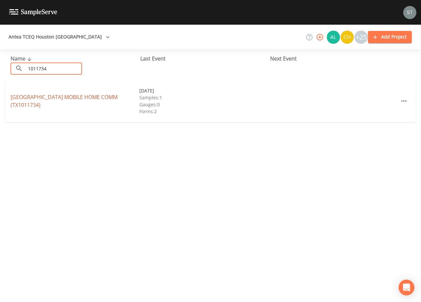
type input "1011734"
click at [66, 96] on link "[GEOGRAPHIC_DATA] MOBILE HOME COMM (TX1011734)" at bounding box center [64, 100] width 107 height 15
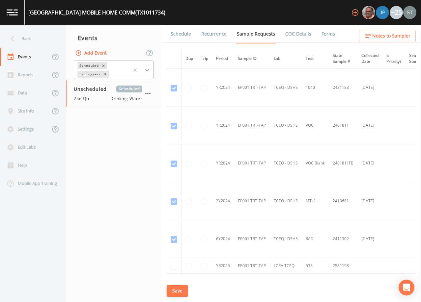
click at [144, 68] on icon at bounding box center [147, 70] width 7 height 7
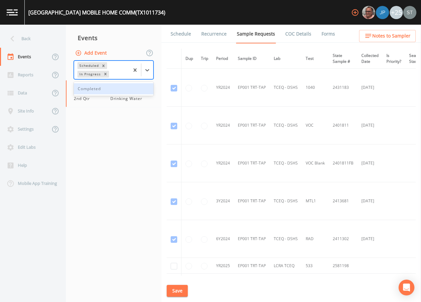
click at [127, 89] on div "Completed" at bounding box center [114, 88] width 80 height 11
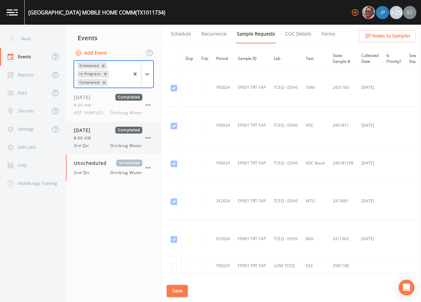
click at [96, 140] on div "8:00 AM" at bounding box center [108, 138] width 68 height 6
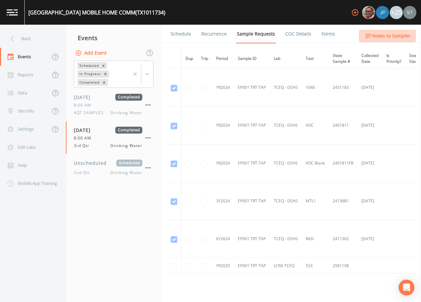
click at [401, 38] on span "Notes to Sampler" at bounding box center [391, 36] width 38 height 8
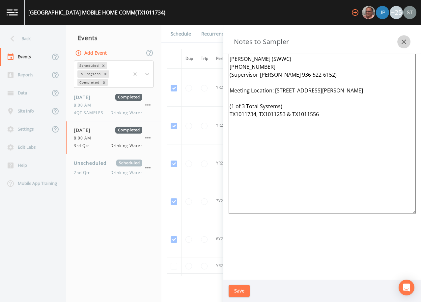
click at [405, 39] on icon "button" at bounding box center [404, 42] width 8 height 8
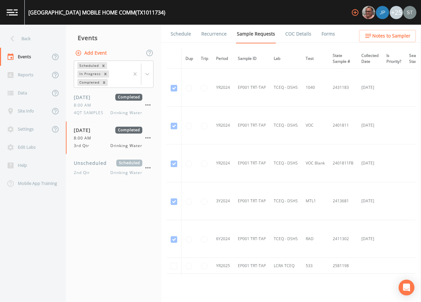
click at [325, 35] on link "Forms" at bounding box center [327, 34] width 15 height 18
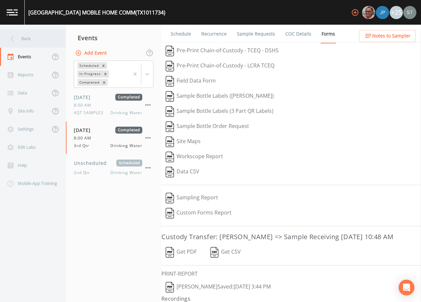
click at [34, 41] on div "Back" at bounding box center [29, 39] width 59 height 18
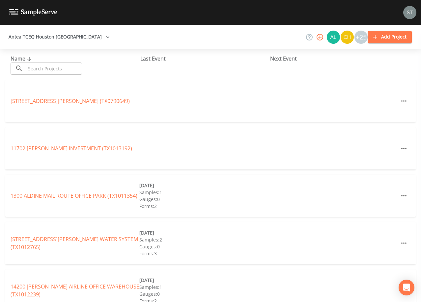
drag, startPoint x: 45, startPoint y: 64, endPoint x: 50, endPoint y: 65, distance: 4.3
click at [47, 65] on input "text" at bounding box center [54, 69] width 56 height 12
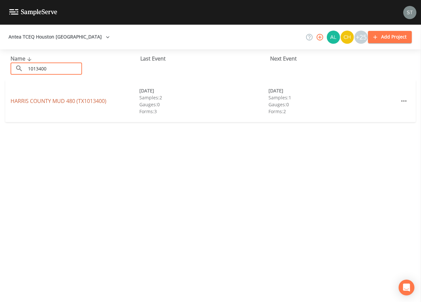
type input "1013400"
click at [64, 98] on link "HARRIS COUNTY MUD 480 (TX1013400)" at bounding box center [59, 100] width 96 height 7
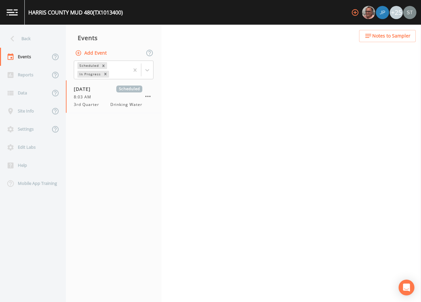
click at [386, 38] on span "Notes to Sampler" at bounding box center [391, 36] width 38 height 8
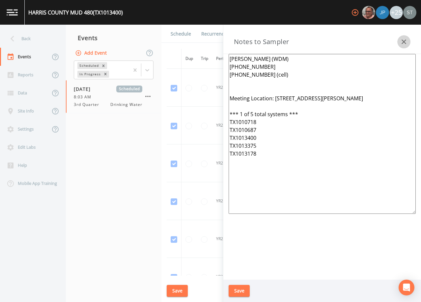
click at [401, 41] on icon "button" at bounding box center [404, 42] width 8 height 8
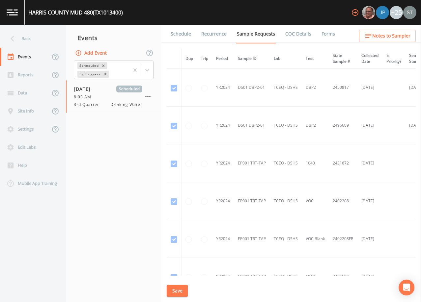
click at [173, 39] on link "Schedule" at bounding box center [181, 34] width 22 height 18
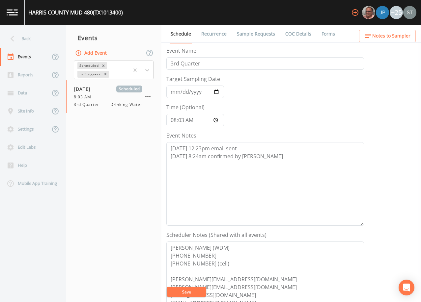
scroll to position [33, 0]
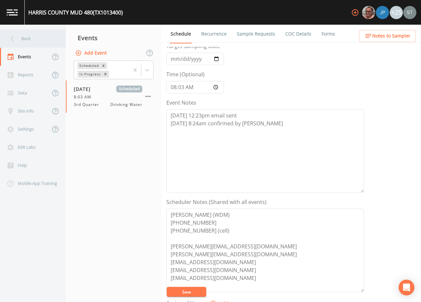
click at [31, 41] on div "Back" at bounding box center [29, 39] width 59 height 18
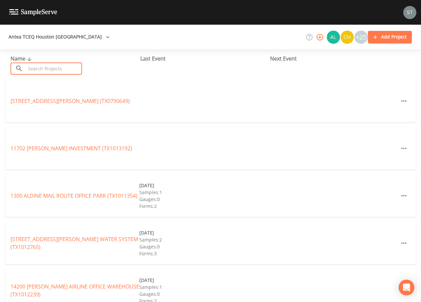
click at [51, 68] on input "text" at bounding box center [54, 69] width 56 height 12
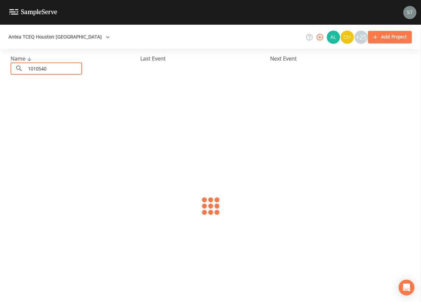
type input "1010540"
click at [75, 103] on link "[GEOGRAPHIC_DATA] (TX1010540)" at bounding box center [54, 100] width 87 height 7
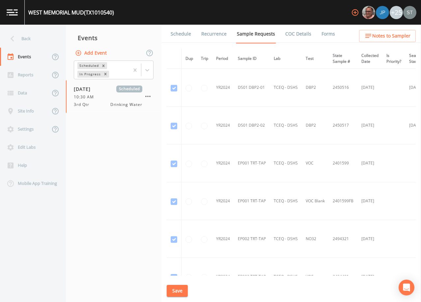
click at [181, 35] on link "Schedule" at bounding box center [181, 34] width 22 height 18
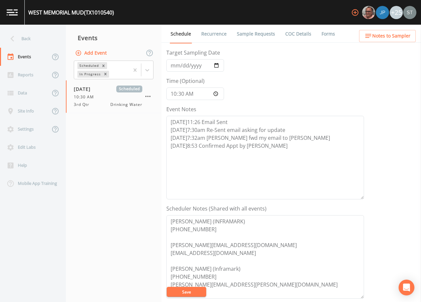
scroll to position [66, 0]
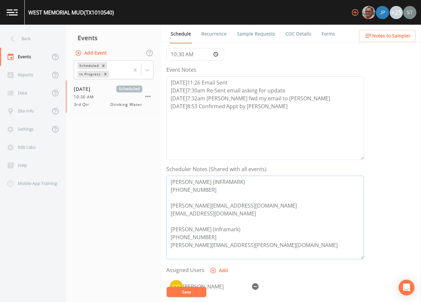
drag, startPoint x: 249, startPoint y: 205, endPoint x: 176, endPoint y: 205, distance: 72.4
click at [176, 205] on textarea "[PERSON_NAME] (INFRAMARK) [PHONE_NUMBER] [PERSON_NAME][EMAIL_ADDRESS][DOMAIN_NA…" at bounding box center [264, 218] width 197 height 84
drag, startPoint x: 215, startPoint y: 190, endPoint x: 168, endPoint y: 180, distance: 48.2
click at [168, 180] on textarea "[PERSON_NAME] (INFRAMARK) [PHONE_NUMBER] [EMAIL_ADDRESS][DOMAIN_NAME] [PERSON_N…" at bounding box center [264, 218] width 197 height 84
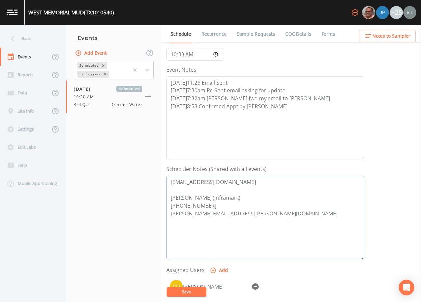
drag, startPoint x: 211, startPoint y: 229, endPoint x: 169, endPoint y: 223, distance: 42.4
click at [169, 223] on textarea "[EMAIL_ADDRESS][DOMAIN_NAME] [PERSON_NAME] (Inframark) [PHONE_NUMBER] [PERSON_N…" at bounding box center [264, 218] width 197 height 84
click at [179, 181] on textarea "[EMAIL_ADDRESS][DOMAIN_NAME] [PERSON_NAME] (Inframark) [PHONE_NUMBER] [PERSON_N…" at bounding box center [264, 218] width 197 height 84
paste textarea "[PERSON_NAME] (Inframark) [PHONE_NUMBER]"
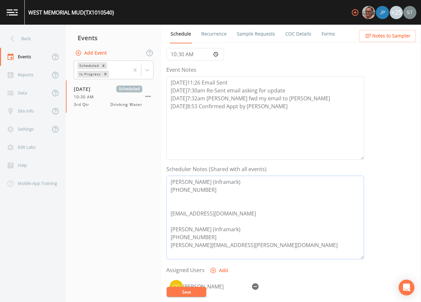
drag, startPoint x: 208, startPoint y: 237, endPoint x: 170, endPoint y: 227, distance: 39.9
click at [170, 227] on textarea "[PERSON_NAME] (Inframark) [PHONE_NUMBER] [EMAIL_ADDRESS][DOMAIN_NAME] [PERSON_N…" at bounding box center [264, 218] width 197 height 84
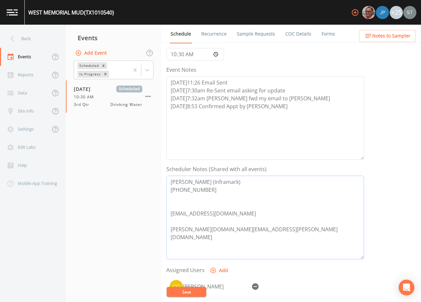
drag, startPoint x: 249, startPoint y: 230, endPoint x: 170, endPoint y: 231, distance: 78.0
click at [170, 231] on textarea "[PERSON_NAME] (Inframark) [PHONE_NUMBER] [EMAIL_ADDRESS][DOMAIN_NAME] [PERSON_N…" at bounding box center [264, 218] width 197 height 84
click at [178, 207] on textarea "[PERSON_NAME] (Inframark) [PHONE_NUMBER] [EMAIL_ADDRESS][DOMAIN_NAME] [PERSON_N…" at bounding box center [264, 218] width 197 height 84
paste textarea "[PERSON_NAME][EMAIL_ADDRESS][PERSON_NAME][DOMAIN_NAME]"
drag, startPoint x: 261, startPoint y: 230, endPoint x: 166, endPoint y: 213, distance: 97.3
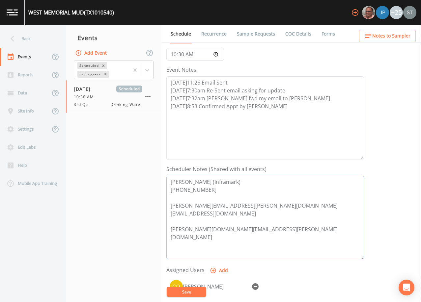
click at [151, 231] on div "Back Events Reports Data Site Info Settings Edit Labs Help Mobile App Training …" at bounding box center [210, 163] width 421 height 277
click at [170, 199] on textarea "[PERSON_NAME] (Inframark) [PHONE_NUMBER] [PERSON_NAME][EMAIL_ADDRESS][PERSON_NA…" at bounding box center [264, 218] width 197 height 84
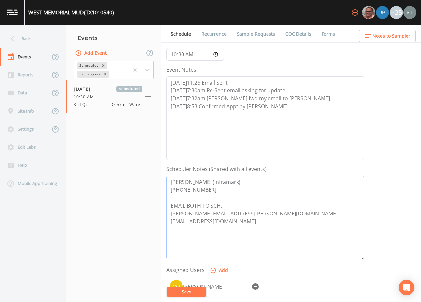
click at [268, 222] on textarea "[PERSON_NAME] (Inframark) [PHONE_NUMBER] EMAIL BOTH TO SCH: [PERSON_NAME][EMAIL…" at bounding box center [264, 218] width 197 height 84
type textarea "[PERSON_NAME] (Inframark) [PHONE_NUMBER] EMAIL BOTH TO SCH: [PERSON_NAME][EMAIL…"
click at [198, 291] on button "Save" at bounding box center [186, 292] width 39 height 10
click at [395, 37] on span "Notes to Sampler" at bounding box center [391, 36] width 38 height 8
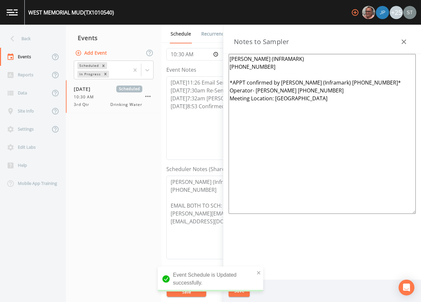
drag, startPoint x: 279, startPoint y: 81, endPoint x: 218, endPoint y: 79, distance: 61.6
click at [218, 79] on div "Back Events Reports Data Site Info Settings Edit Labs Help Mobile App Training …" at bounding box center [210, 163] width 421 height 277
click at [334, 81] on textarea "[PERSON_NAME] (INFRAMARK) [PHONE_NUMBER] [PERSON_NAME] (Inframark) [PHONE_NUMBE…" at bounding box center [321, 134] width 187 height 160
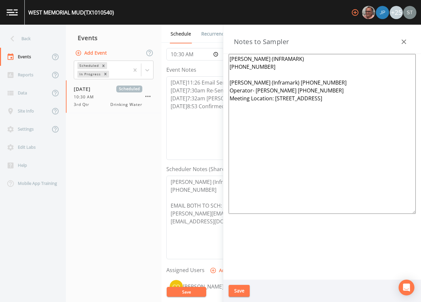
drag, startPoint x: 274, startPoint y: 69, endPoint x: 223, endPoint y: 55, distance: 53.5
click at [221, 56] on div "Back Events Reports Data Site Info Settings Edit Labs Help Mobile App Training …" at bounding box center [210, 163] width 421 height 277
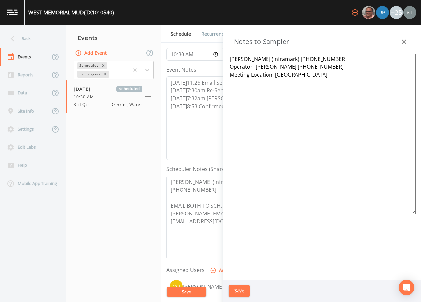
click at [294, 58] on textarea "[PERSON_NAME] (Inframark) [PHONE_NUMBER] Operator- [PERSON_NAME] [PHONE_NUMBER]…" at bounding box center [321, 134] width 187 height 160
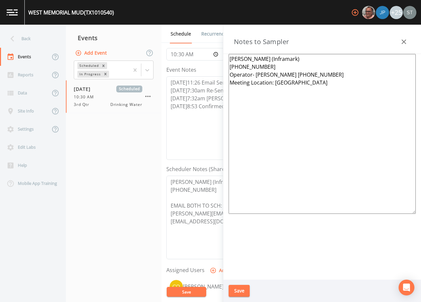
click at [285, 67] on textarea "[PERSON_NAME] (Inframark) [PHONE_NUMBER] Operator- [PERSON_NAME] [PHONE_NUMBER]…" at bounding box center [321, 134] width 187 height 160
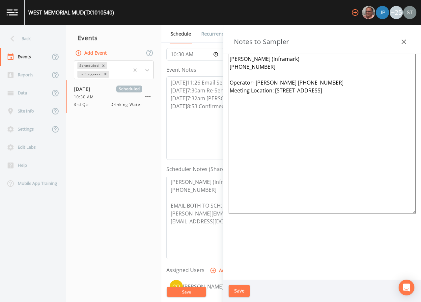
click at [230, 80] on textarea "[PERSON_NAME] (Inframark) [PHONE_NUMBER] Operator- [PERSON_NAME] [PHONE_NUMBER]…" at bounding box center [321, 134] width 187 height 160
type textarea "[PERSON_NAME] (Inframark) [PHONE_NUMBER] *Operator- [PERSON_NAME] [PHONE_NUMBER…"
click at [240, 289] on button "Save" at bounding box center [238, 291] width 21 height 12
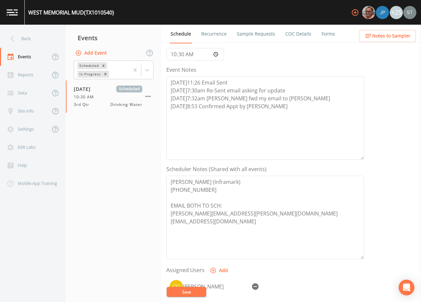
click at [194, 290] on button "Save" at bounding box center [186, 292] width 39 height 10
click at [194, 288] on button "Save" at bounding box center [186, 292] width 39 height 10
click at [232, 82] on textarea "[DATE]11:26 Email Sent [DATE]7:30am Re-Sent email asking for update [DATE]7:32a…" at bounding box center [264, 118] width 197 height 84
type textarea "[DATE]11:26 Email Sent to [PERSON_NAME] [DATE]7:30am Re-Sent email asking for u…"
click at [200, 291] on button "Save" at bounding box center [186, 292] width 39 height 10
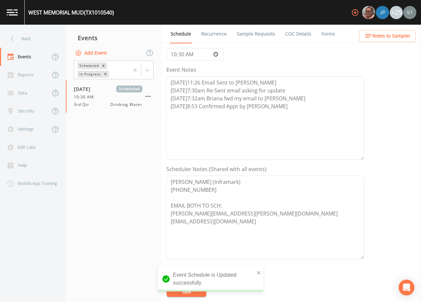
click at [398, 37] on span "Notes to Sampler" at bounding box center [391, 36] width 38 height 8
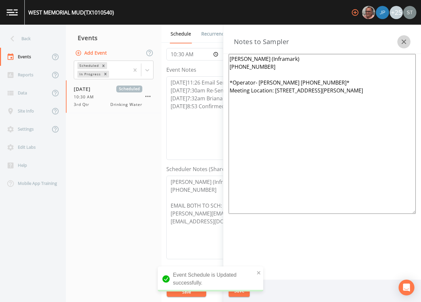
click at [402, 39] on icon "button" at bounding box center [404, 42] width 8 height 8
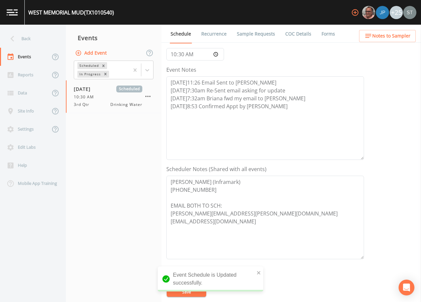
click at [245, 35] on link "Sample Requests" at bounding box center [256, 34] width 40 height 18
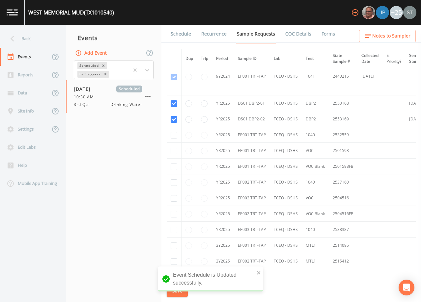
scroll to position [428, 0]
click at [181, 36] on link "Schedule" at bounding box center [181, 34] width 22 height 18
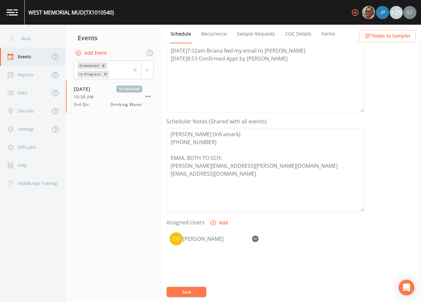
scroll to position [99, 0]
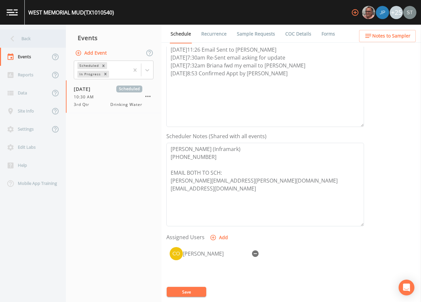
click at [39, 38] on div "Back" at bounding box center [29, 39] width 59 height 18
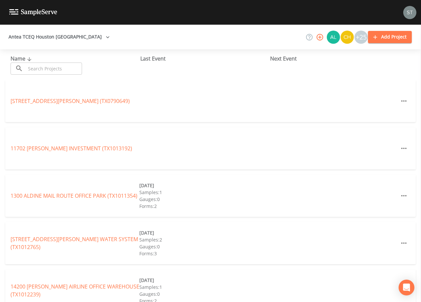
click at [78, 67] on input "text" at bounding box center [54, 69] width 56 height 12
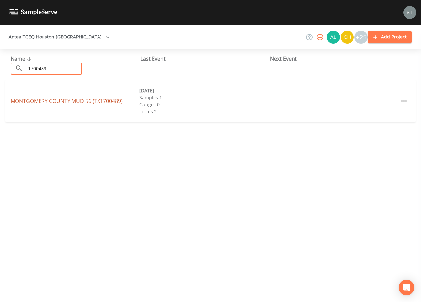
type input "1700489"
click at [78, 100] on link "[GEOGRAPHIC_DATA] 56 (TX1700489)" at bounding box center [67, 100] width 112 height 7
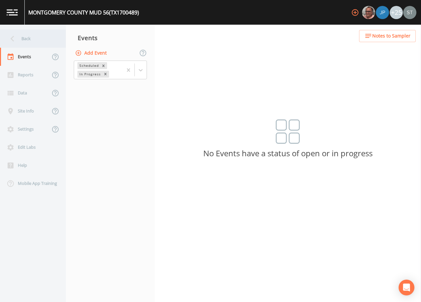
click at [28, 39] on div "Back" at bounding box center [29, 39] width 59 height 18
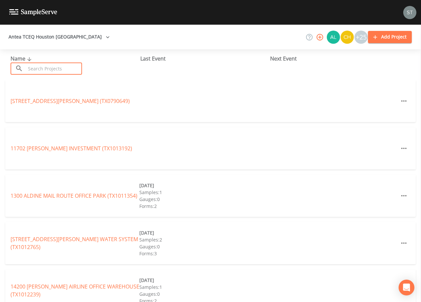
click at [60, 66] on input "text" at bounding box center [54, 69] width 56 height 12
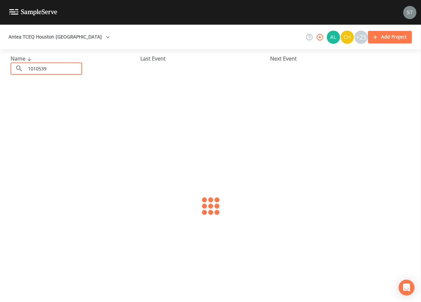
type input "1010539"
click at [79, 100] on link "[GEOGRAPHIC_DATA] 1 (TX1010539)" at bounding box center [56, 100] width 90 height 7
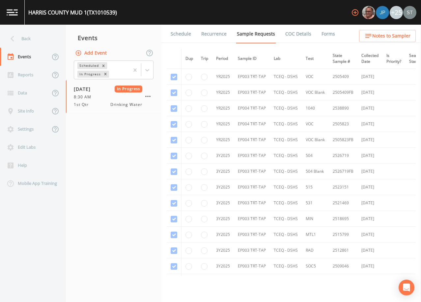
scroll to position [626, 0]
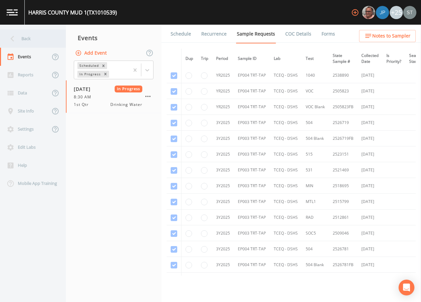
click at [27, 40] on div "Back" at bounding box center [29, 39] width 59 height 18
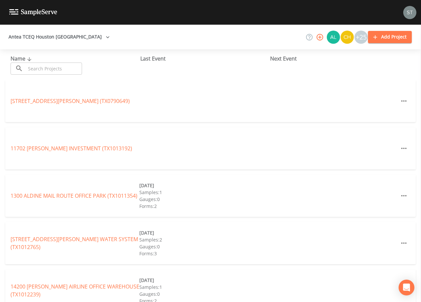
click at [45, 67] on input "text" at bounding box center [54, 69] width 56 height 12
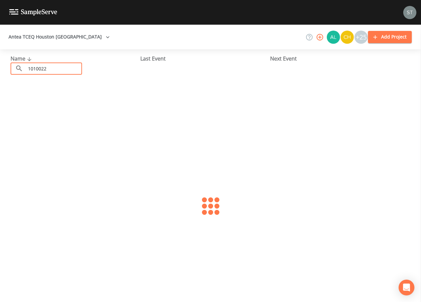
type input "1010022"
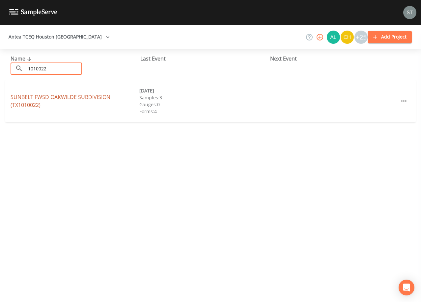
click at [80, 96] on link "SUNBELT FWSD OAKWILDE SUBDIVISION (TX1010022)" at bounding box center [61, 100] width 100 height 15
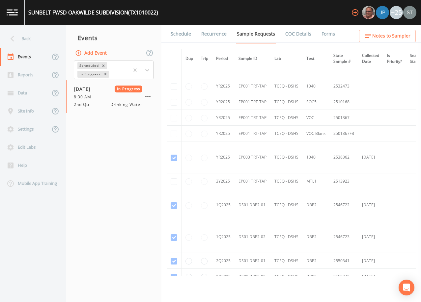
scroll to position [395, 0]
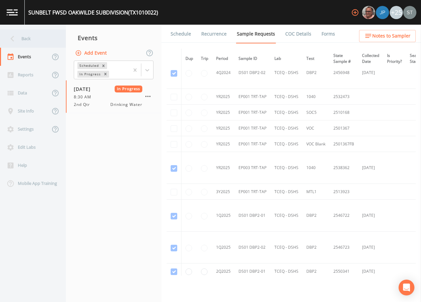
click at [27, 38] on div "Back" at bounding box center [29, 39] width 59 height 18
